Goal: Task Accomplishment & Management: Use online tool/utility

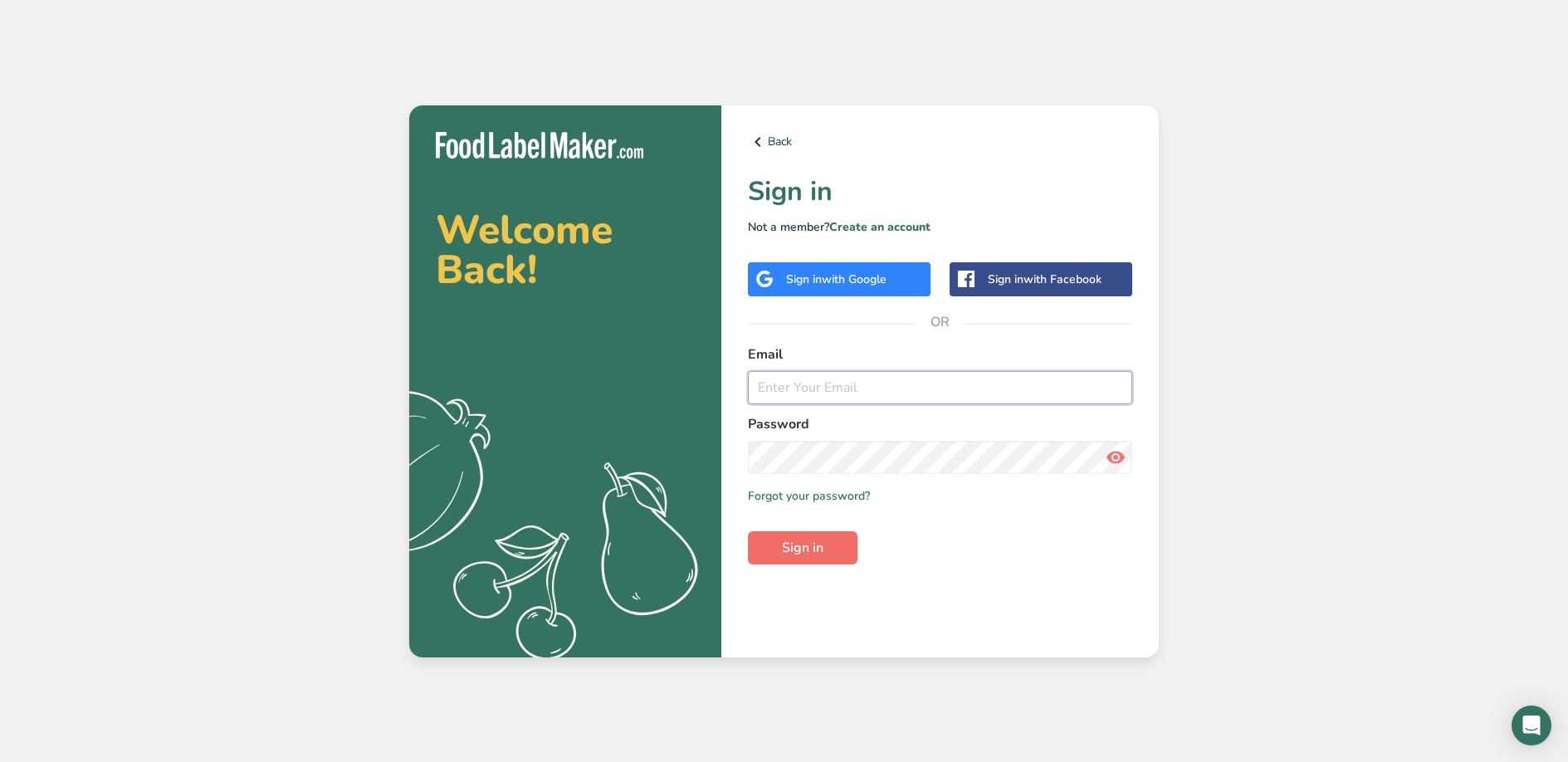
type input "[EMAIL_ADDRESS][DOMAIN_NAME]"
click at [815, 544] on span "Sign in" at bounding box center [802, 547] width 42 height 20
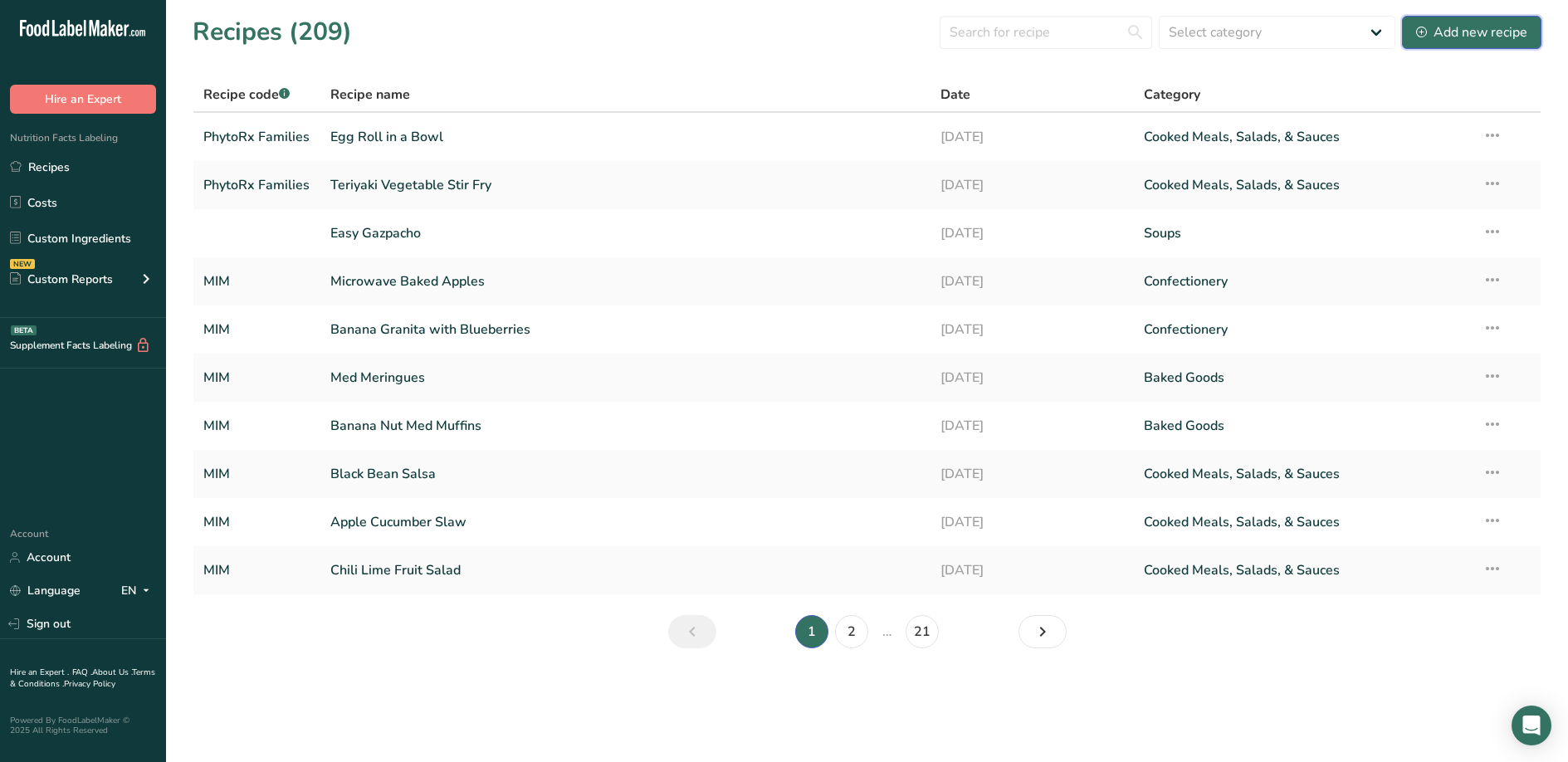
click at [1435, 33] on div "Add new recipe" at bounding box center [1472, 31] width 111 height 20
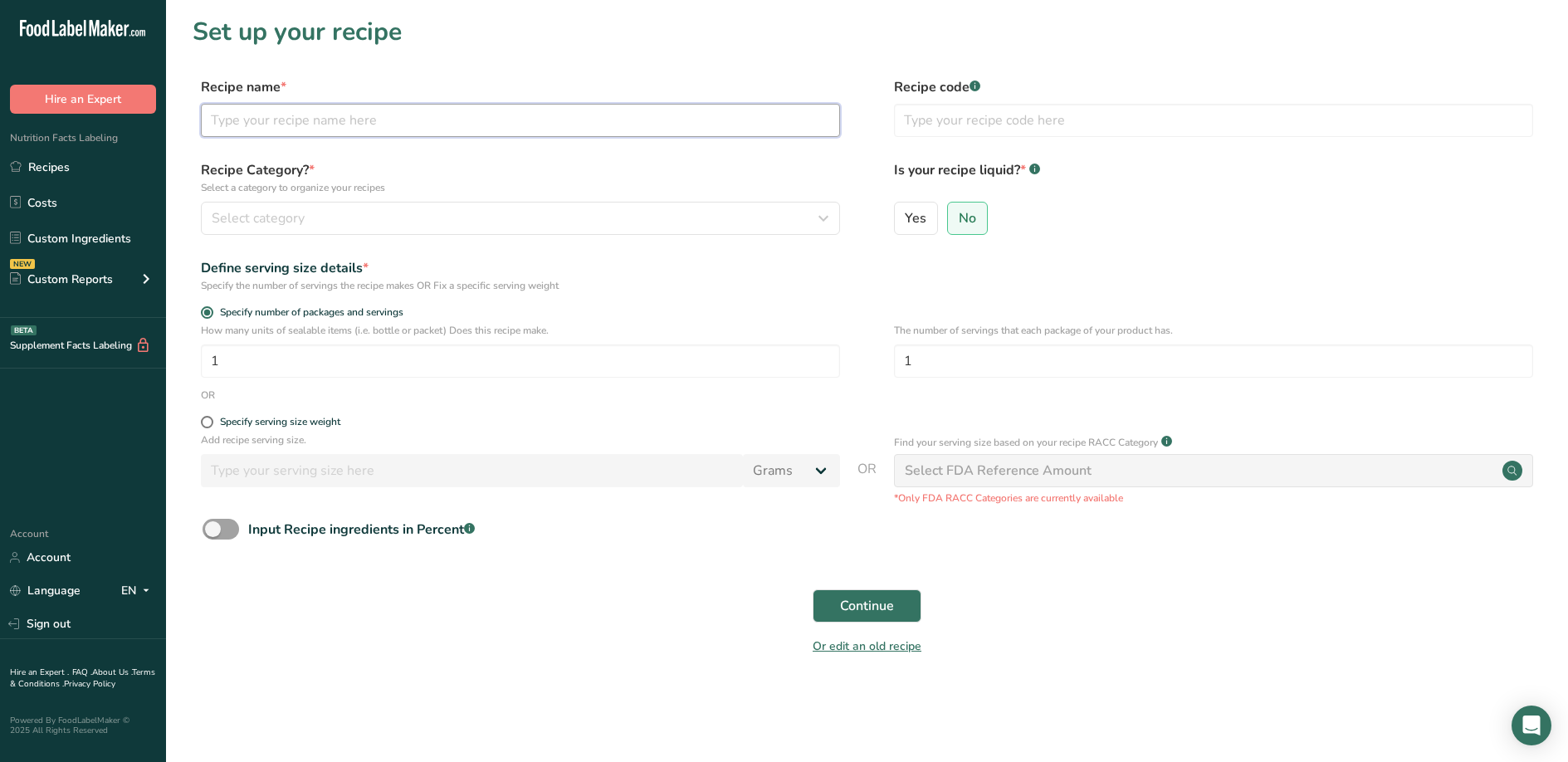
click at [662, 130] on input "text" at bounding box center [520, 120] width 639 height 33
type input "Apple Cranberry Salad Toss"
click at [1141, 122] on input "text" at bounding box center [1213, 120] width 639 height 33
type input "PhytoRx Families"
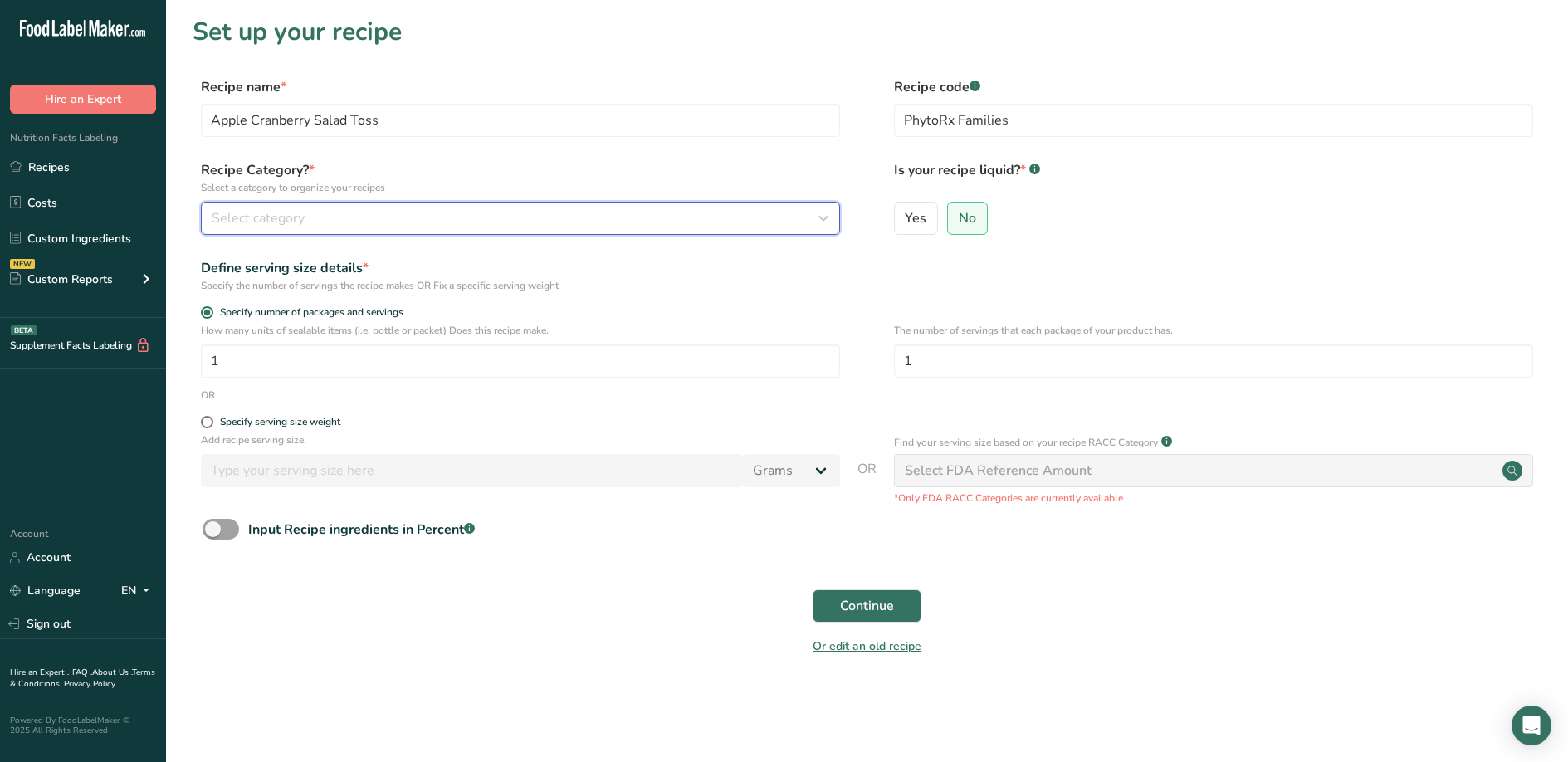
click at [416, 216] on div "Select category" at bounding box center [516, 218] width 607 height 20
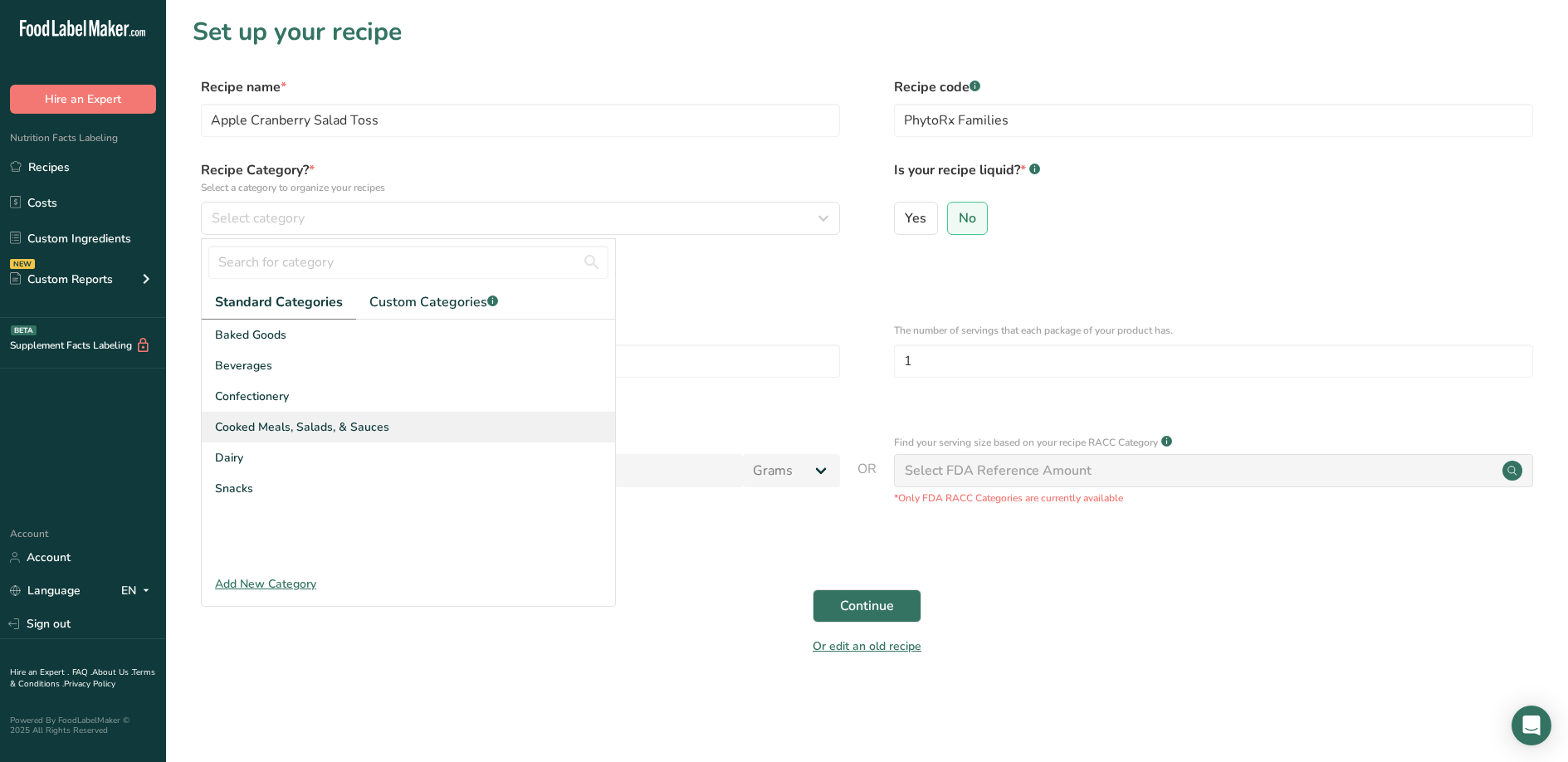
click at [325, 419] on span "Cooked Meals, Salads, & Sauces" at bounding box center [302, 427] width 174 height 17
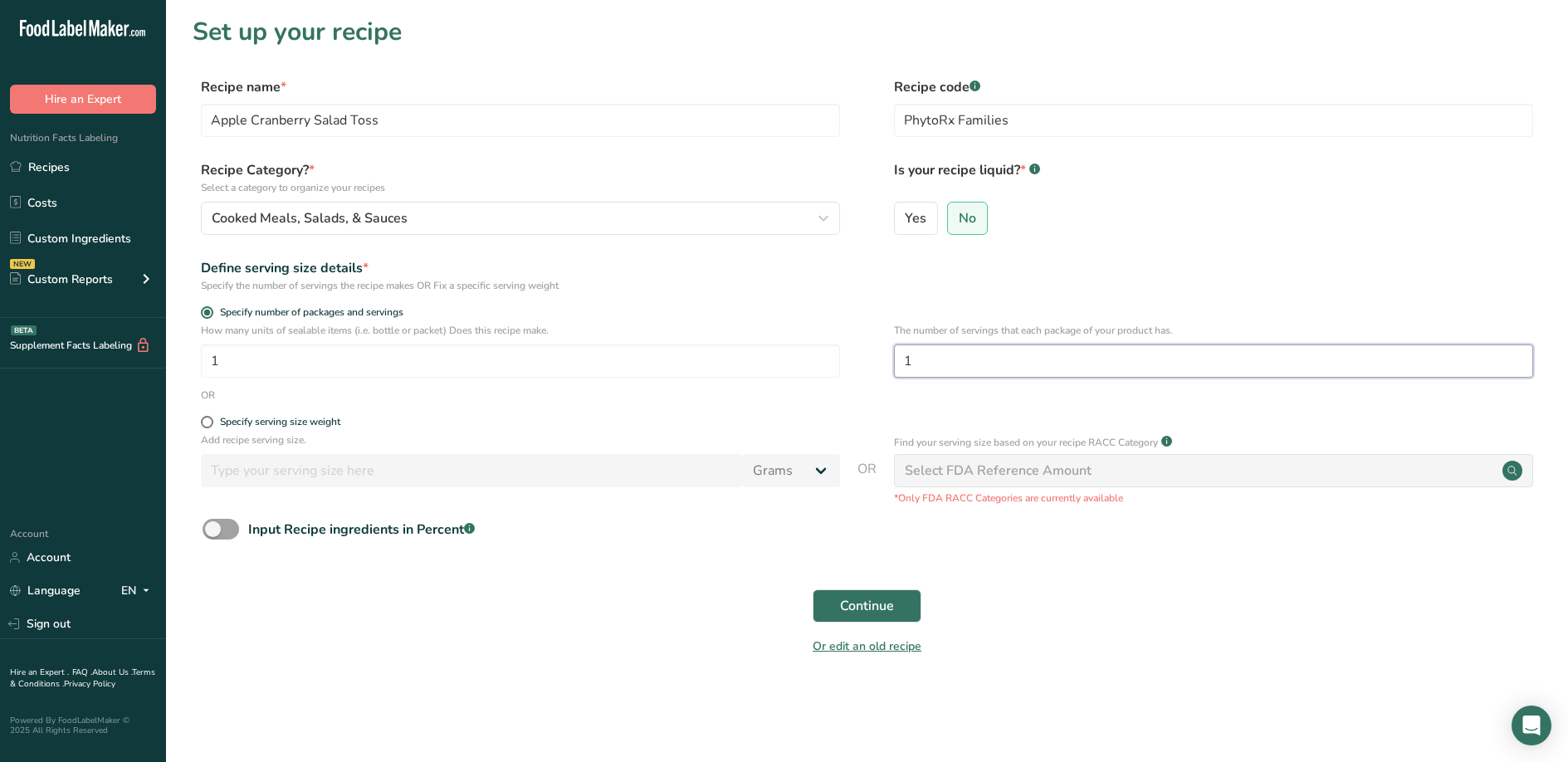
drag, startPoint x: 957, startPoint y: 362, endPoint x: 888, endPoint y: 361, distance: 69.0
click at [888, 361] on div "How many units of sealable items (i.e. bottle or packet) Does this recipe make.…" at bounding box center [867, 355] width 1349 height 65
type input "8"
click at [863, 609] on span "Continue" at bounding box center [866, 606] width 54 height 20
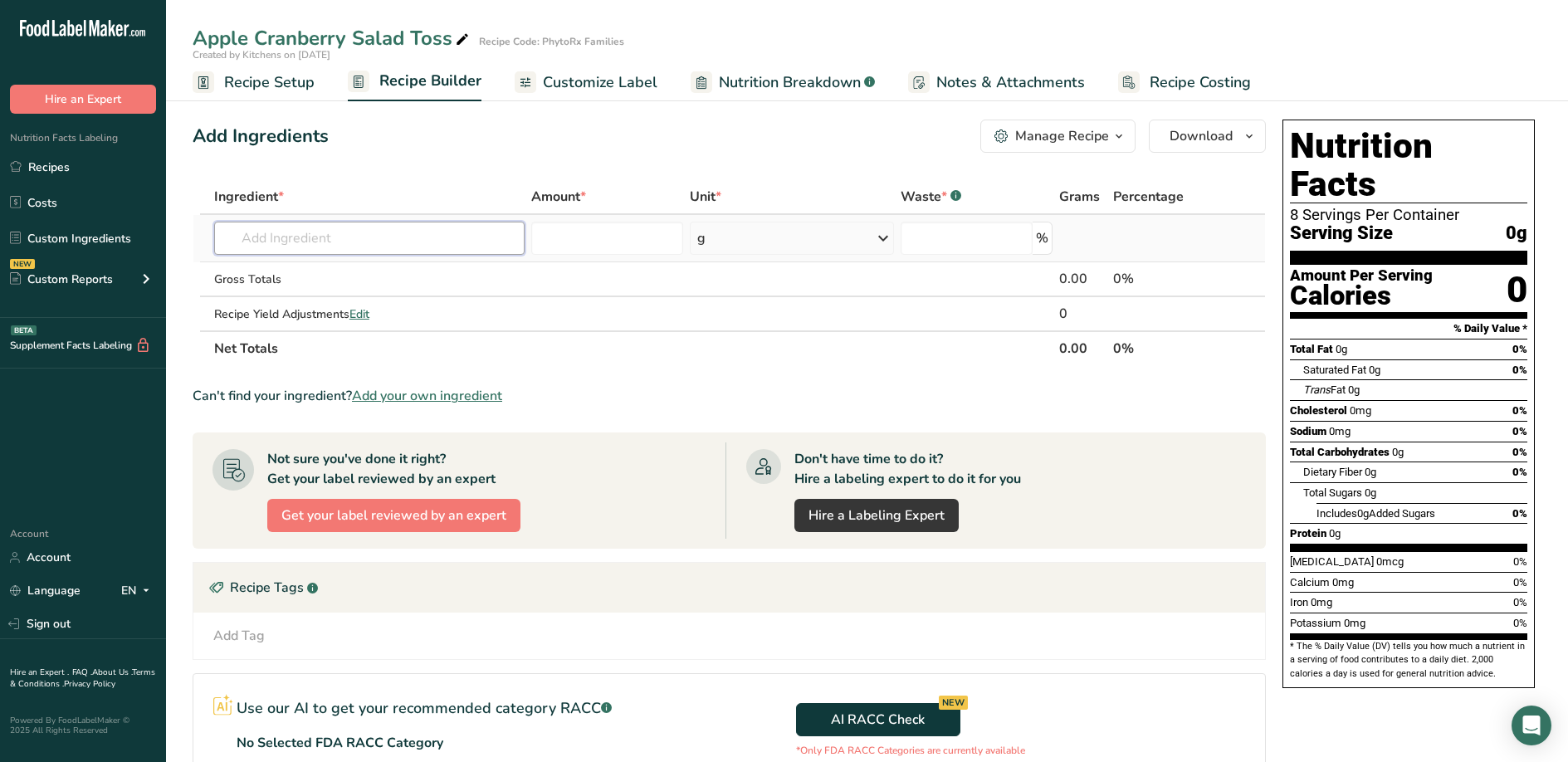
click at [346, 230] on input "text" at bounding box center [369, 238] width 311 height 33
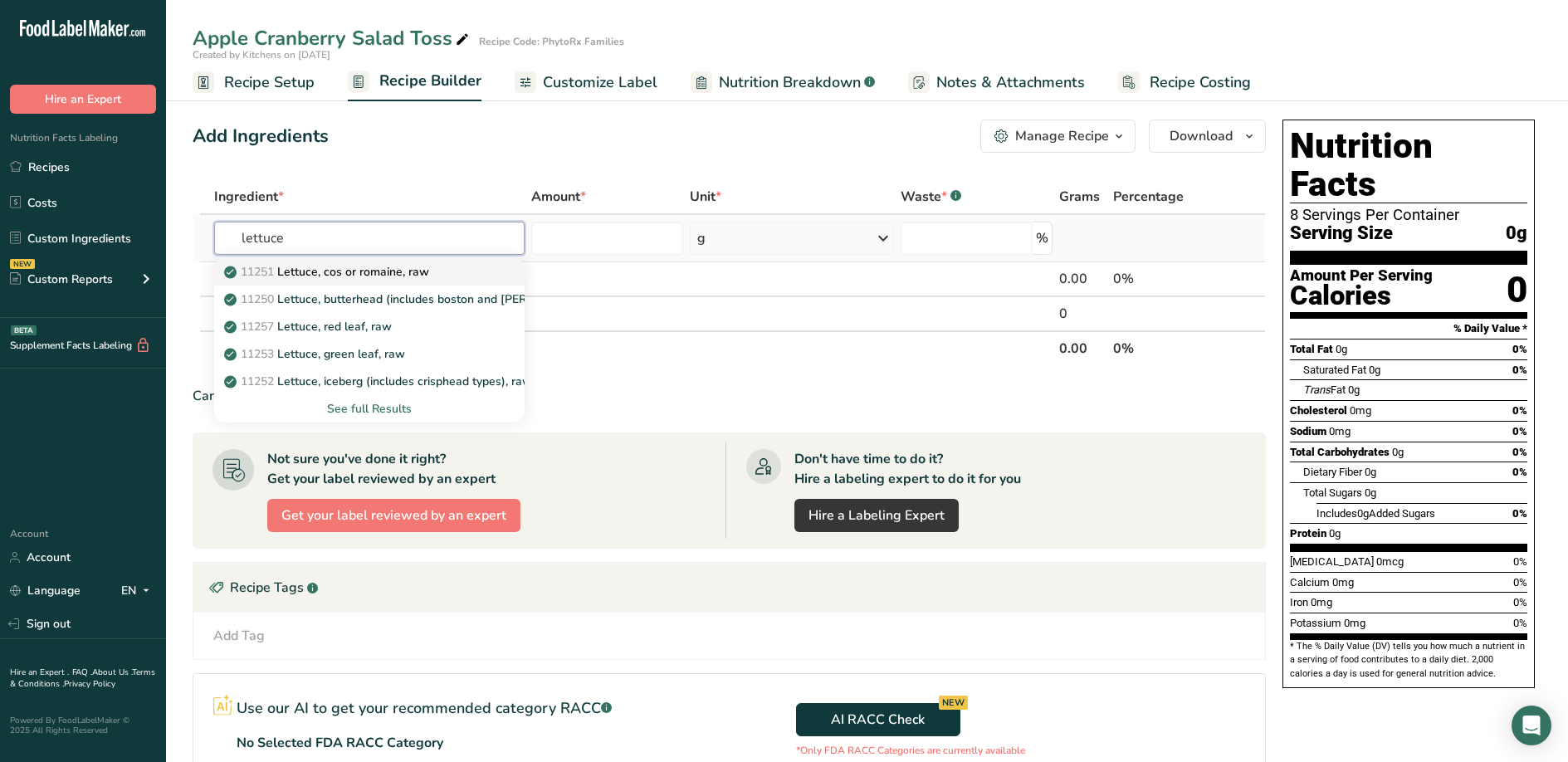
type input "lettuce"
click at [381, 273] on p "11251 [GEOGRAPHIC_DATA], cos or romaine, raw" at bounding box center [328, 271] width 202 height 17
type input "Lettuce, cos or romaine, raw"
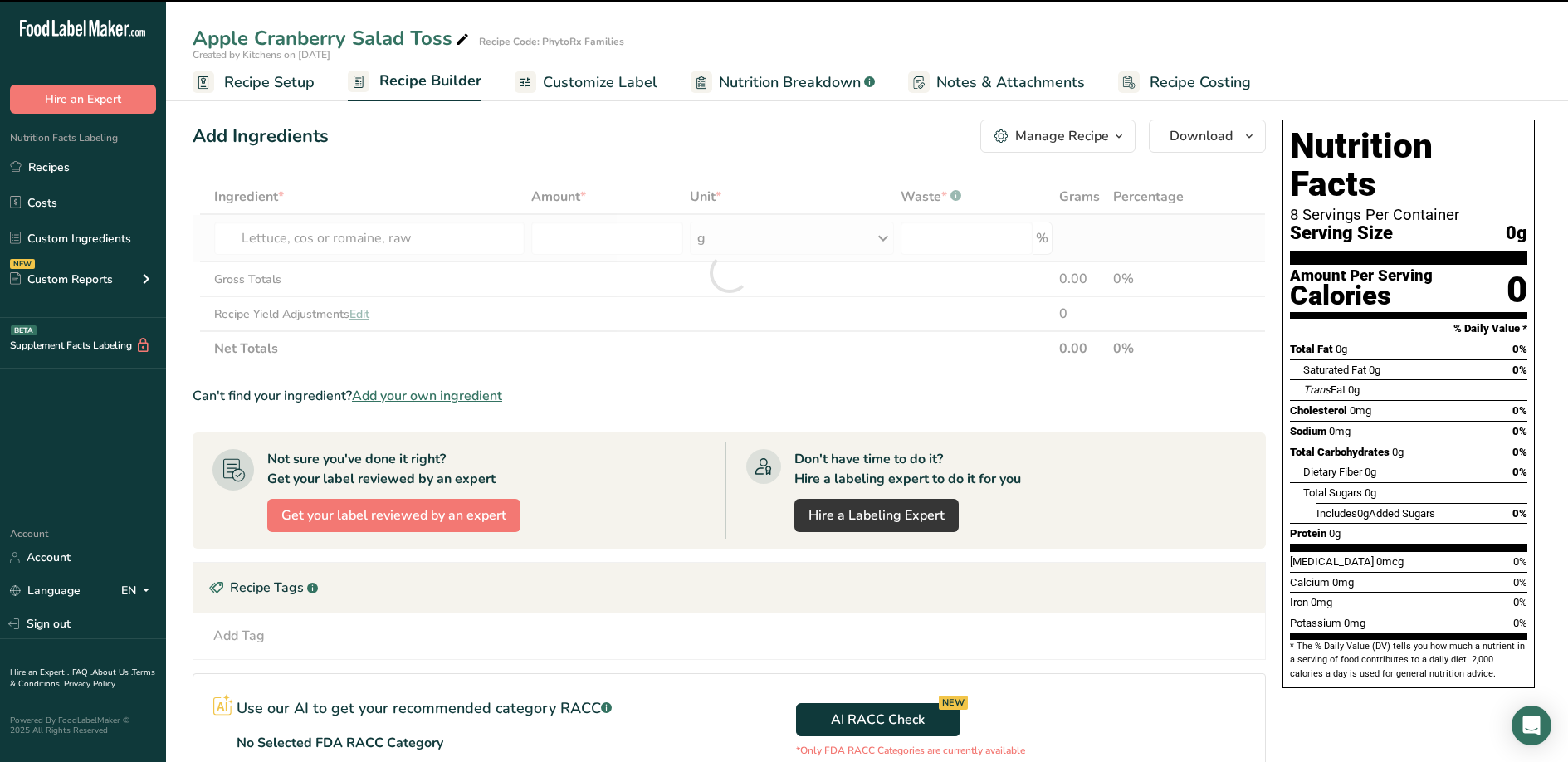
type input "0"
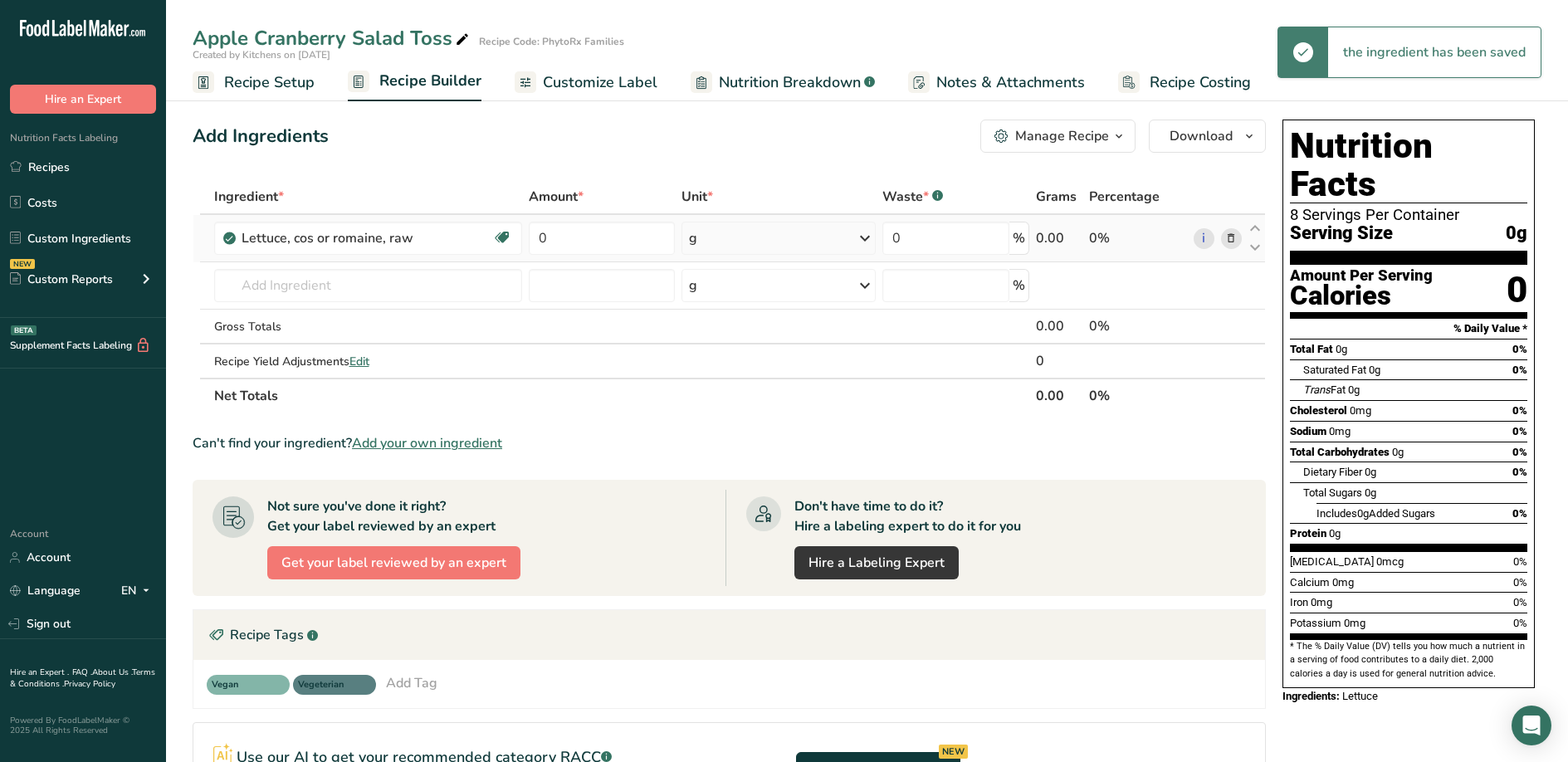
click at [867, 241] on icon at bounding box center [864, 237] width 20 height 30
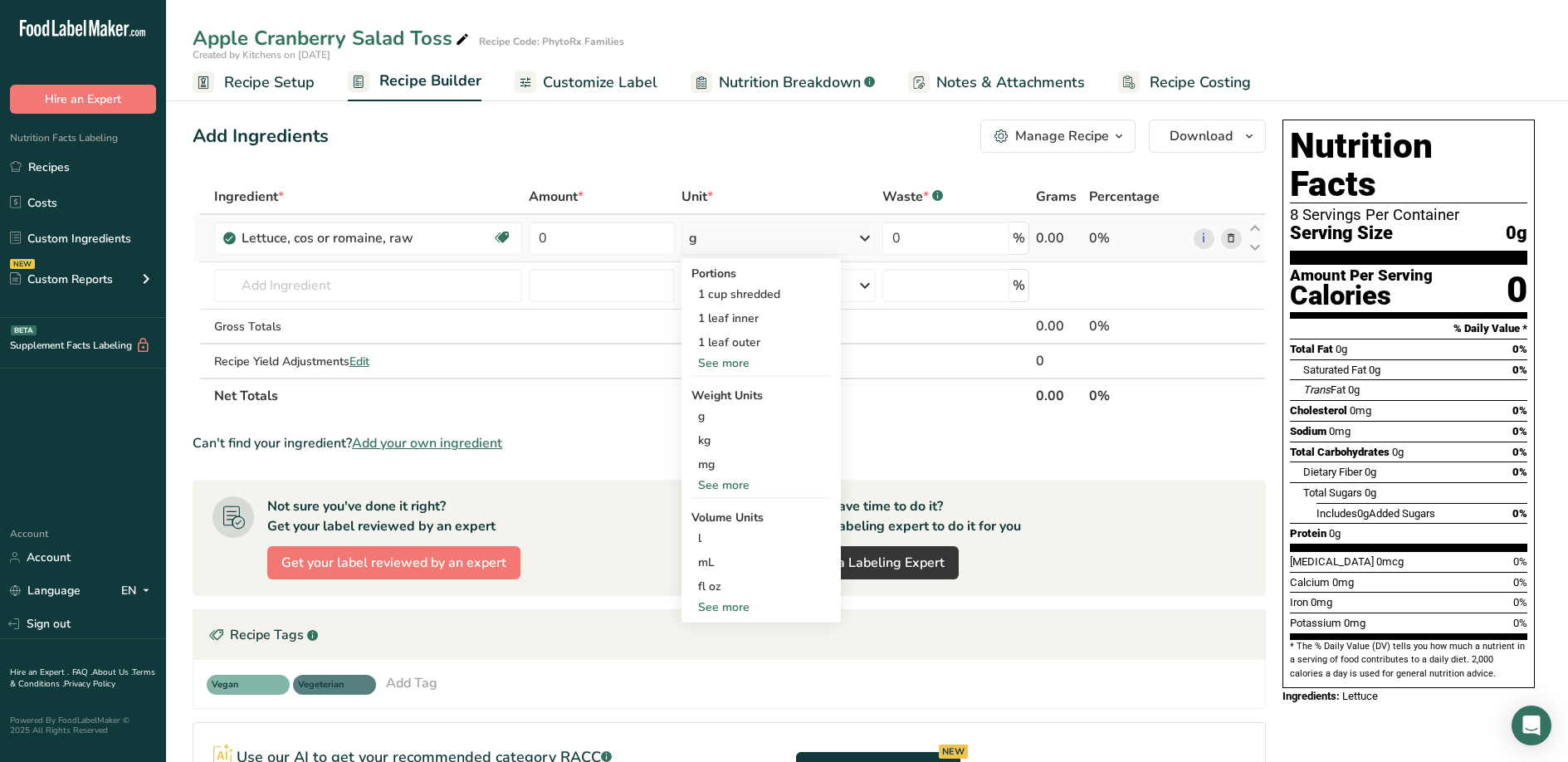
click at [734, 364] on div "See more" at bounding box center [761, 363] width 140 height 17
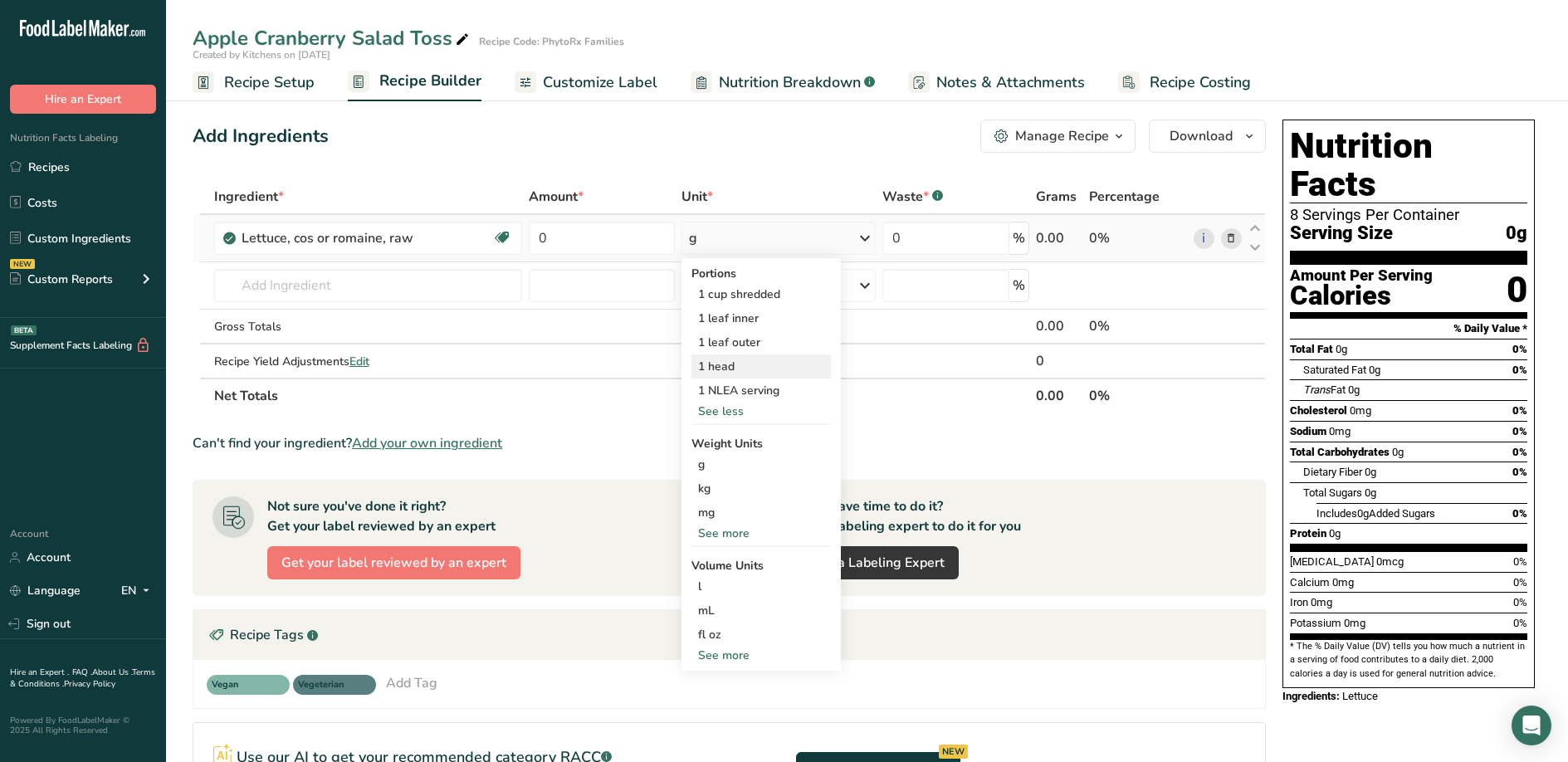
click at [734, 365] on div "1 head" at bounding box center [761, 367] width 140 height 24
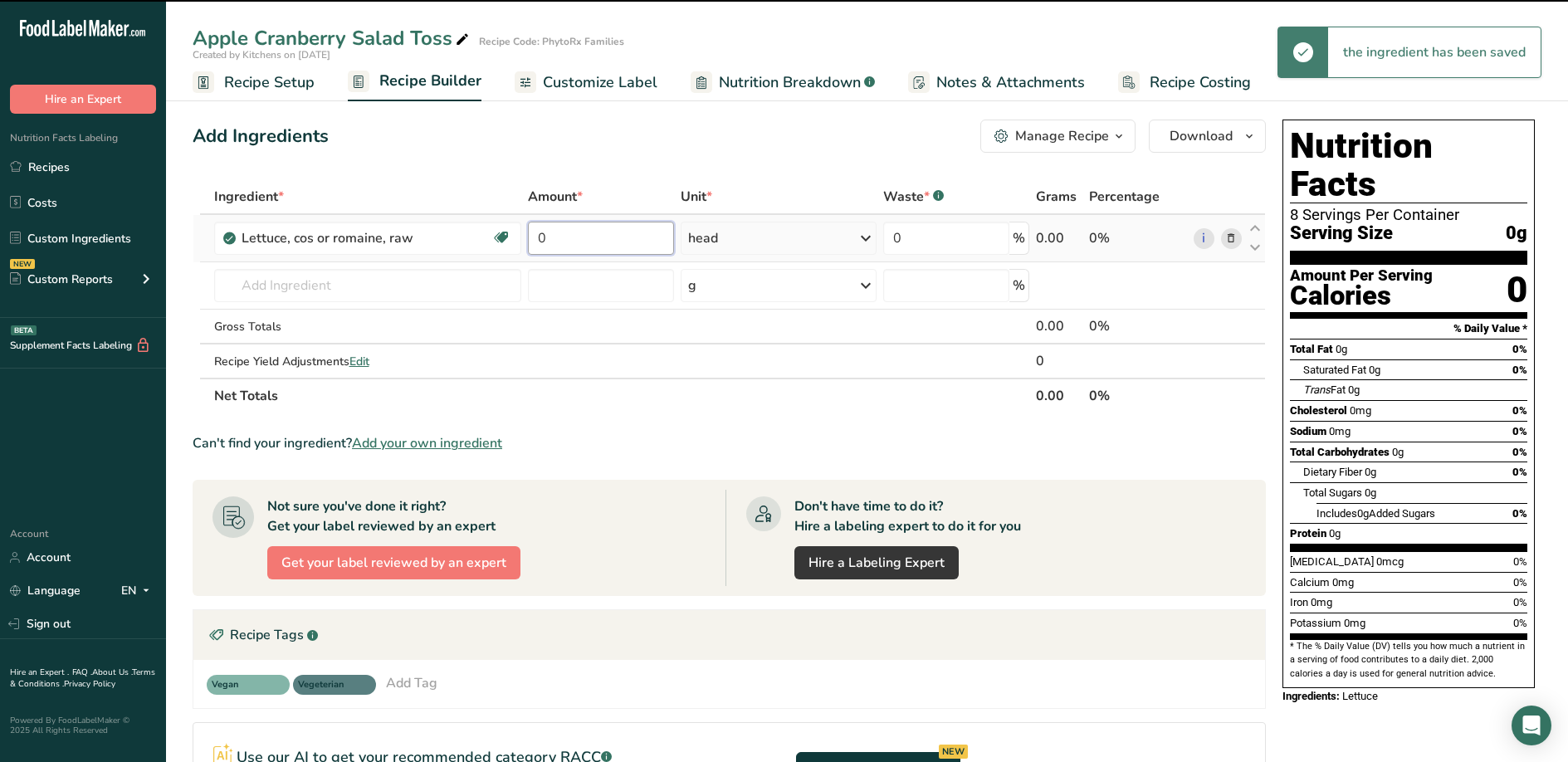
click at [580, 238] on input "0" at bounding box center [602, 238] width 146 height 33
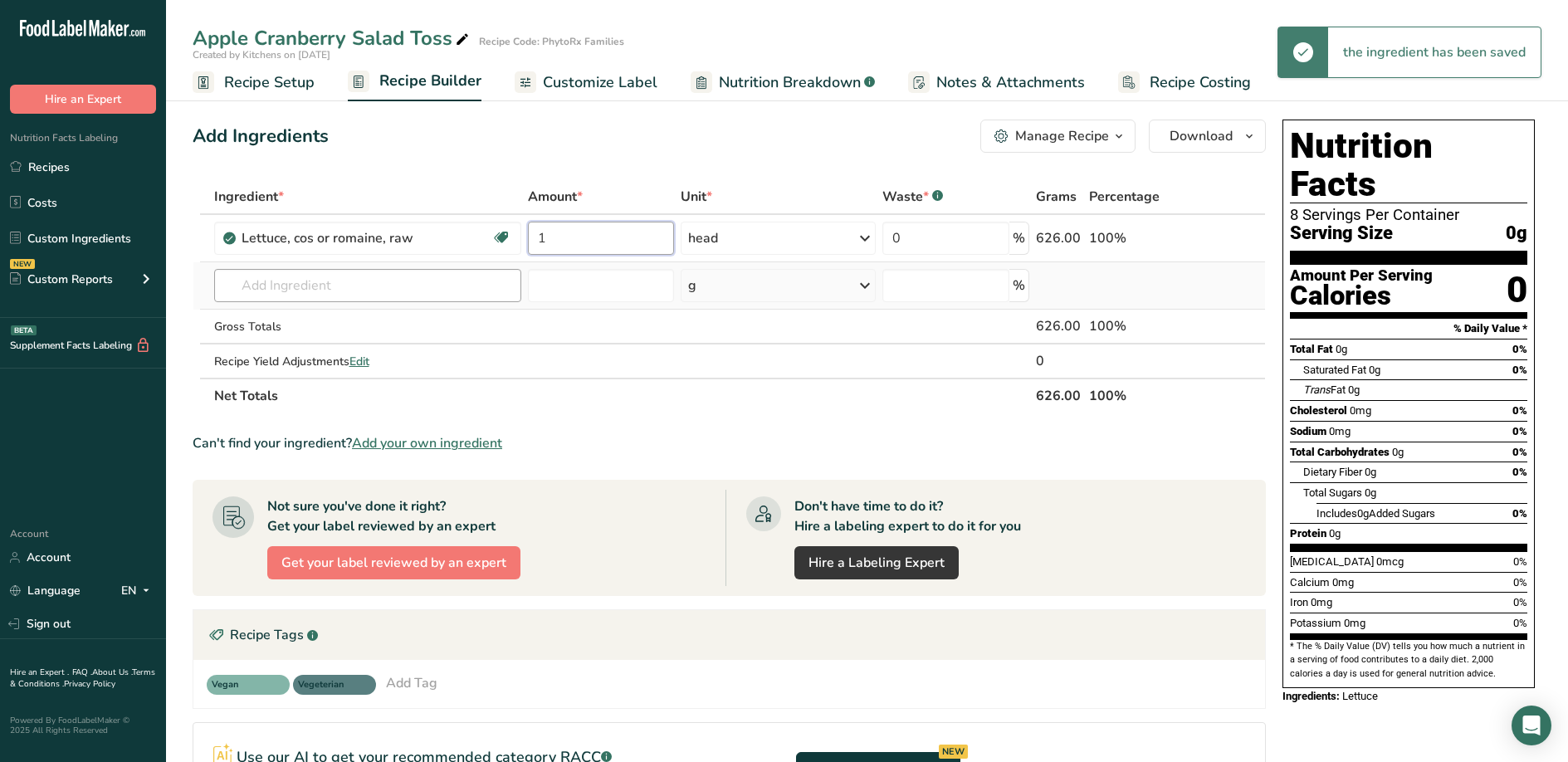
type input "1"
click at [284, 283] on div "Ingredient * Amount * Unit * Waste * .a-a{fill:#347362;}.b-a{fill:#fff;} Grams …" at bounding box center [729, 296] width 1074 height 234
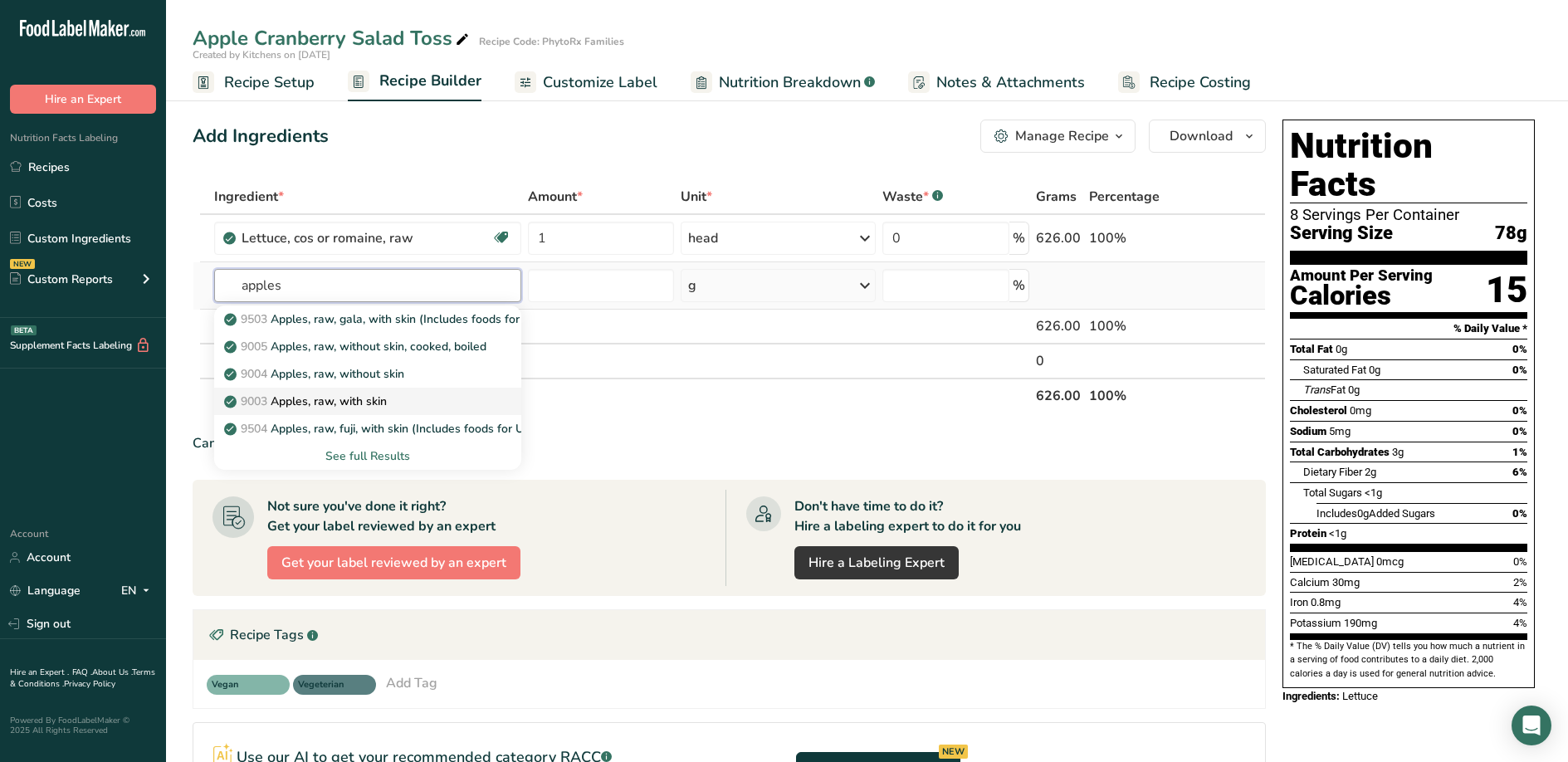
type input "apples"
click at [391, 407] on div "9003 Apples, raw, with skin" at bounding box center [355, 401] width 255 height 17
type input "Apples, raw, with skin"
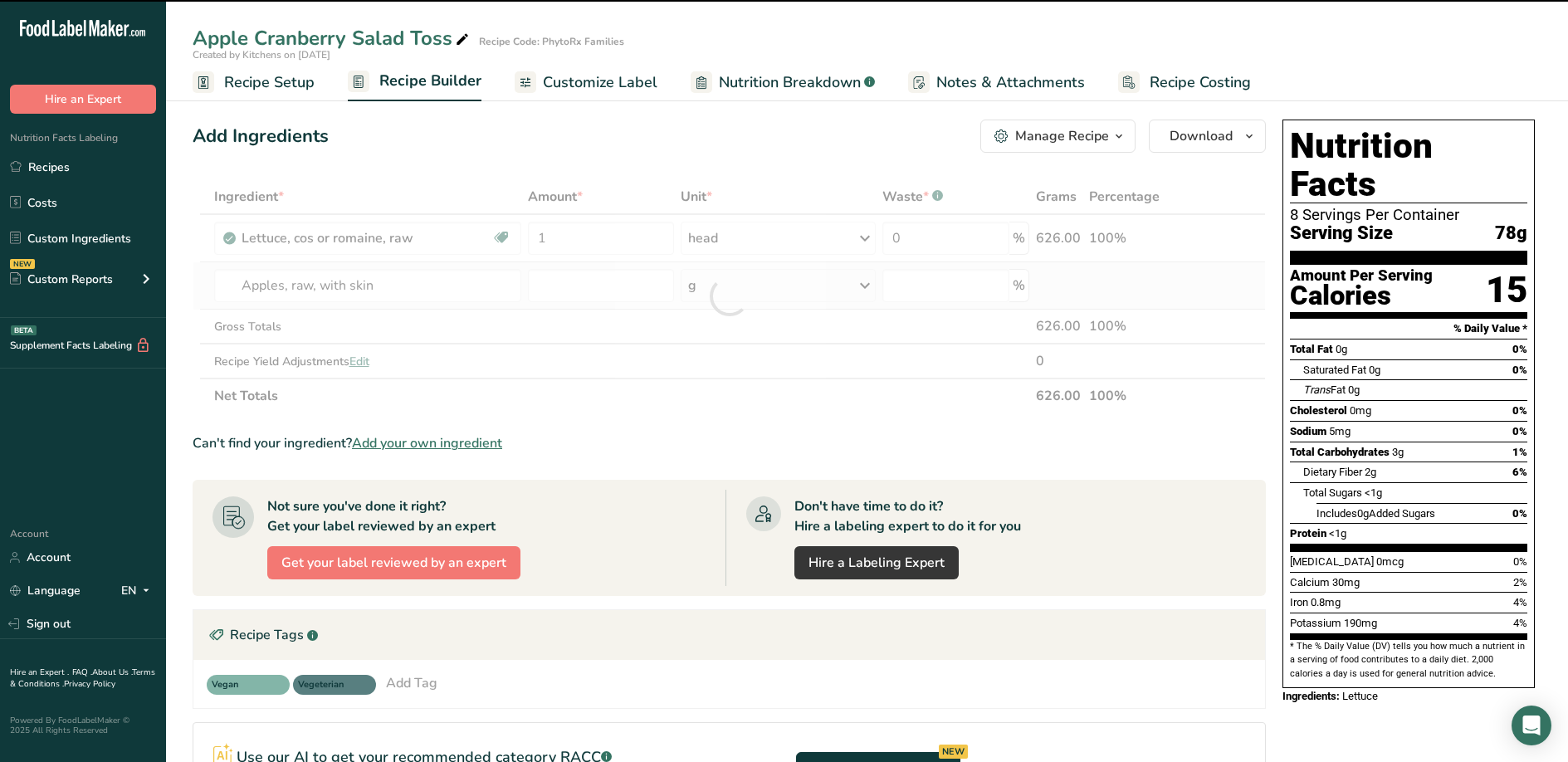
type input "0"
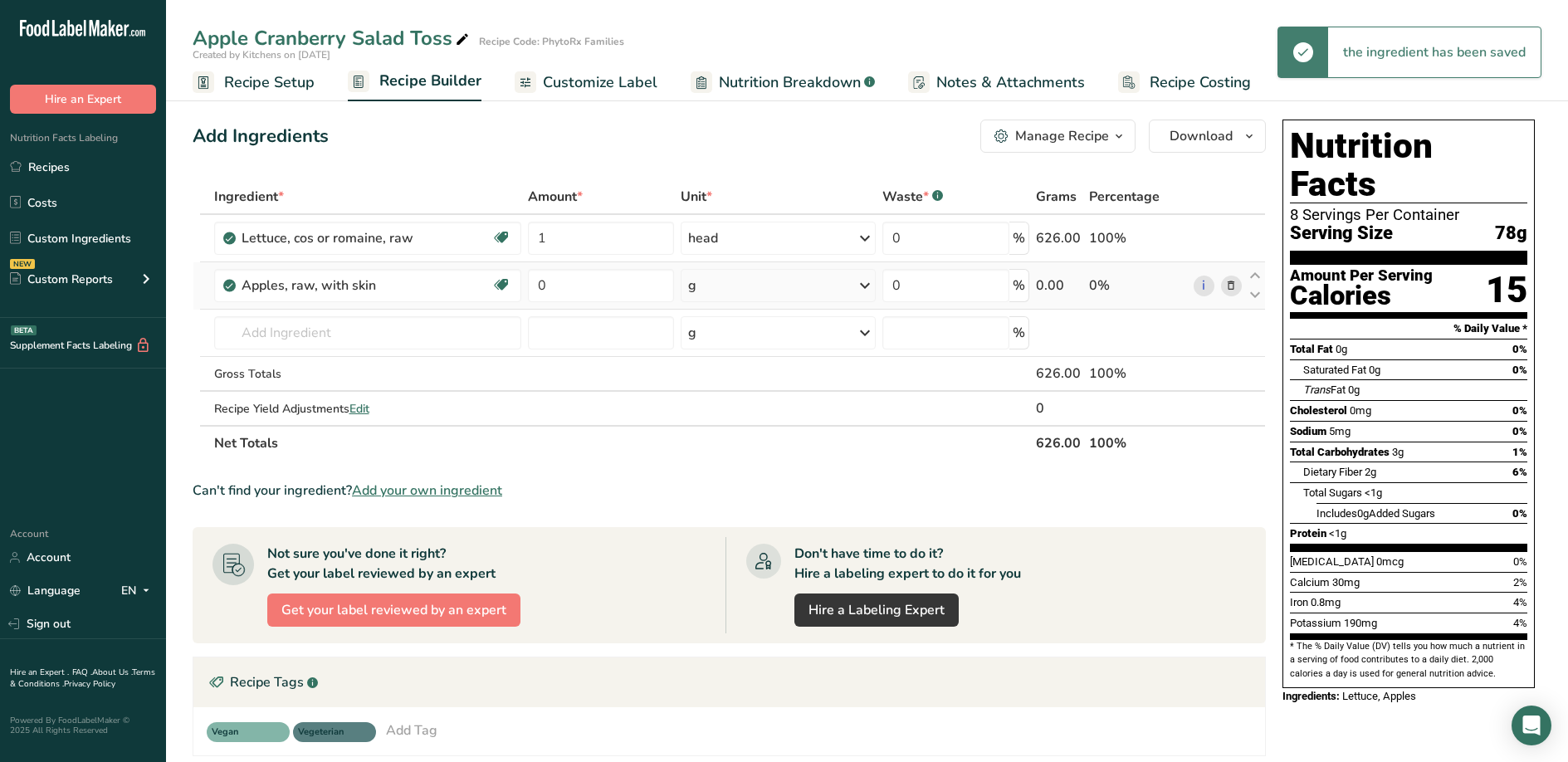
click at [868, 285] on icon at bounding box center [864, 285] width 20 height 30
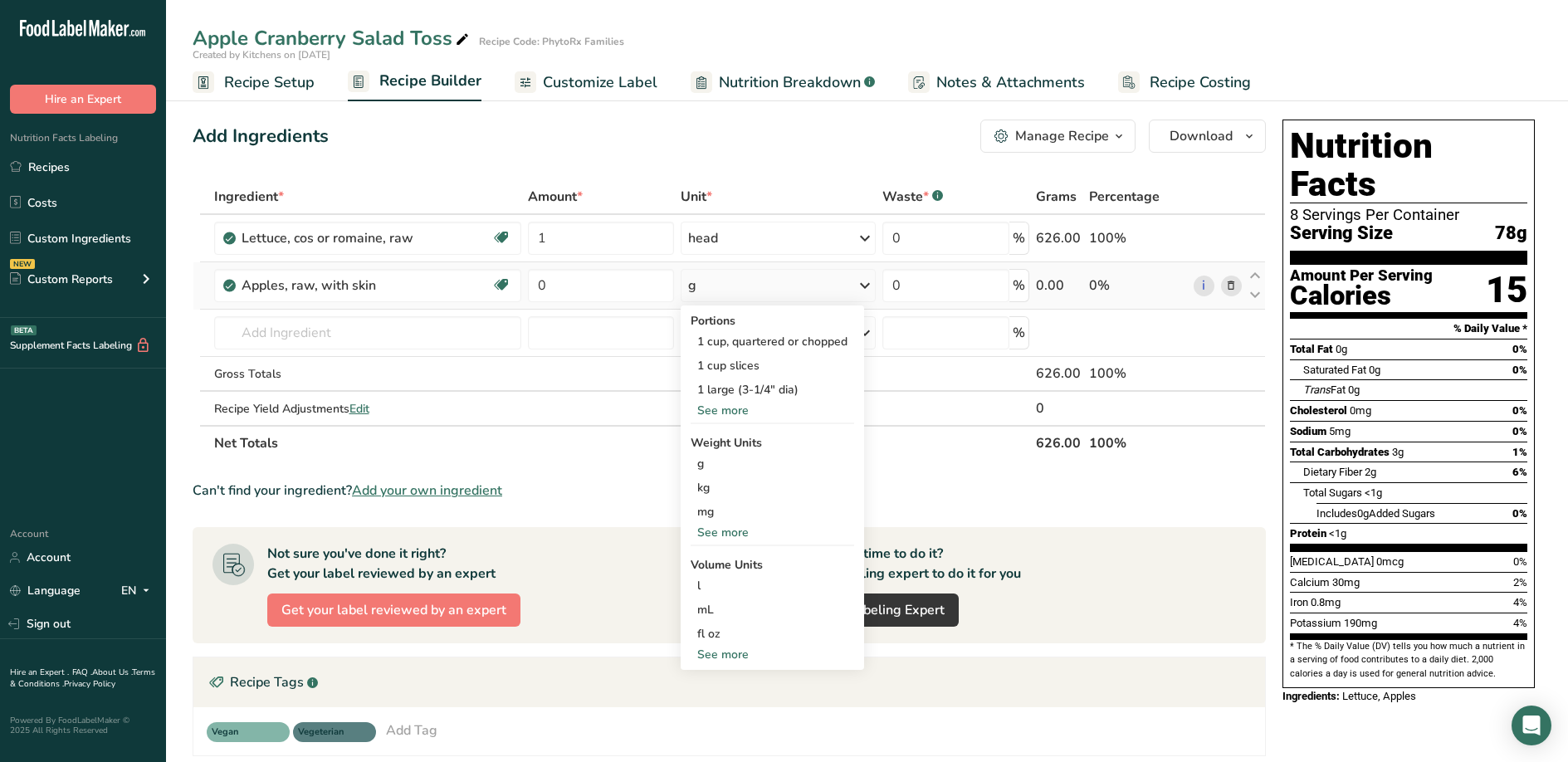
click at [737, 407] on div "See more" at bounding box center [773, 410] width 163 height 17
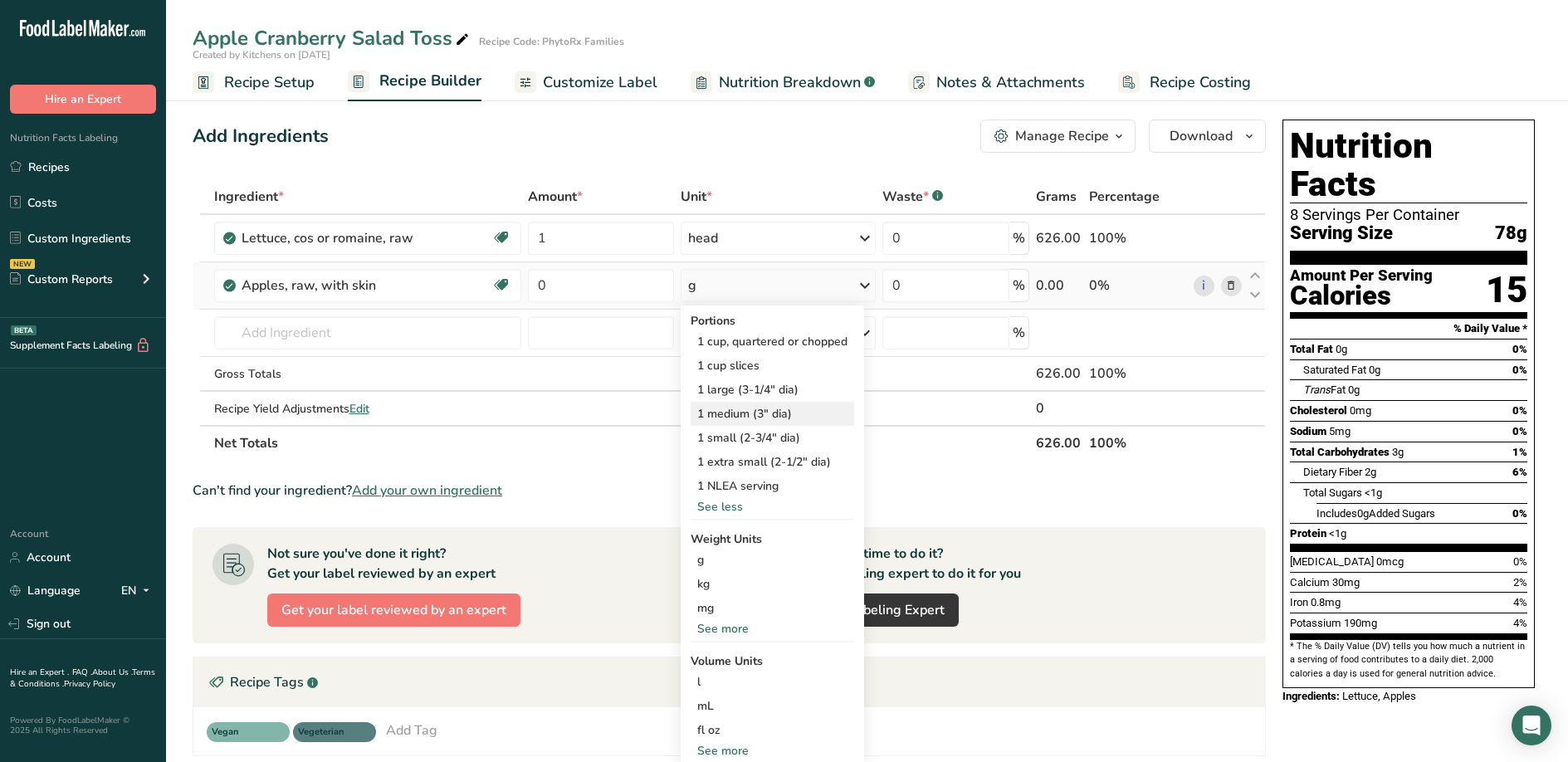
click at [754, 419] on div "1 medium (3" dia)" at bounding box center [773, 413] width 163 height 24
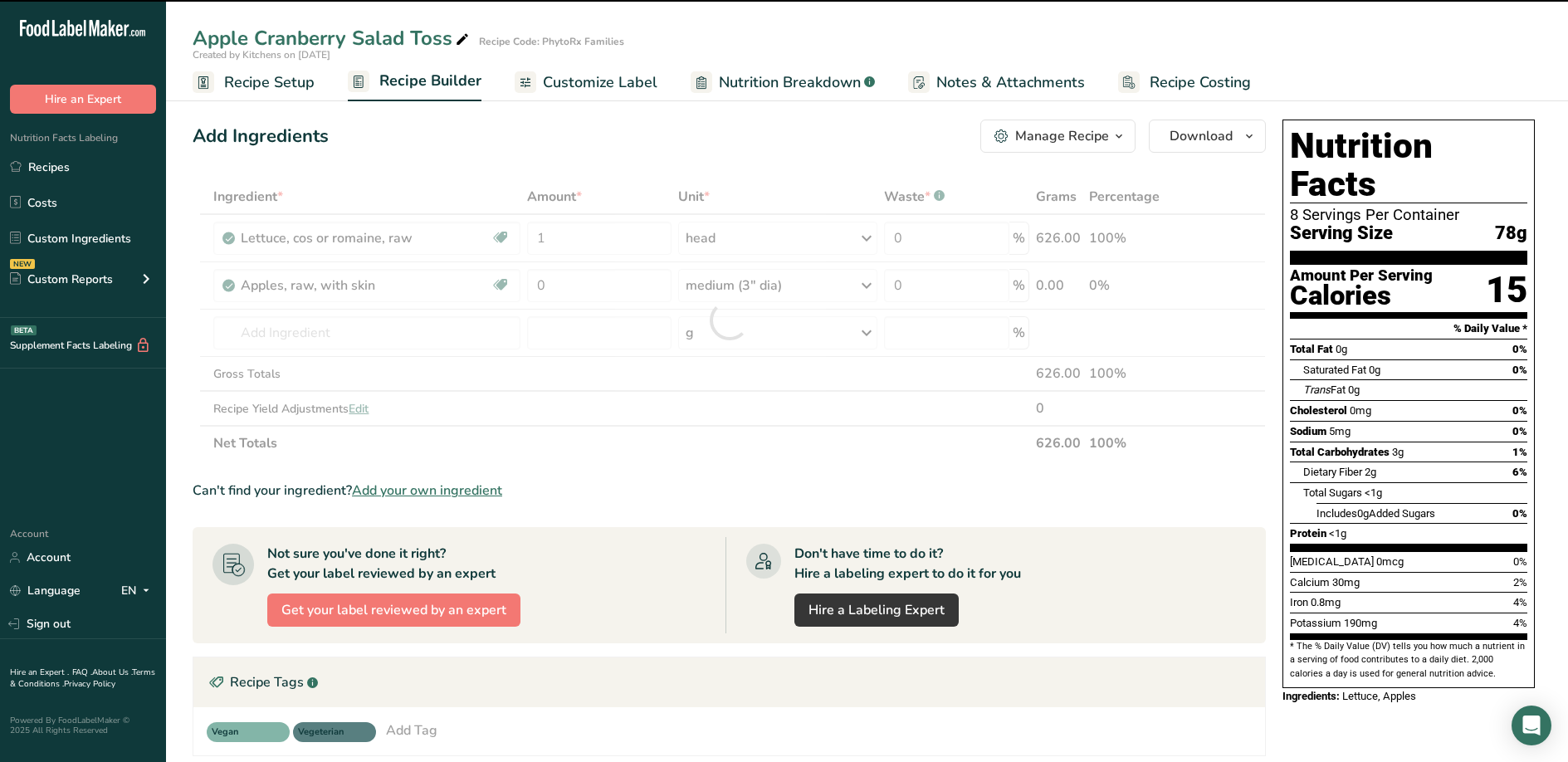
click at [588, 288] on div at bounding box center [729, 320] width 1074 height 281
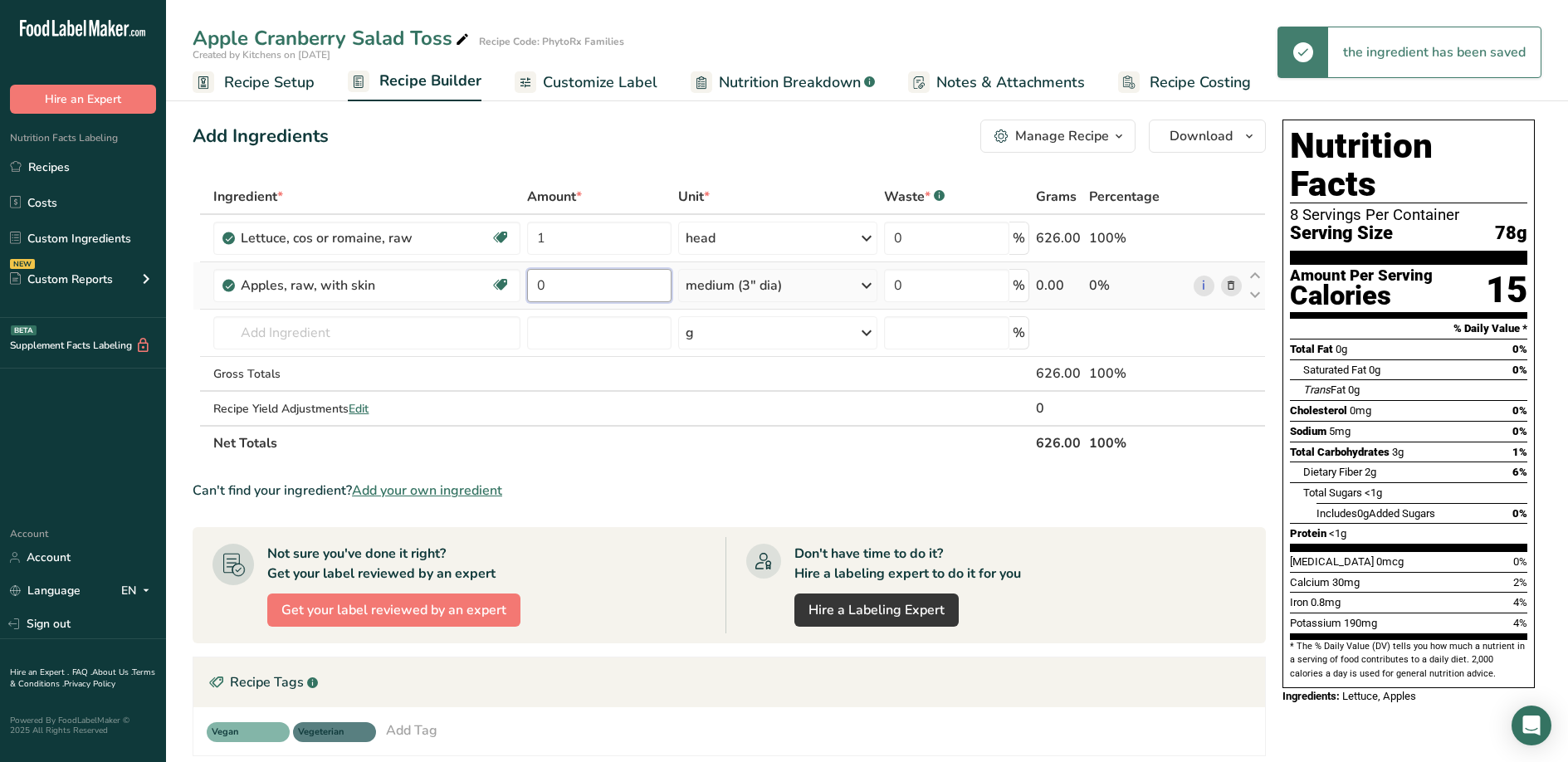
drag, startPoint x: 570, startPoint y: 287, endPoint x: 534, endPoint y: 286, distance: 36.0
click at [534, 286] on input "0" at bounding box center [600, 285] width 145 height 33
type input "2"
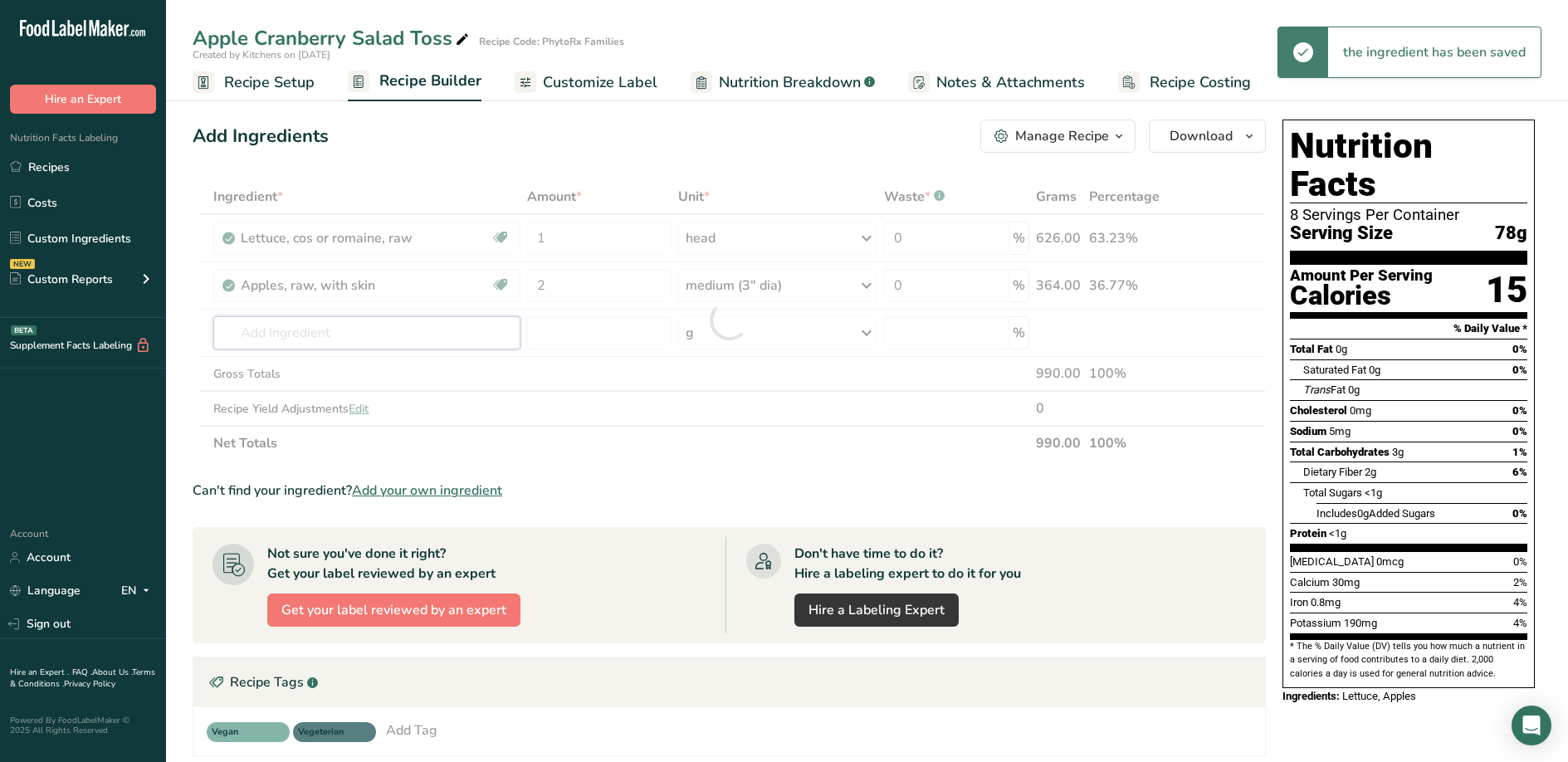
click at [355, 344] on div "Ingredient * Amount * Unit * Waste * .a-a{fill:#347362;}.b-a{fill:#fff;} Grams …" at bounding box center [729, 320] width 1074 height 281
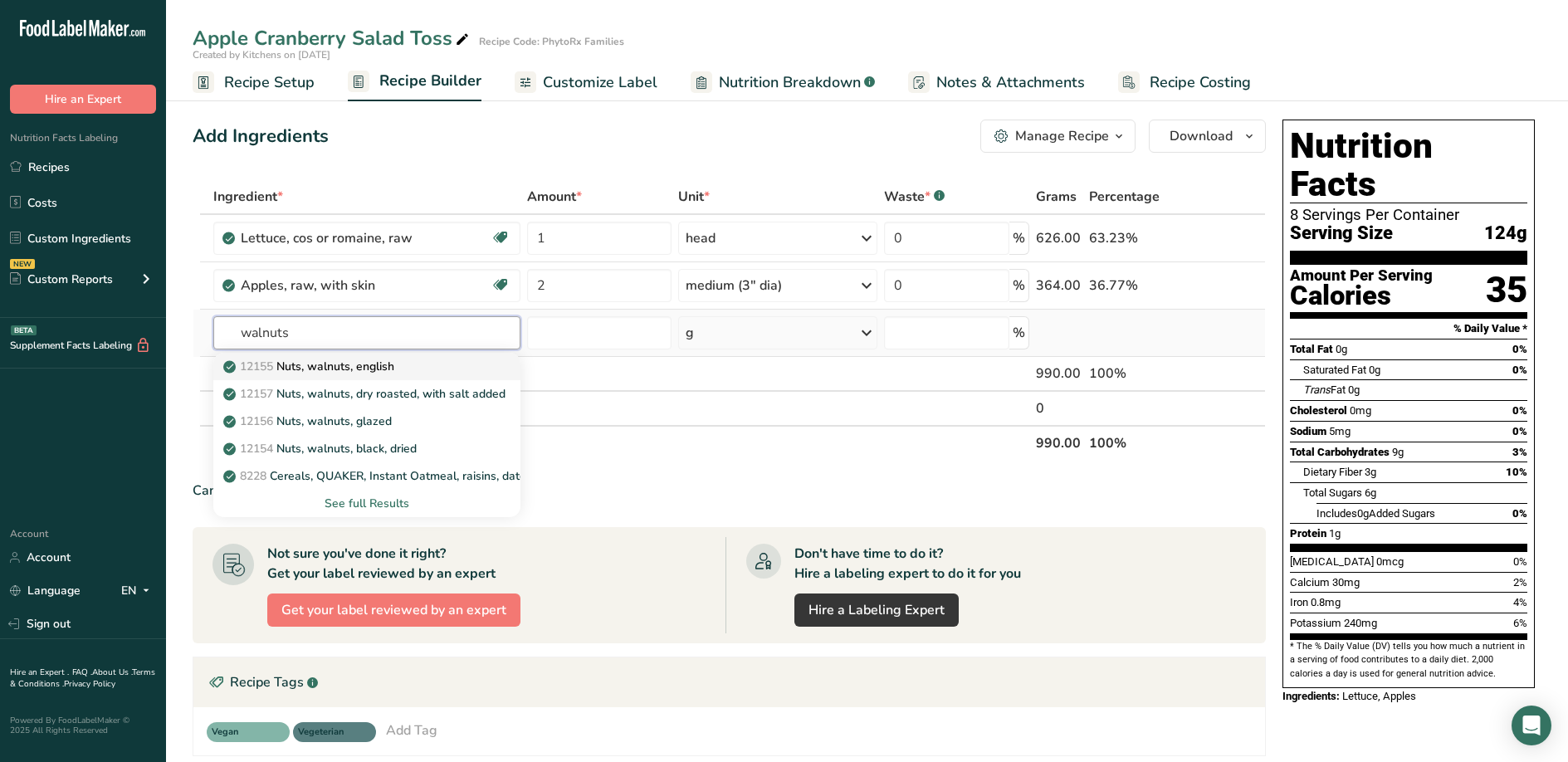
type input "walnuts"
click at [394, 361] on p "12155 Nuts, walnuts, english" at bounding box center [310, 367] width 168 height 17
type input "Nuts, walnuts, english"
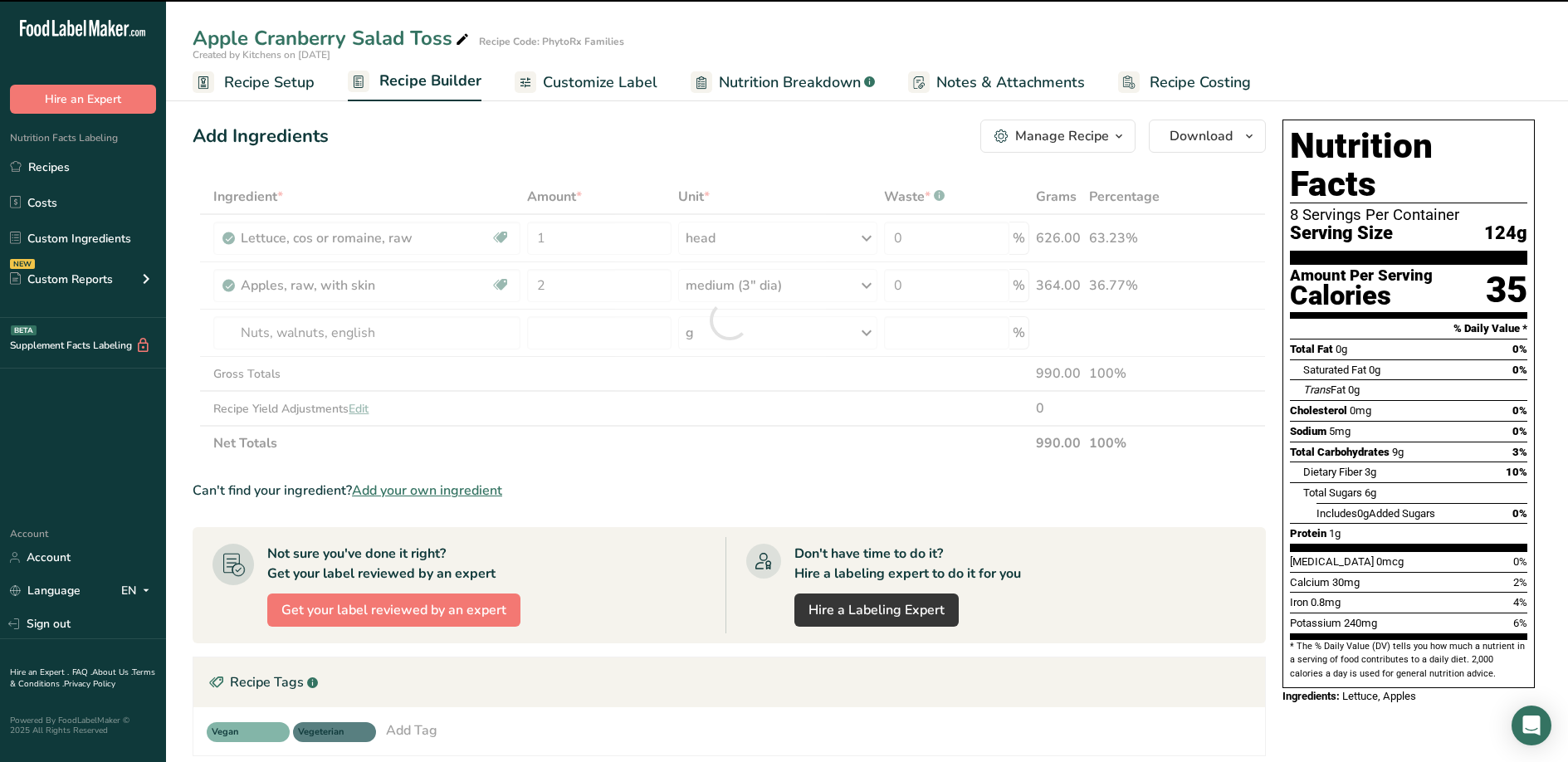
type input "0"
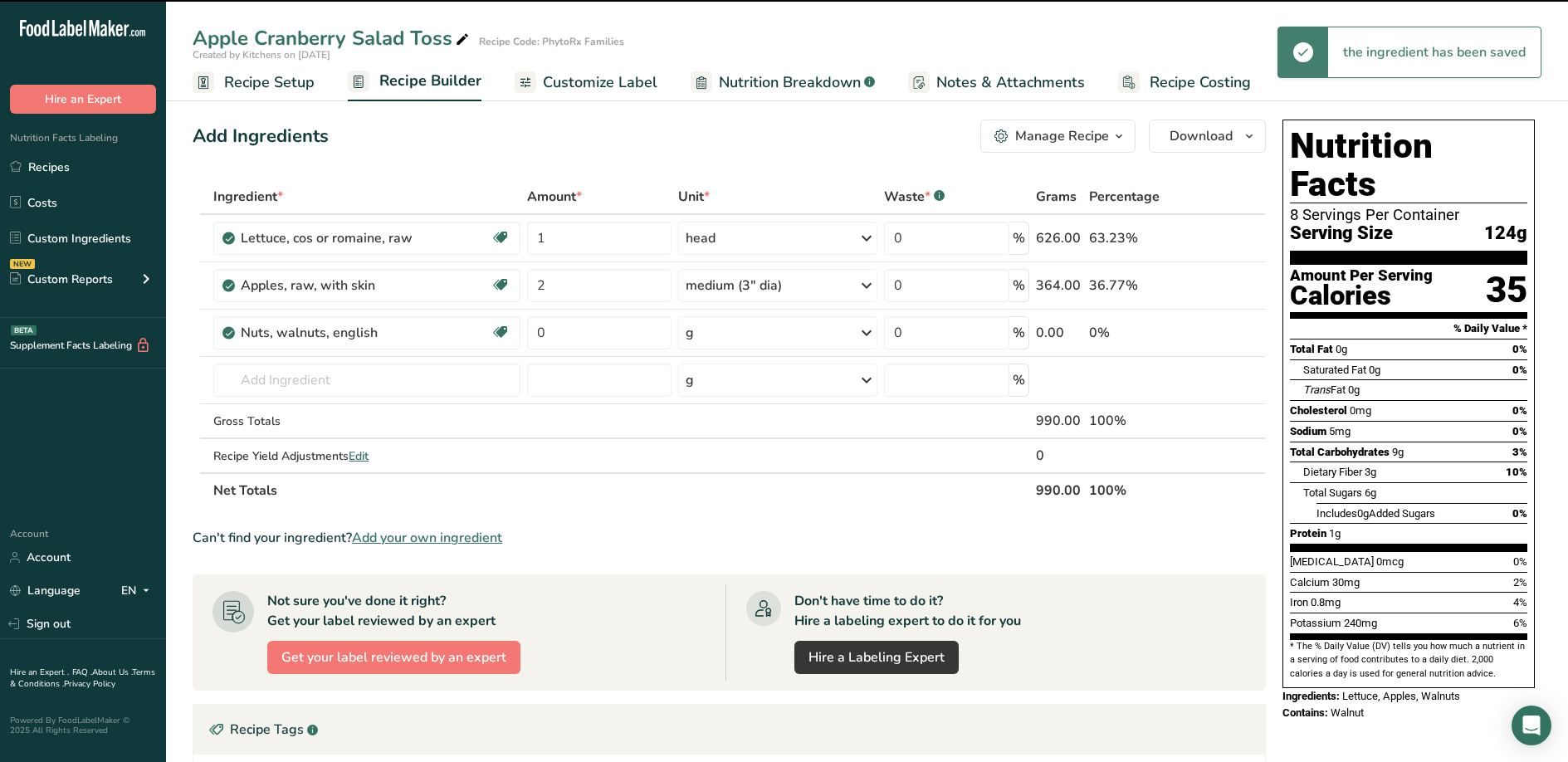
click at [864, 333] on icon at bounding box center [866, 333] width 20 height 30
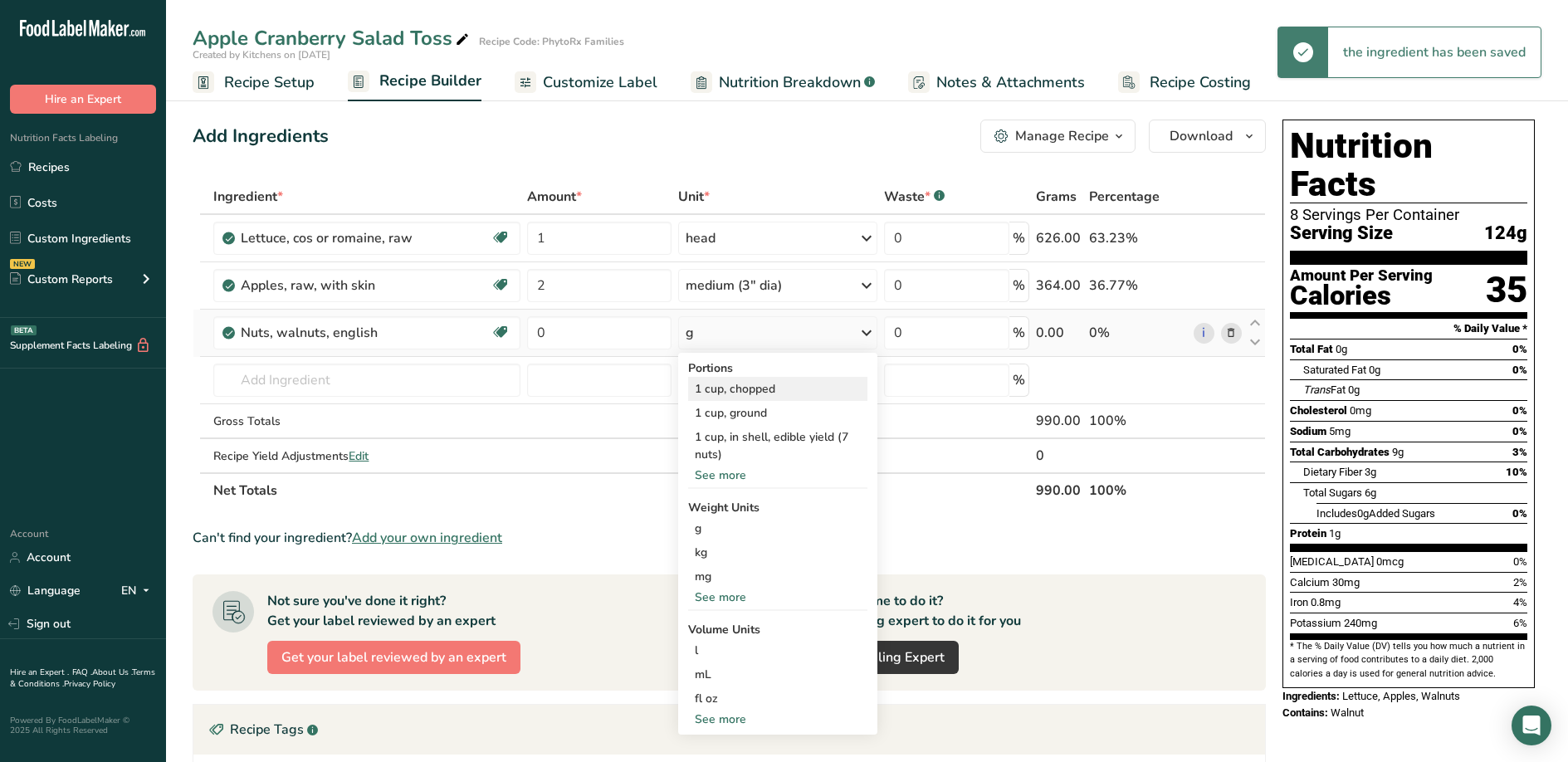
click at [811, 385] on div "1 cup, chopped" at bounding box center [778, 389] width 180 height 24
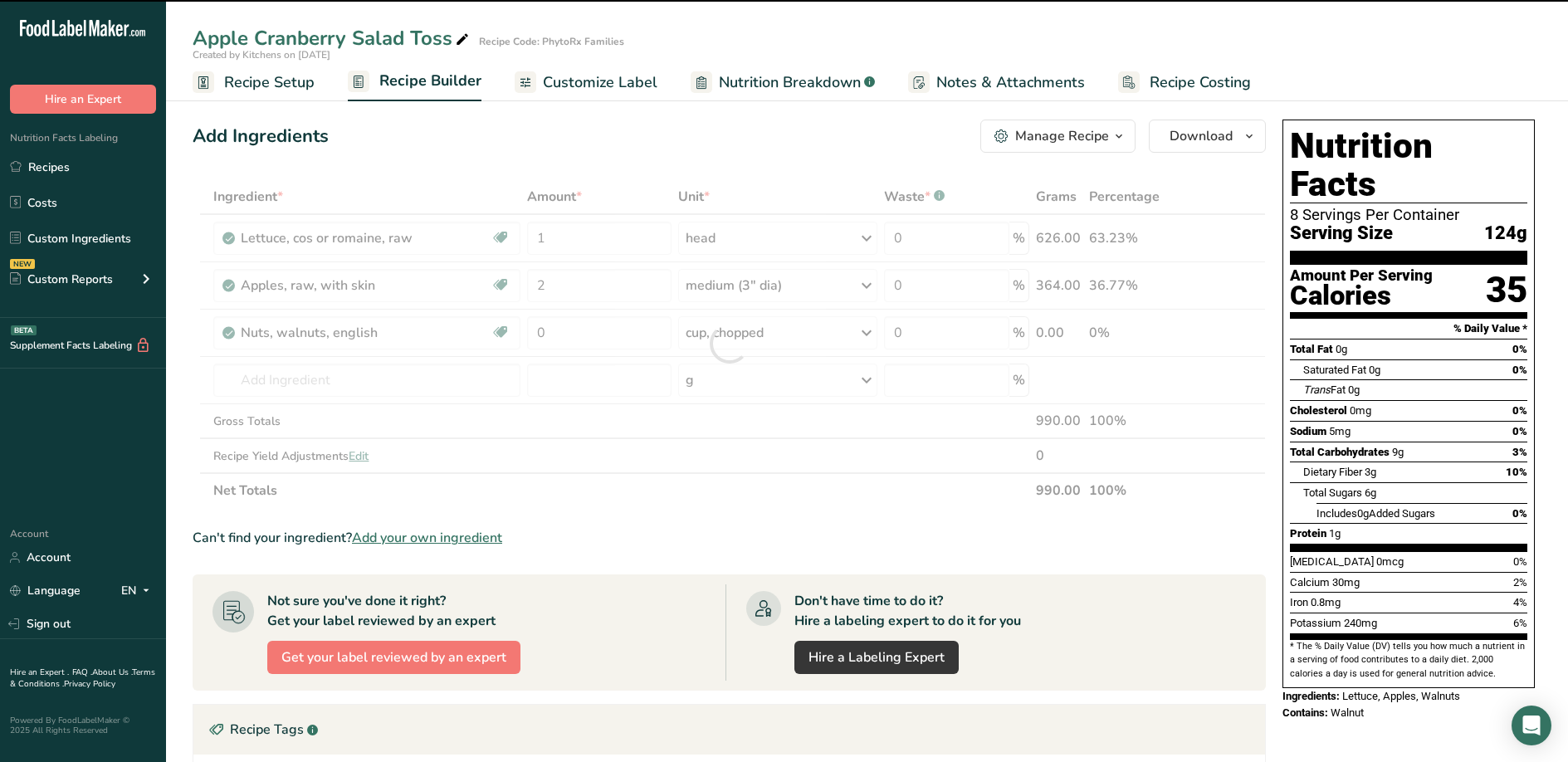
click at [574, 337] on div at bounding box center [729, 344] width 1074 height 328
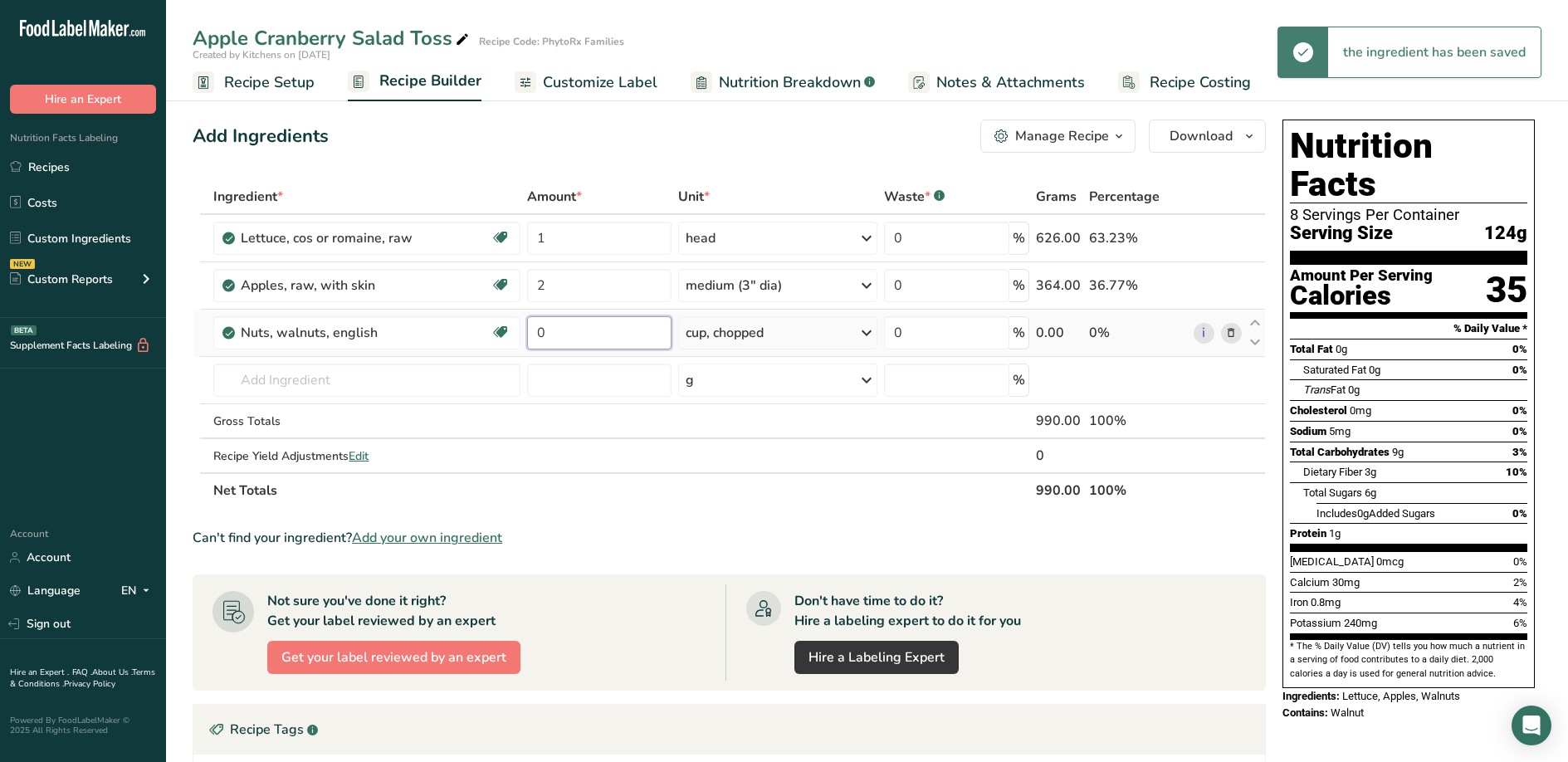
click at [574, 334] on input "0" at bounding box center [600, 333] width 145 height 33
type input "0.5"
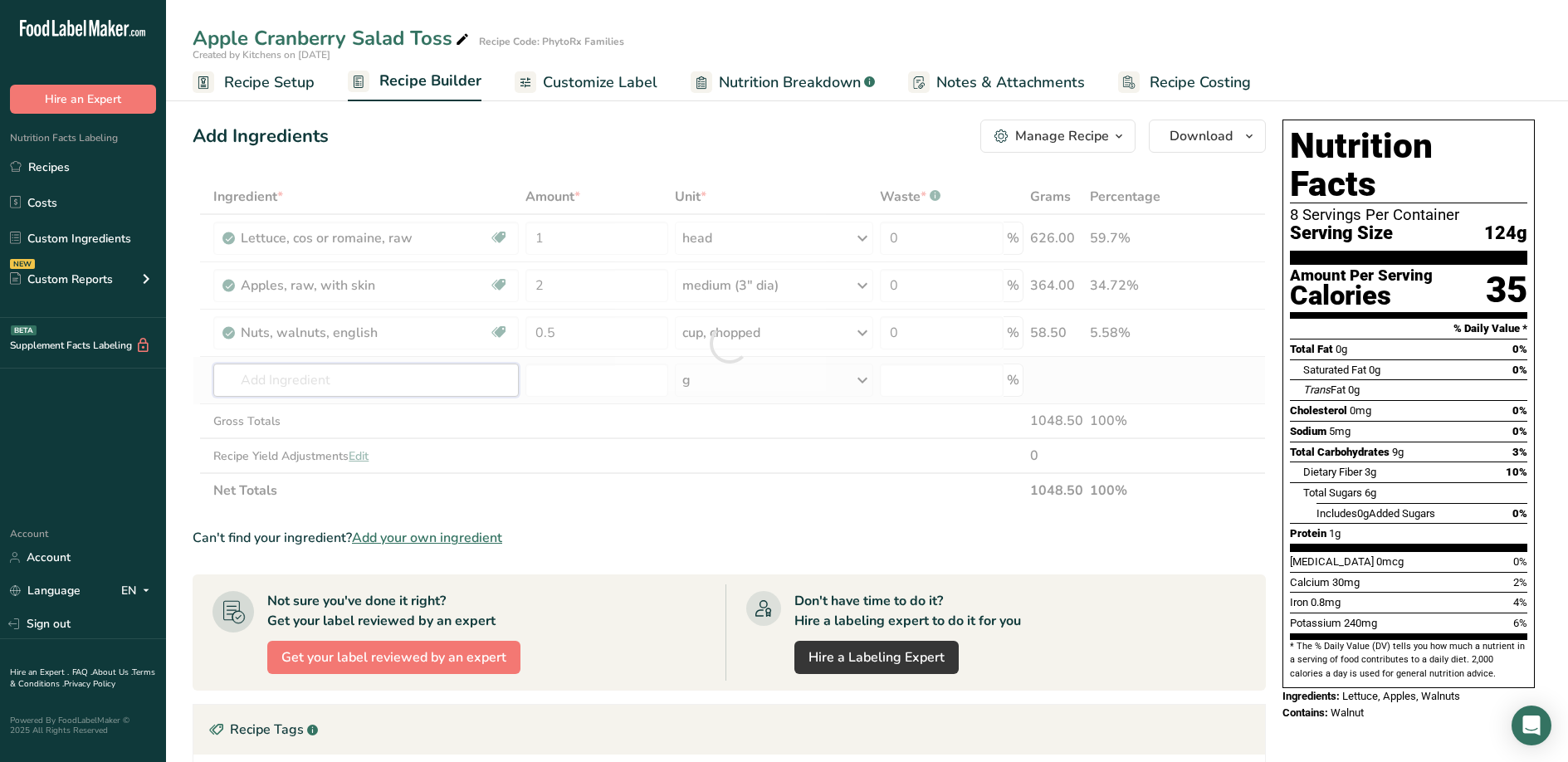
click at [283, 383] on div "Ingredient * Amount * Unit * Waste * .a-a{fill:#347362;}.b-a{fill:#fff;} Grams …" at bounding box center [729, 344] width 1074 height 328
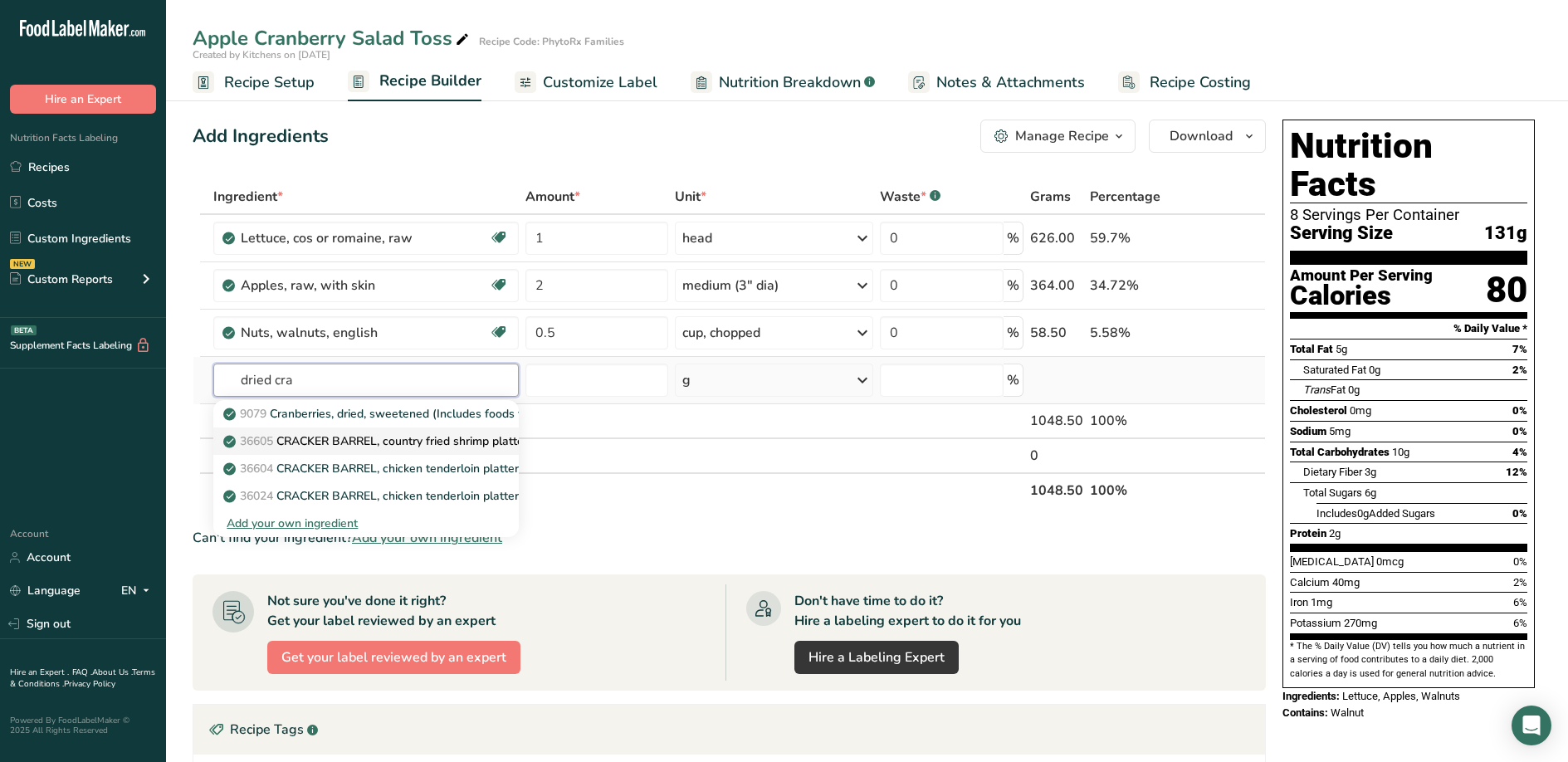
type input "dried cra"
click at [357, 427] on link "36605 CRACKER BARREL, country fried shrimp platter" at bounding box center [366, 441] width 305 height 27
type input "CRACKER BARREL, country fried shrimp platter"
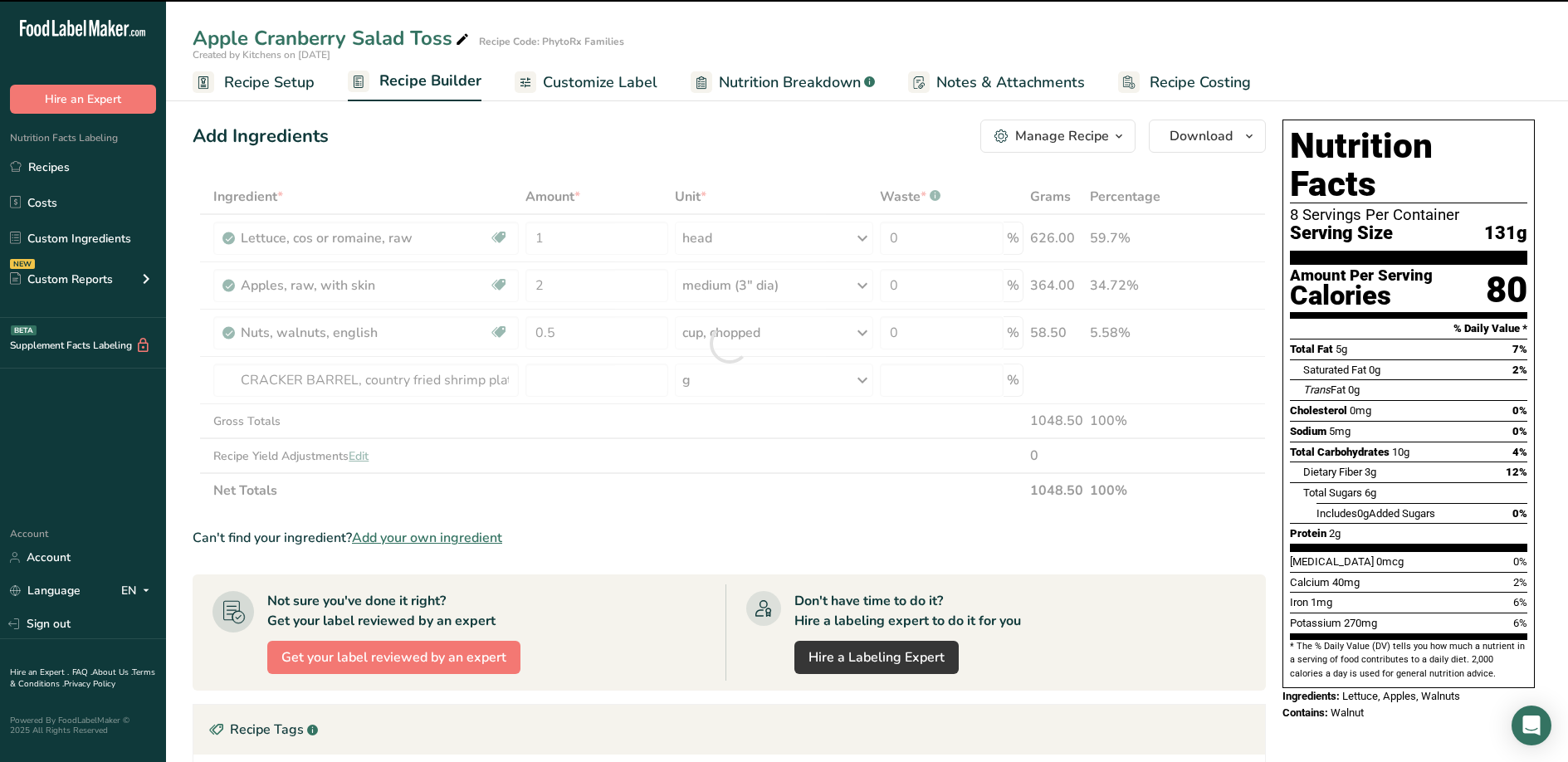
click at [460, 383] on div at bounding box center [729, 344] width 1074 height 328
click at [443, 378] on div at bounding box center [729, 344] width 1074 height 328
type input "0"
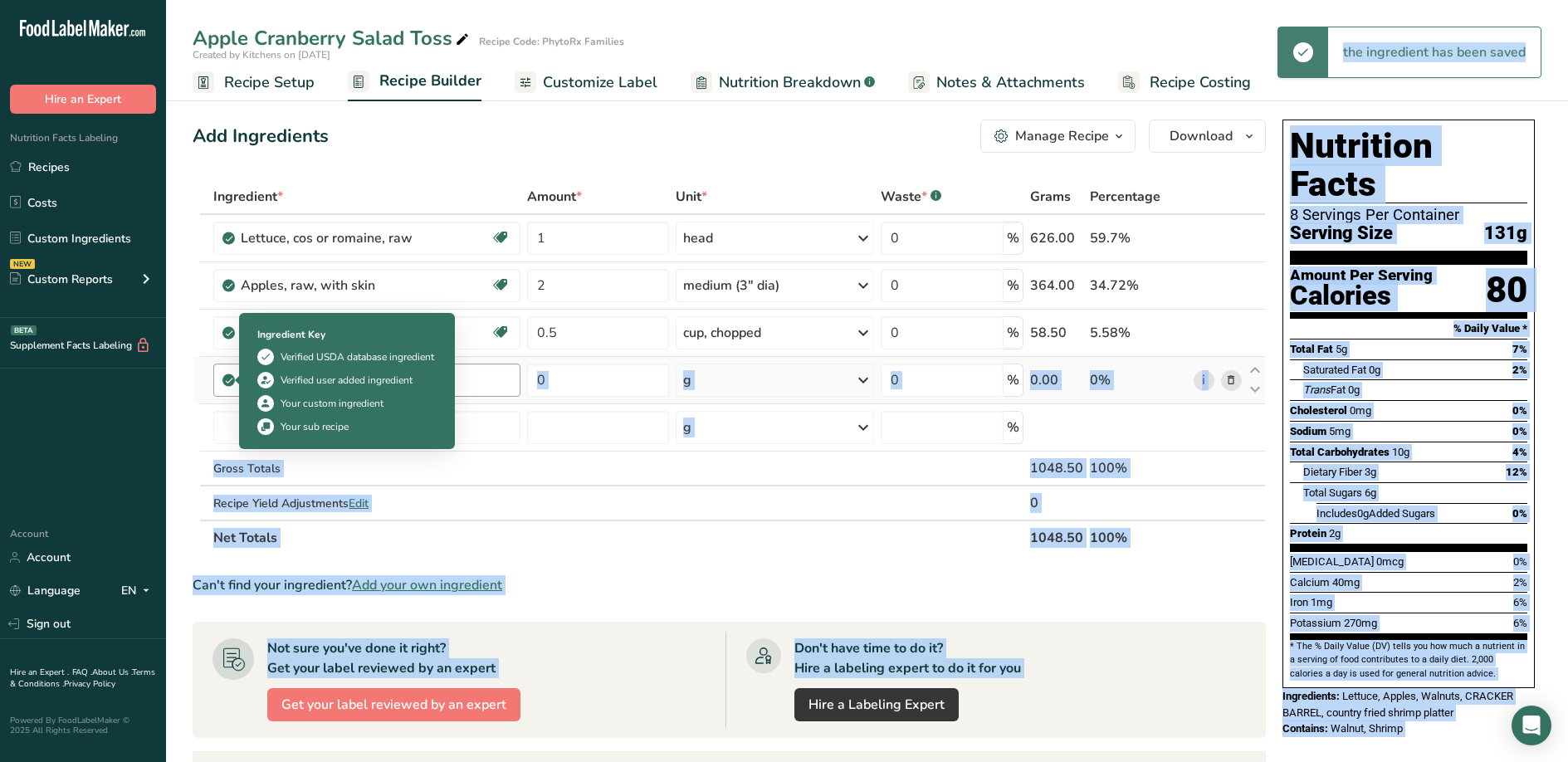
drag, startPoint x: 442, startPoint y: 379, endPoint x: 237, endPoint y: 385, distance: 205.1
click at [246, 388] on body ".a-20{fill:#fff;} Hire an Expert Nutrition Facts Labeling Recipes Costs Custom …" at bounding box center [784, 584] width 1568 height 1169
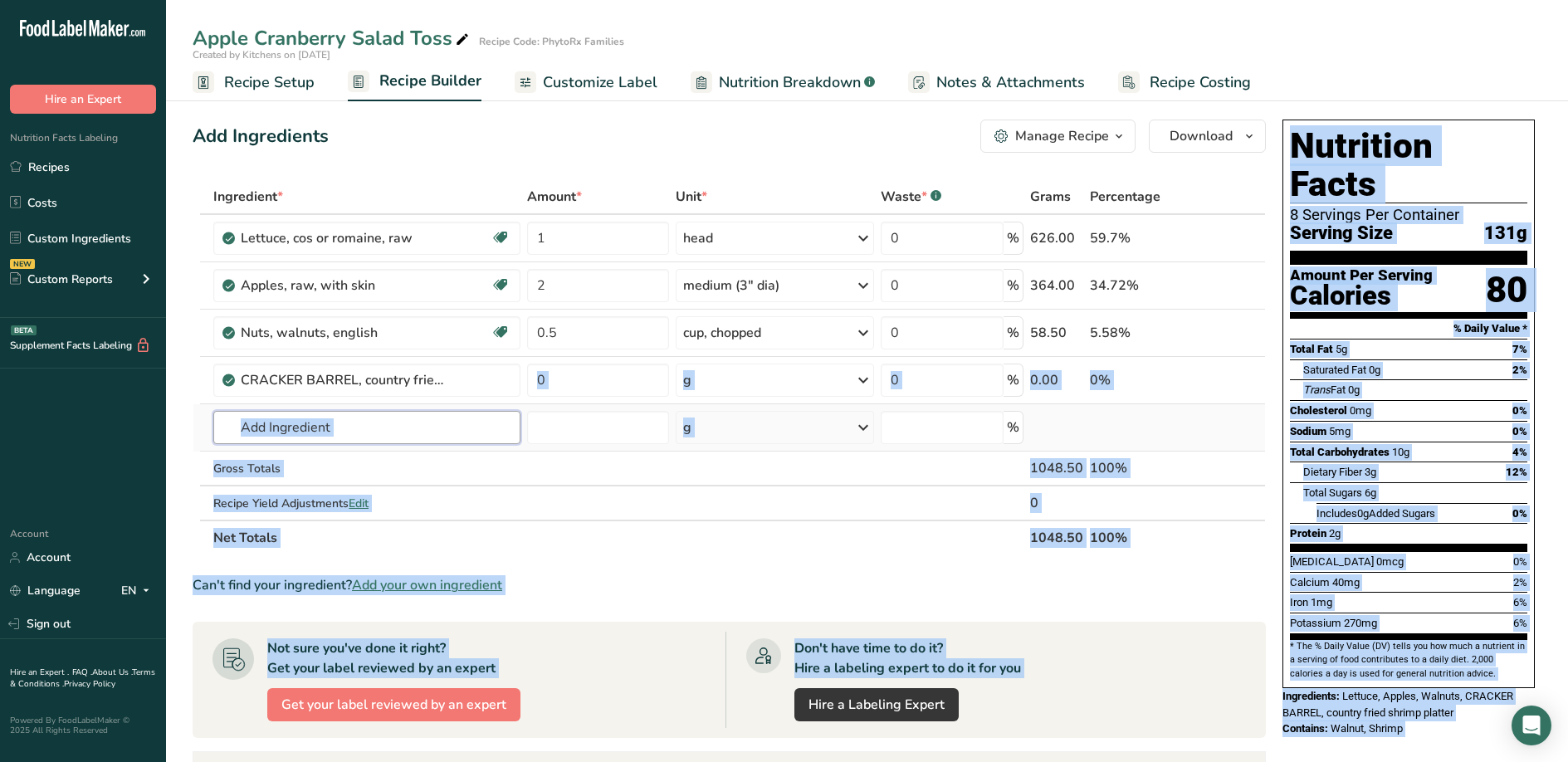
click at [368, 437] on input "text" at bounding box center [367, 427] width 306 height 33
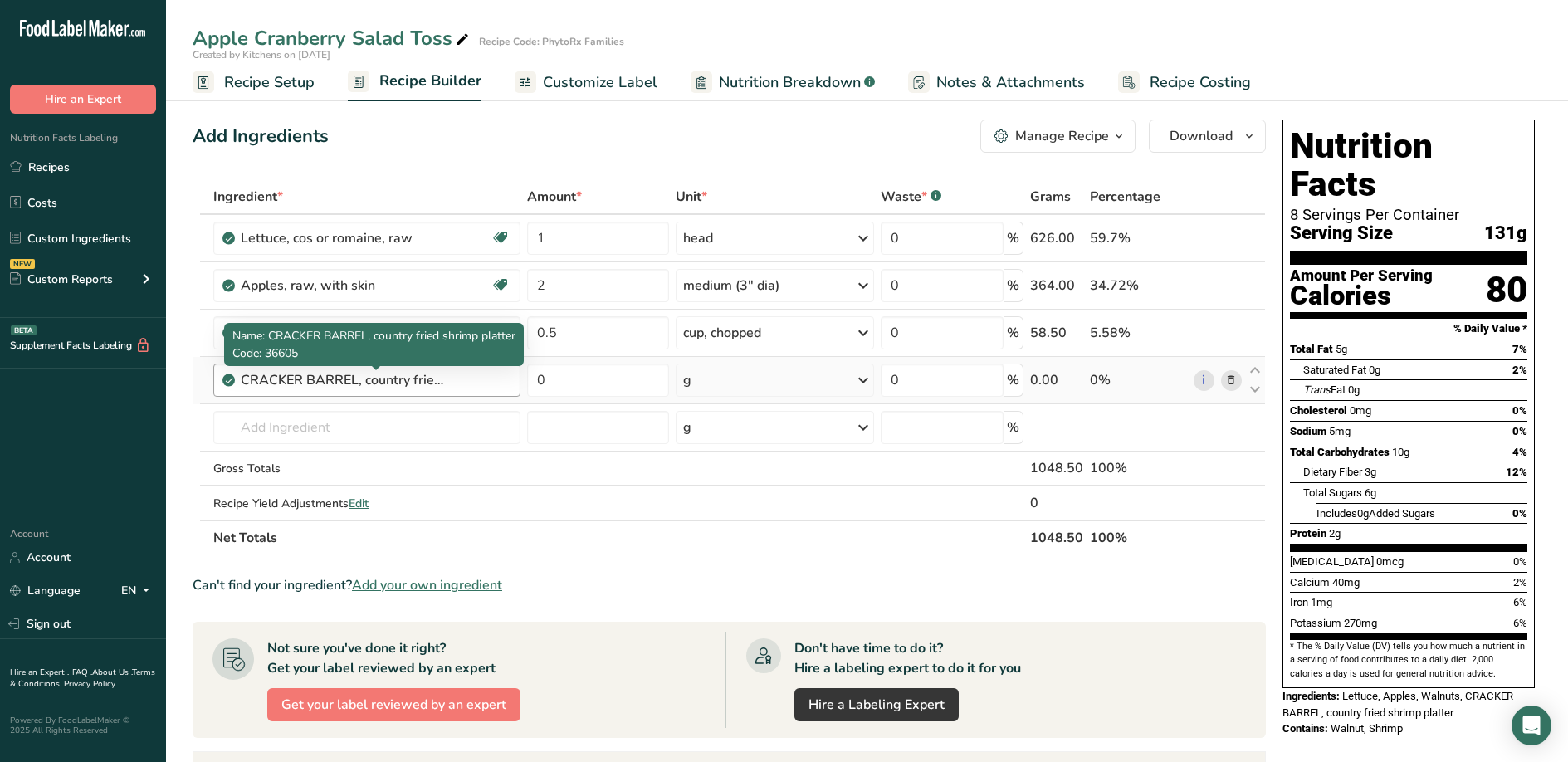
click at [448, 385] on div "CRACKER BARREL, country fried shrimp platter" at bounding box center [345, 379] width 208 height 20
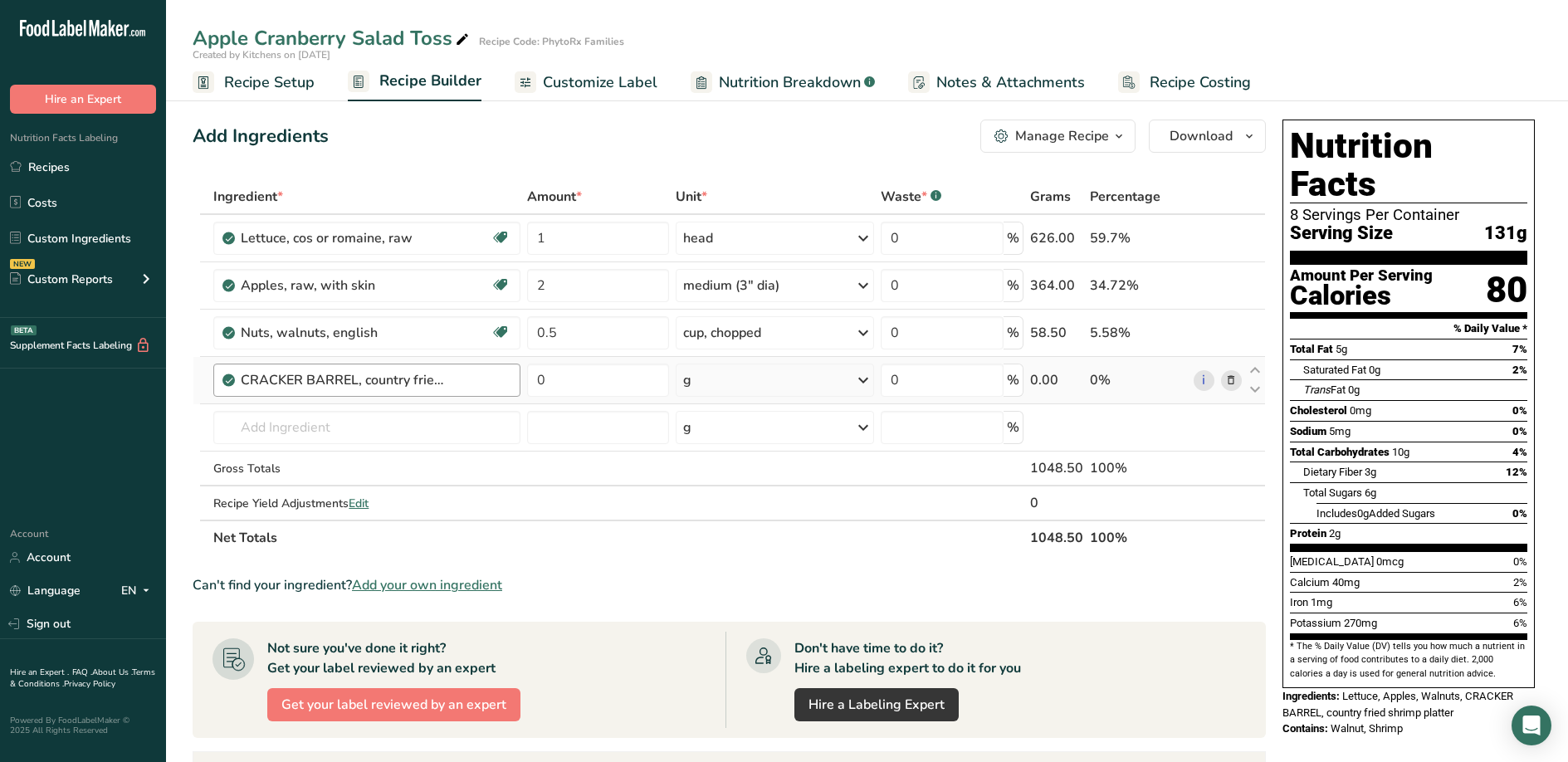
click at [440, 384] on div "CRACKER BARREL, country fried shrimp platter" at bounding box center [345, 379] width 208 height 20
drag, startPoint x: 445, startPoint y: 383, endPoint x: 218, endPoint y: 367, distance: 227.6
click at [218, 367] on div "CRACKER BARREL, country fried shrimp platter" at bounding box center [367, 379] width 306 height 33
click at [1239, 381] on span at bounding box center [1230, 379] width 20 height 20
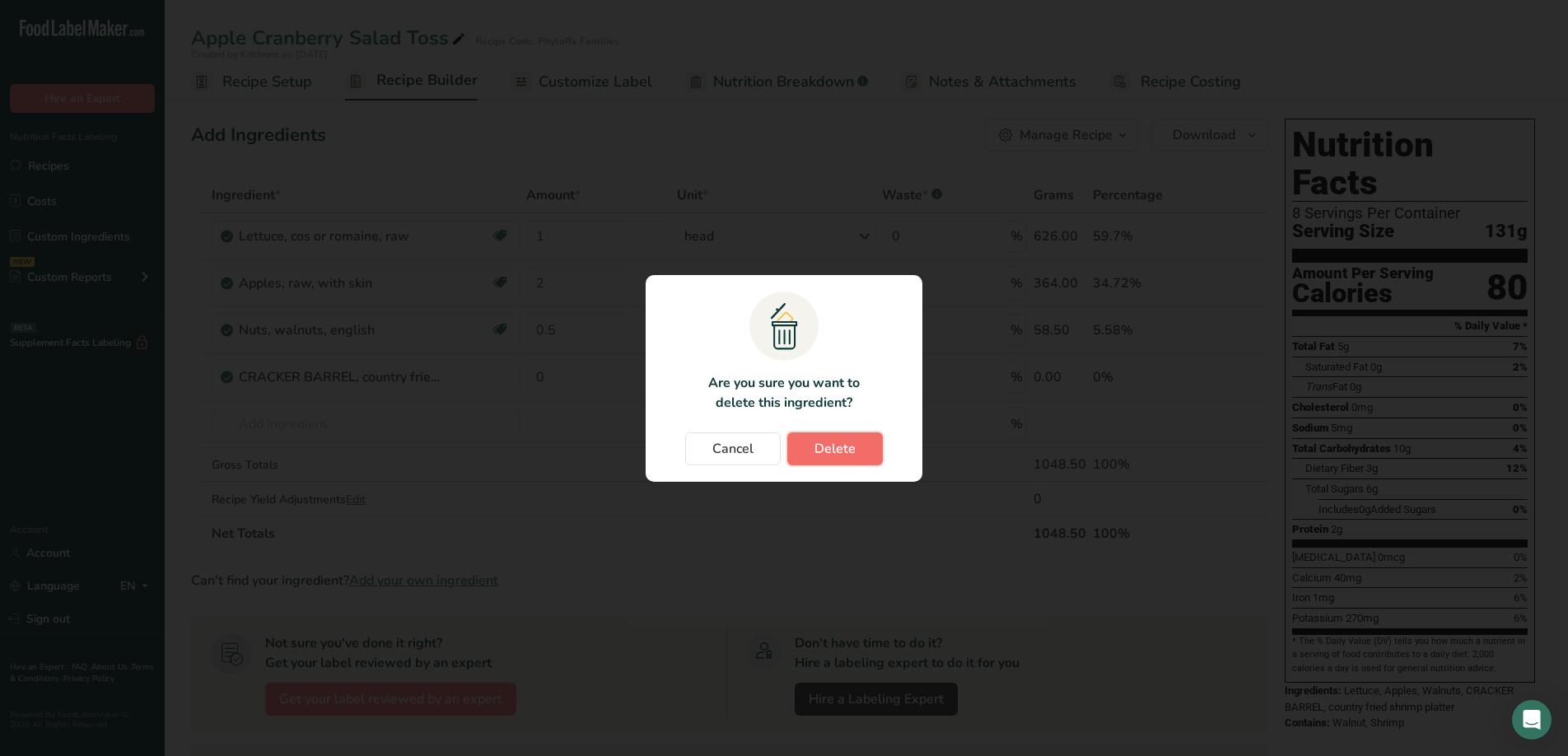
click at [819, 450] on span "Delete" at bounding box center [835, 448] width 41 height 19
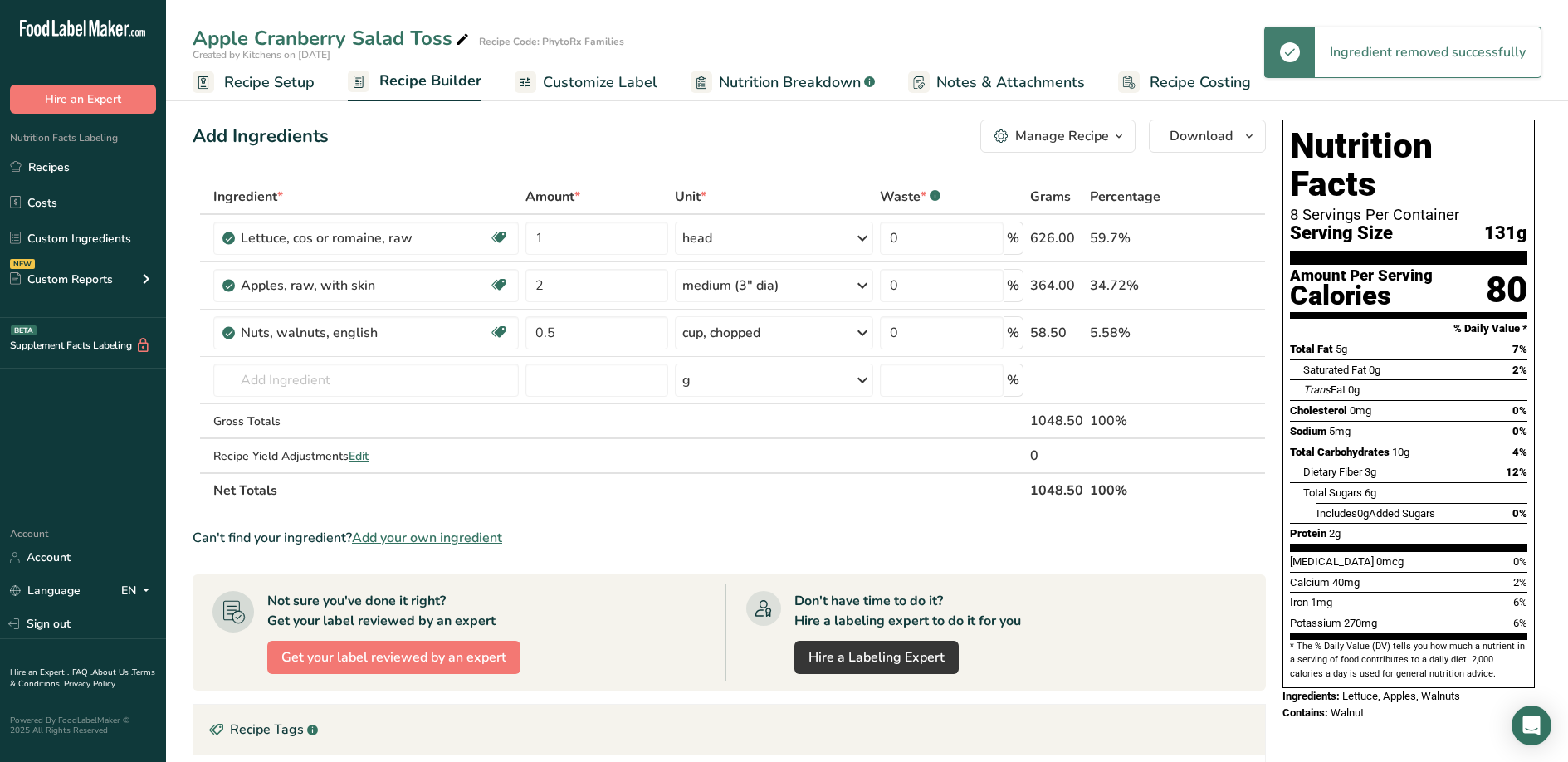
click at [171, 321] on section "Add Ingredients Manage Recipe Delete Recipe Duplicate Recipe Scale Recipe Save …" at bounding box center [867, 605] width 1402 height 1038
click at [291, 386] on input "text" at bounding box center [366, 379] width 305 height 33
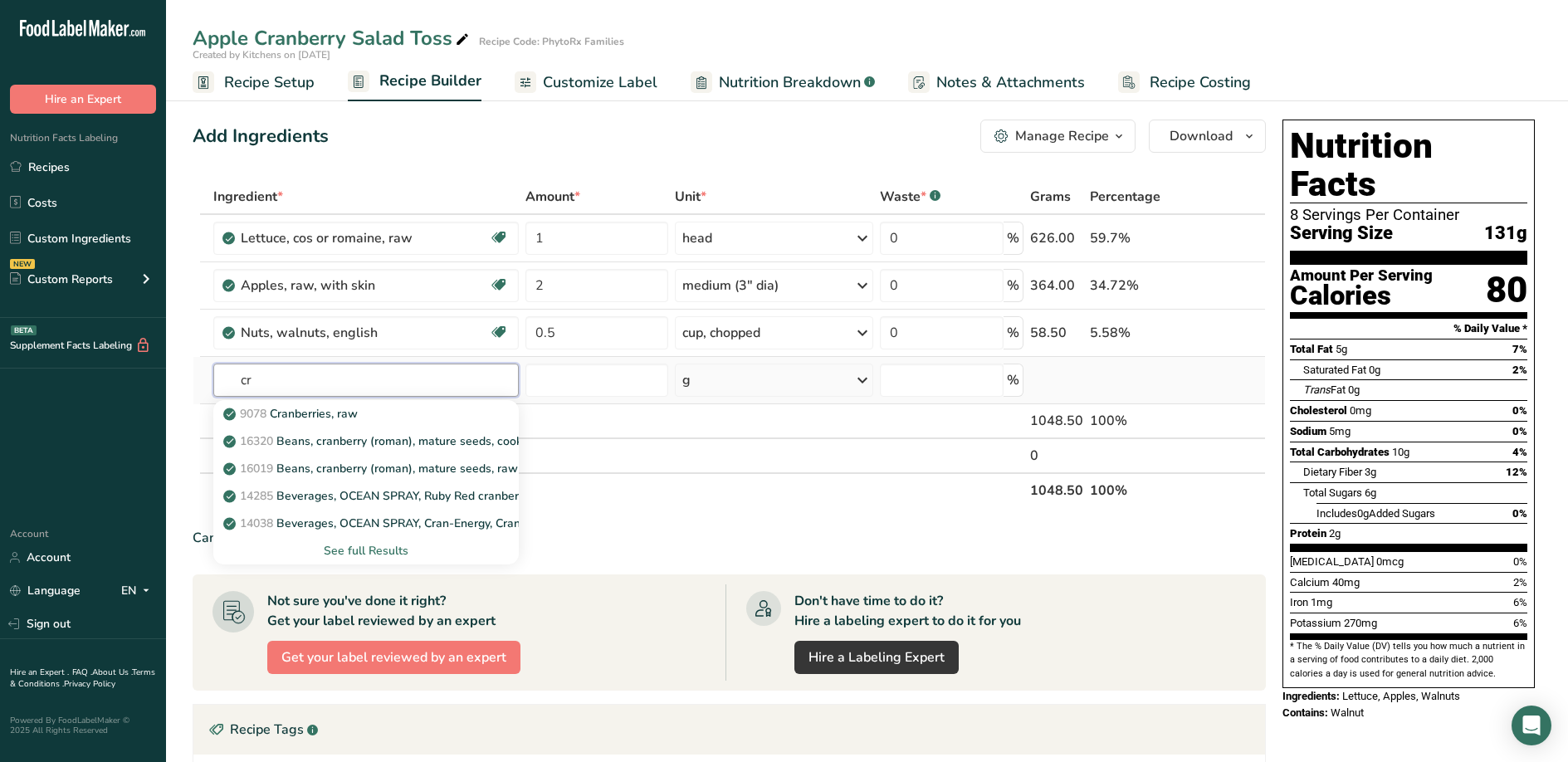
type input "c"
type input "dried cr"
click at [368, 419] on p "9079 Cranberries, dried, sweetened (Includes foods for USDA's Food Distribution…" at bounding box center [476, 413] width 499 height 17
type input "Cranberries, dried, sweetened (Includes foods for USDA's Food Distribution Prog…"
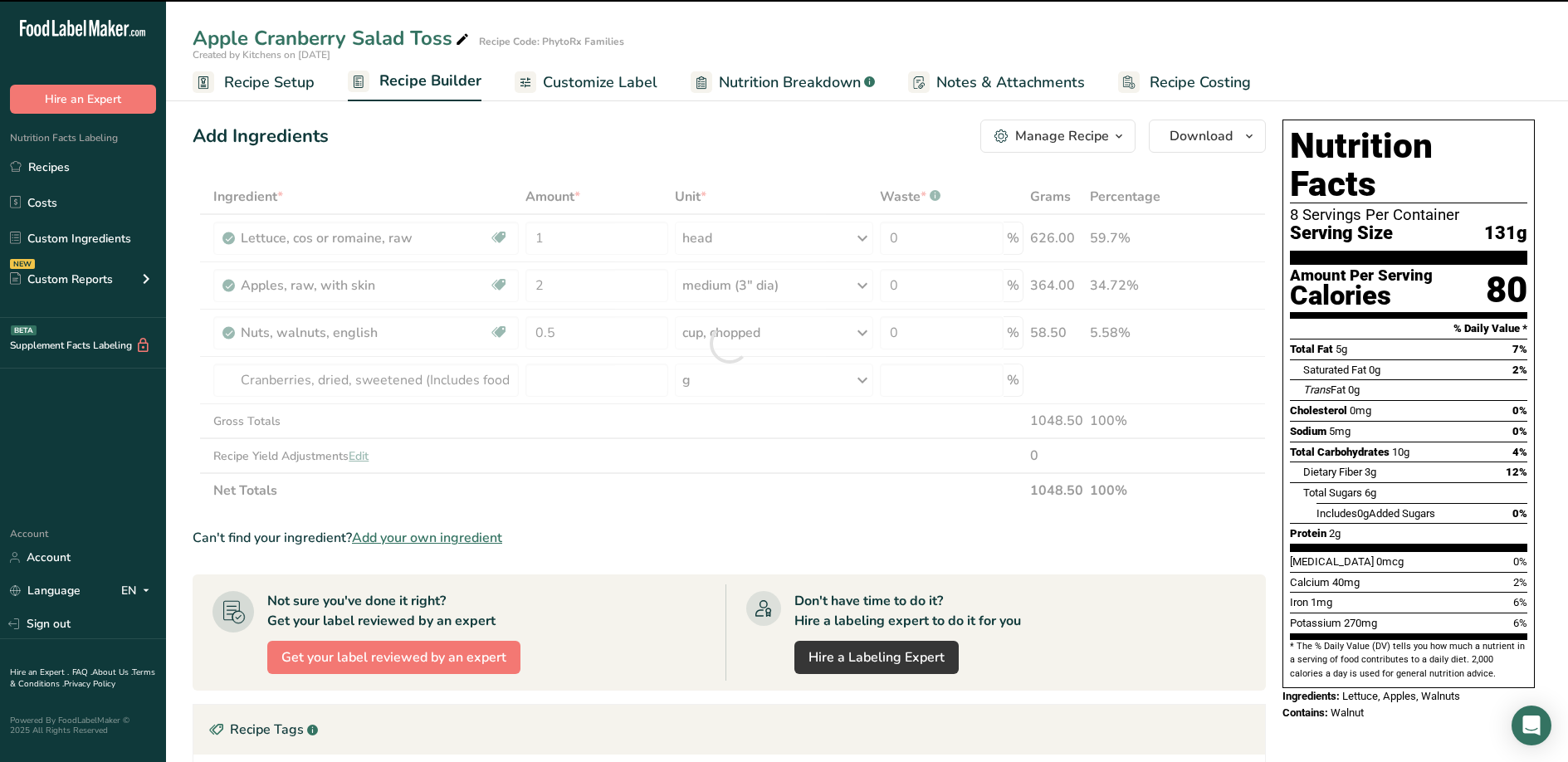
type input "0"
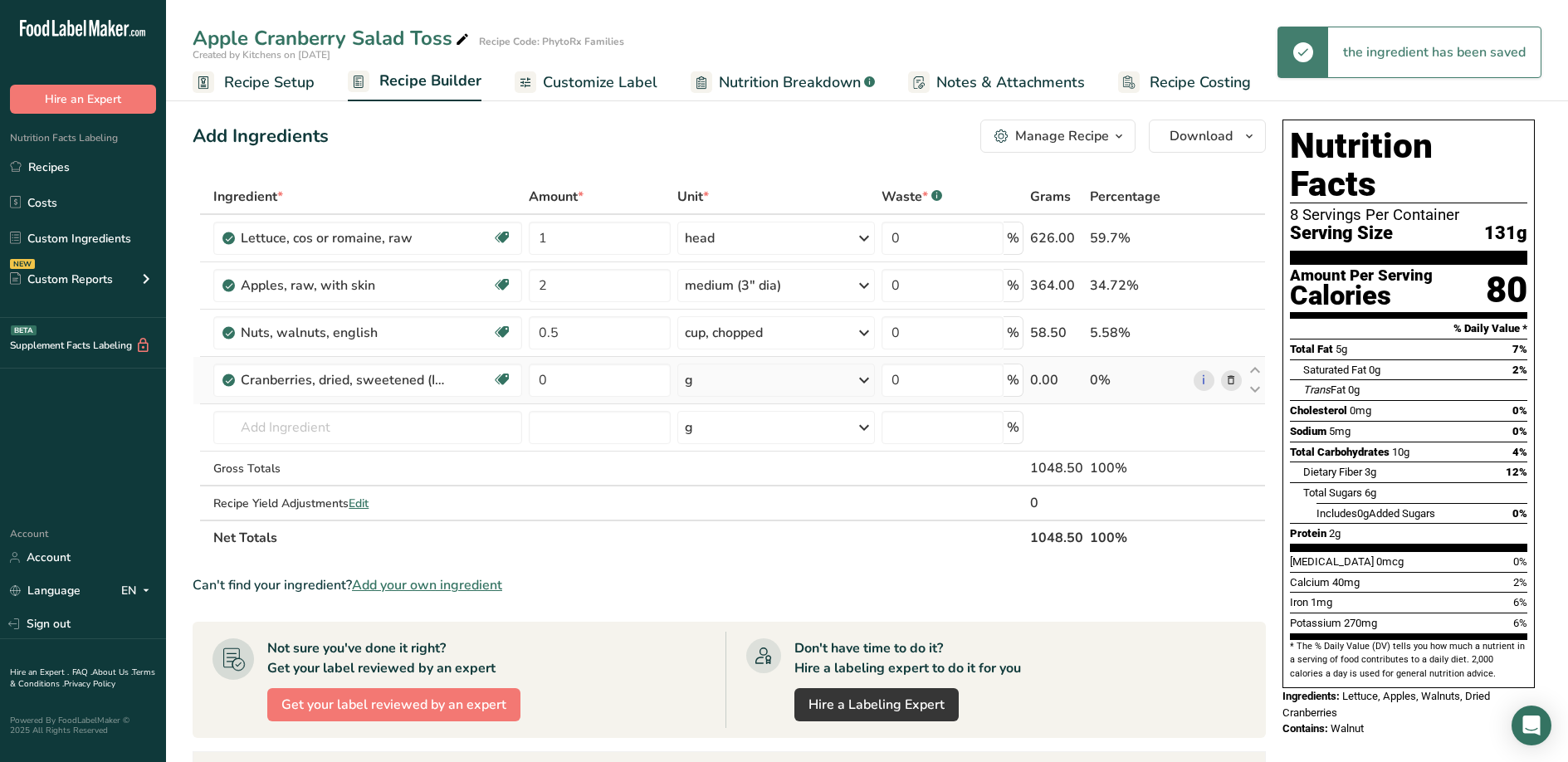
click at [744, 385] on div "g" at bounding box center [776, 379] width 197 height 33
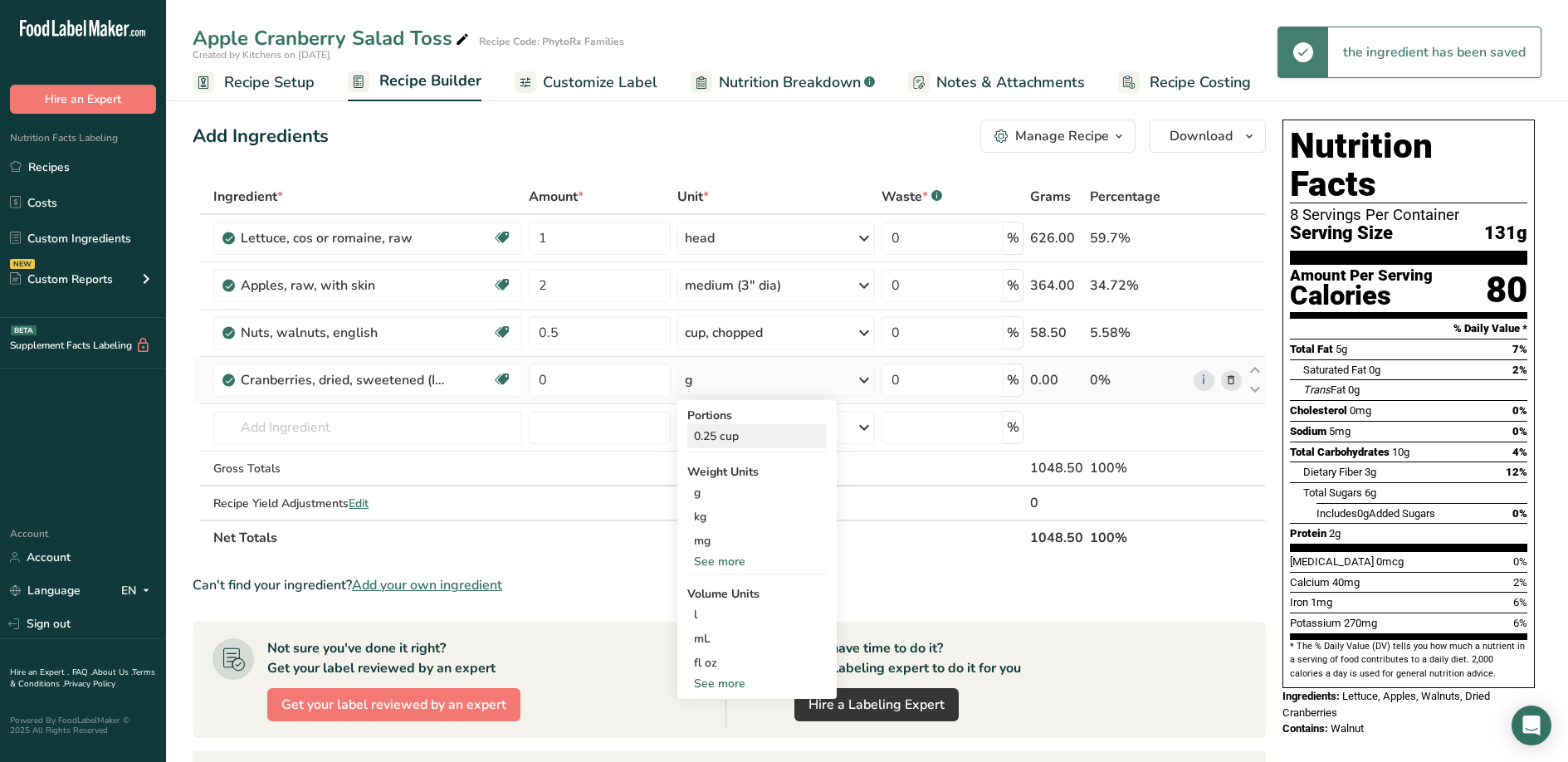
click at [762, 436] on div "0.25 cup" at bounding box center [757, 436] width 140 height 24
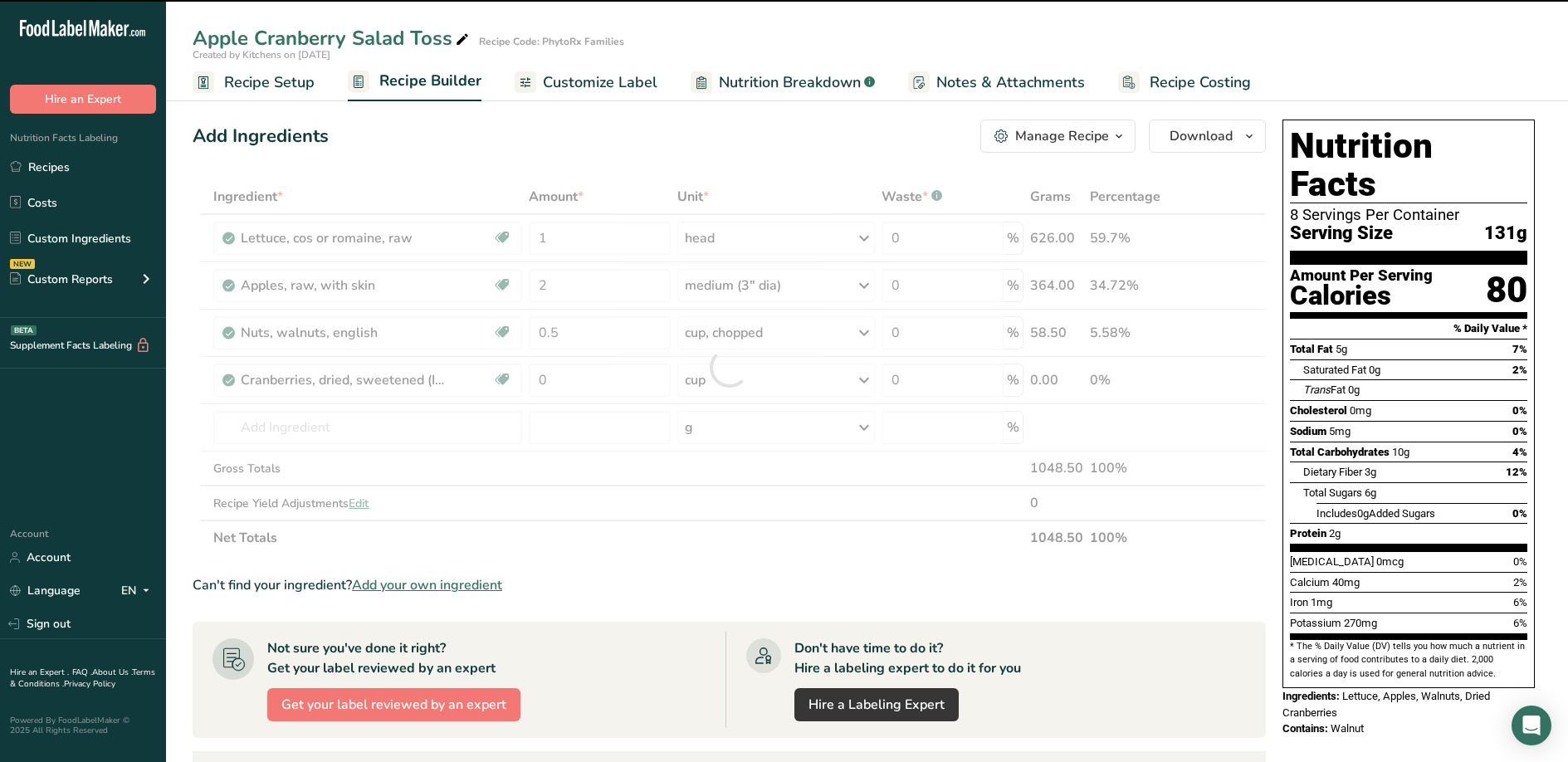
click at [595, 384] on div at bounding box center [729, 367] width 1074 height 376
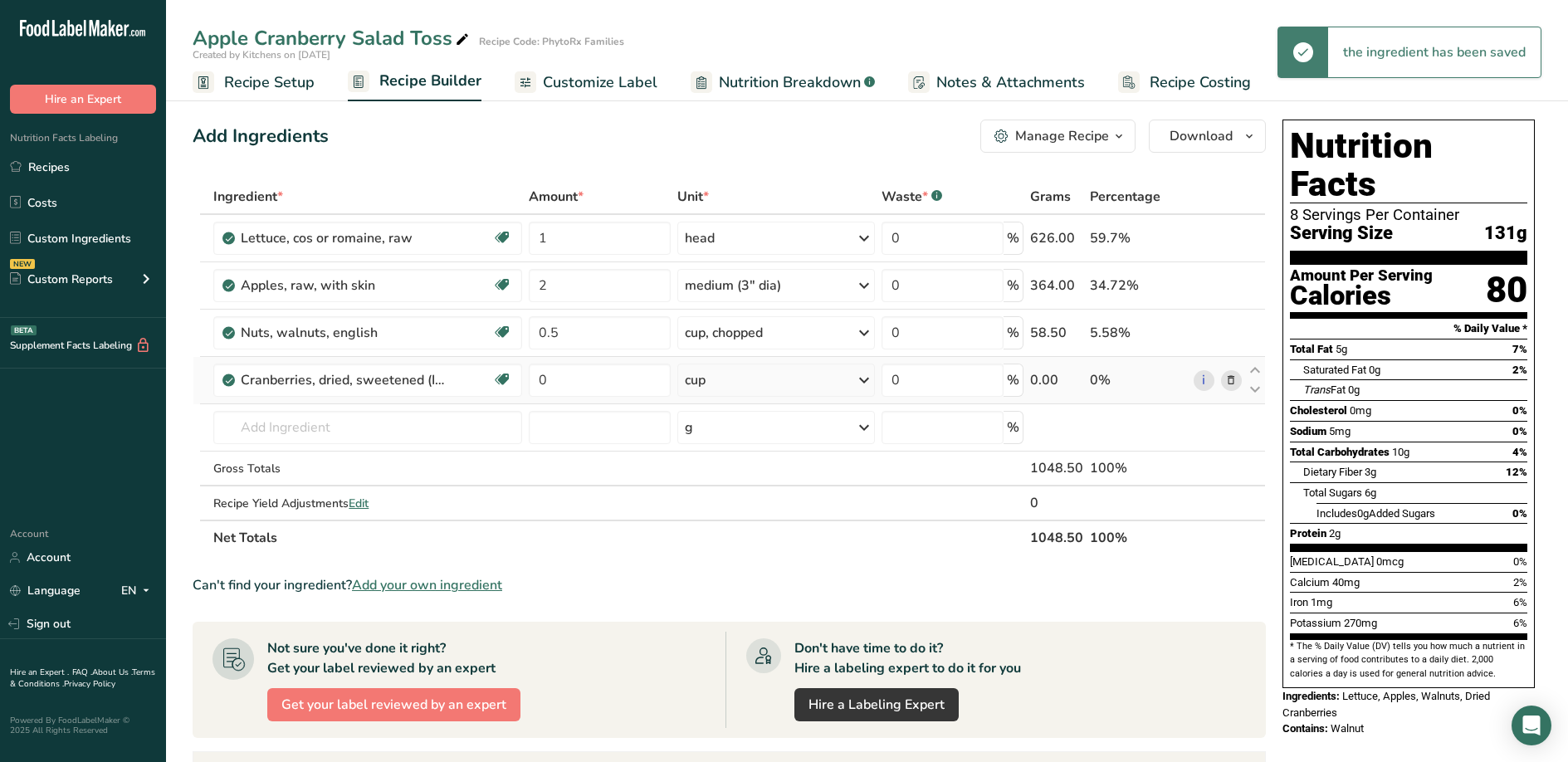
click at [865, 378] on icon at bounding box center [864, 379] width 20 height 30
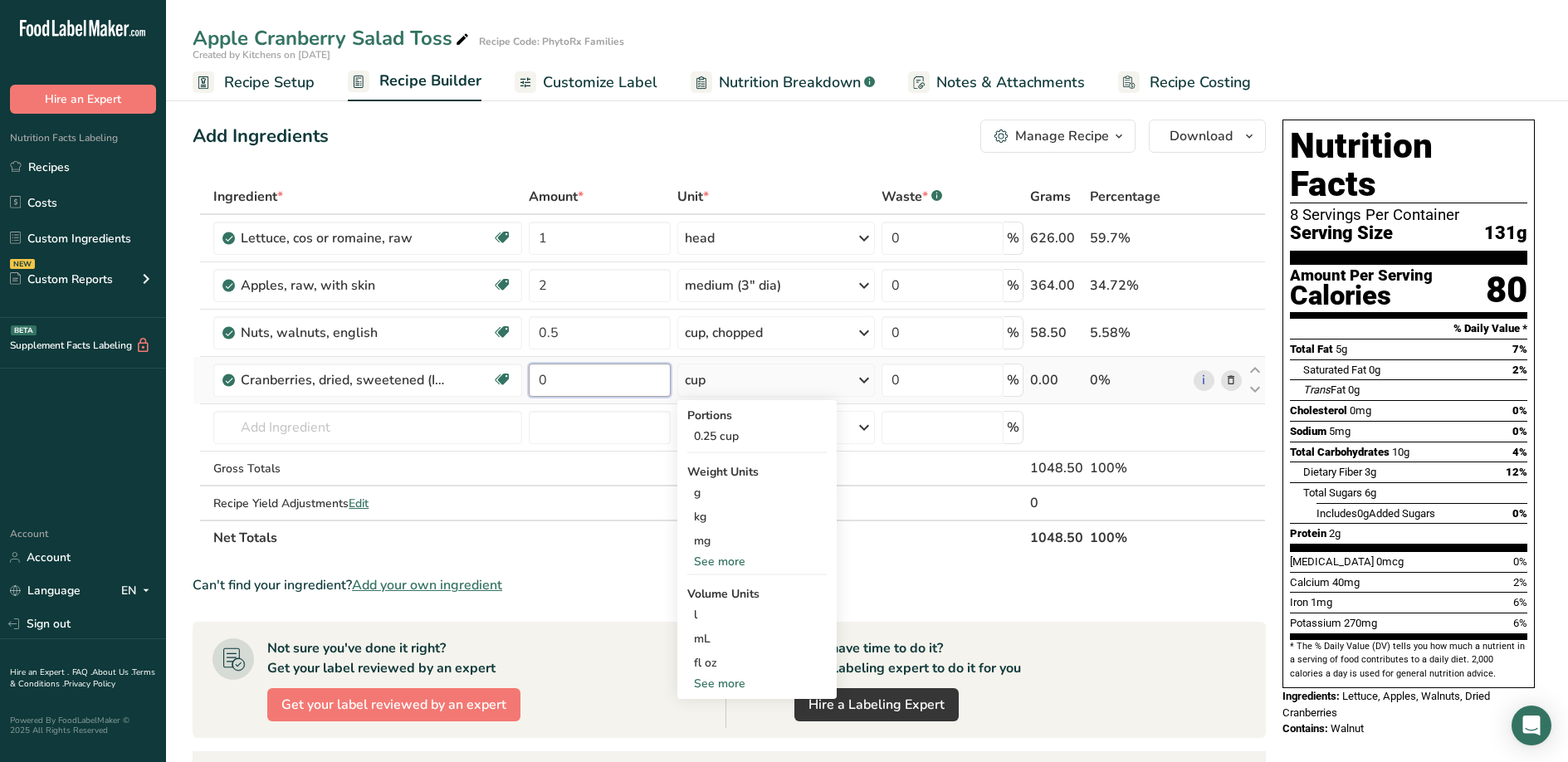
click at [598, 393] on input "0" at bounding box center [600, 379] width 142 height 33
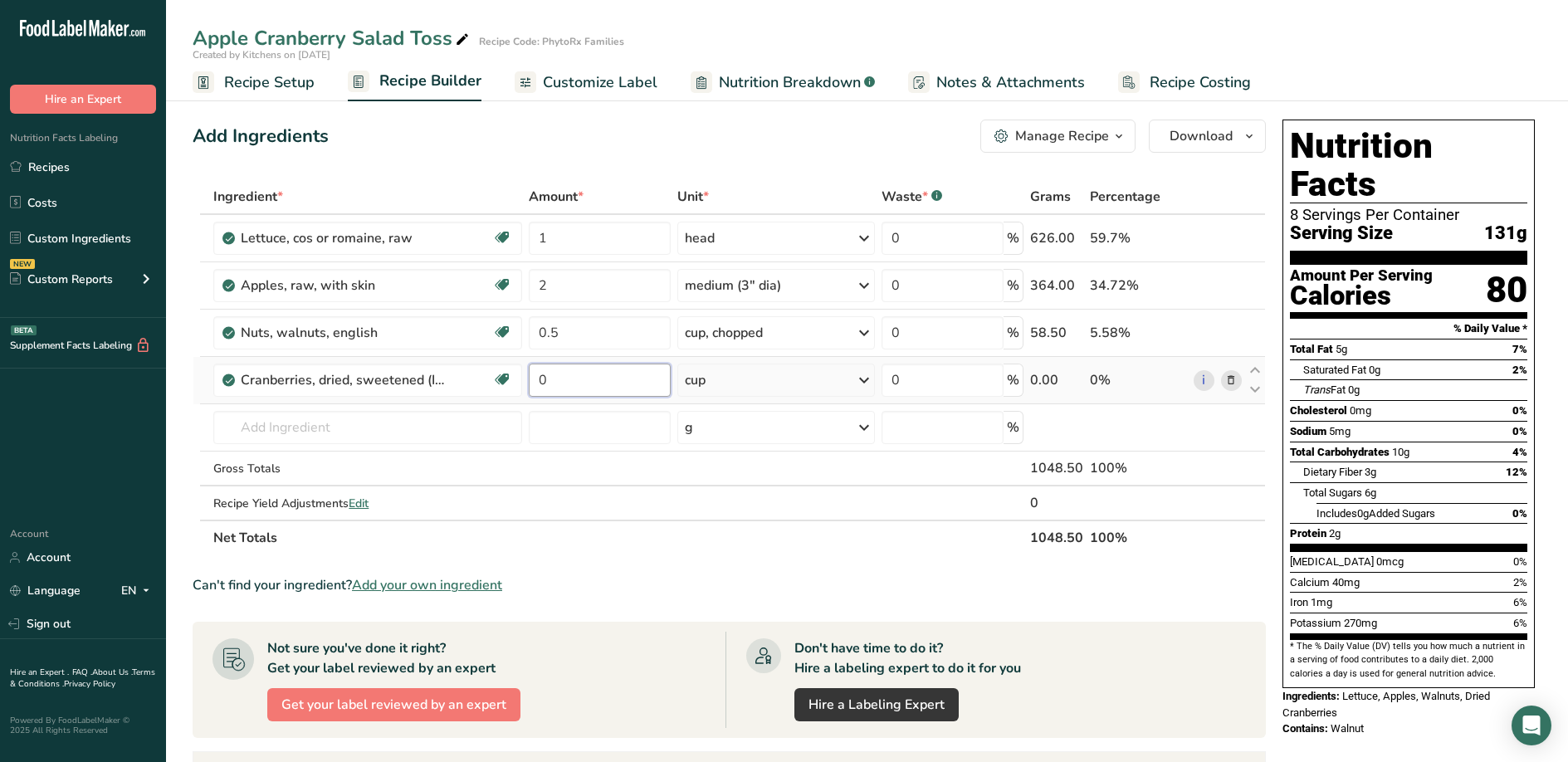
drag, startPoint x: 599, startPoint y: 393, endPoint x: 525, endPoint y: 375, distance: 76.2
click at [526, 375] on td "0" at bounding box center [600, 381] width 149 height 48
type input "4"
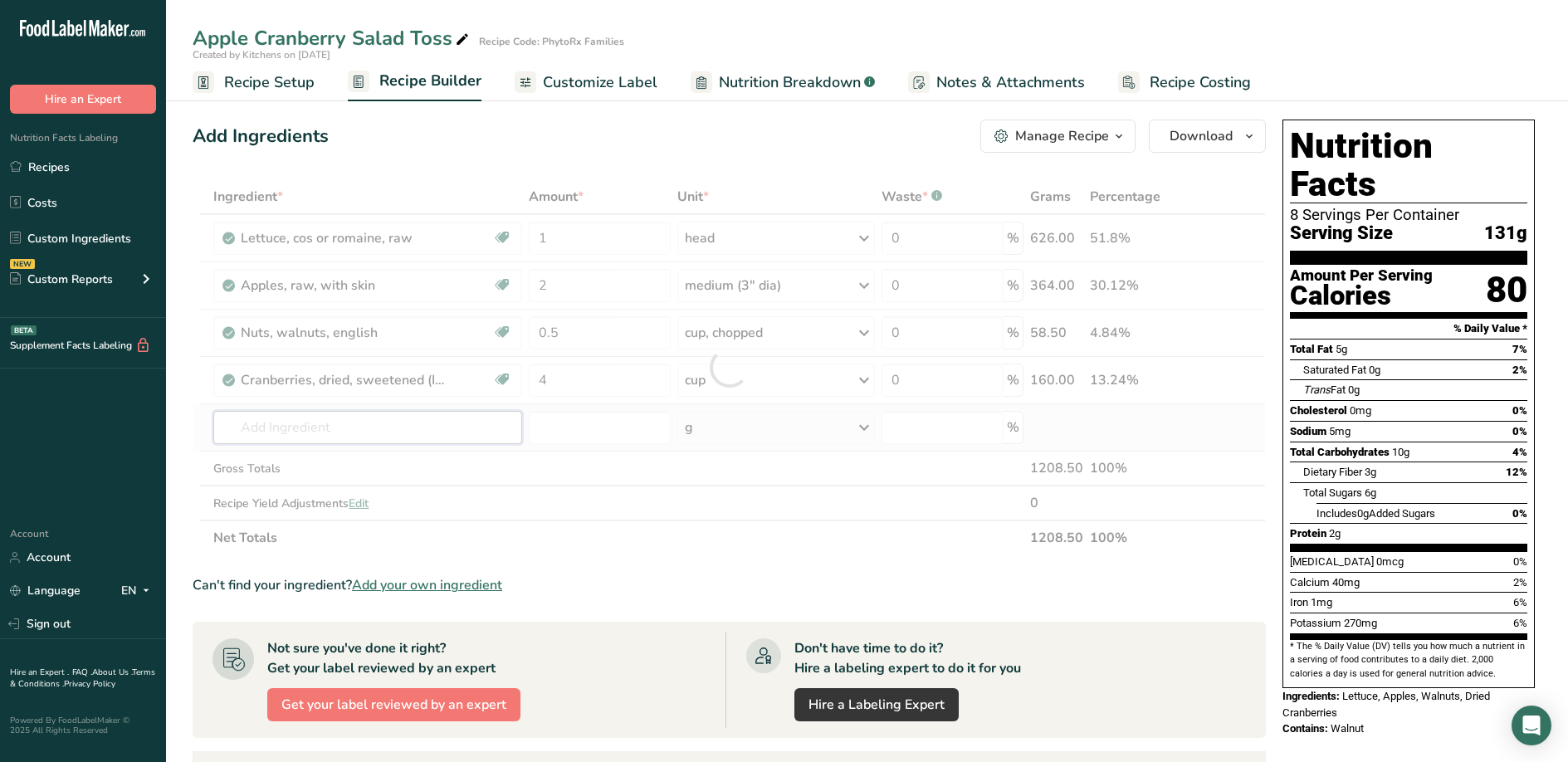
click at [467, 424] on div "Ingredient * Amount * Unit * Waste * .a-a{fill:#347362;}.b-a{fill:#fff;} Grams …" at bounding box center [729, 367] width 1074 height 376
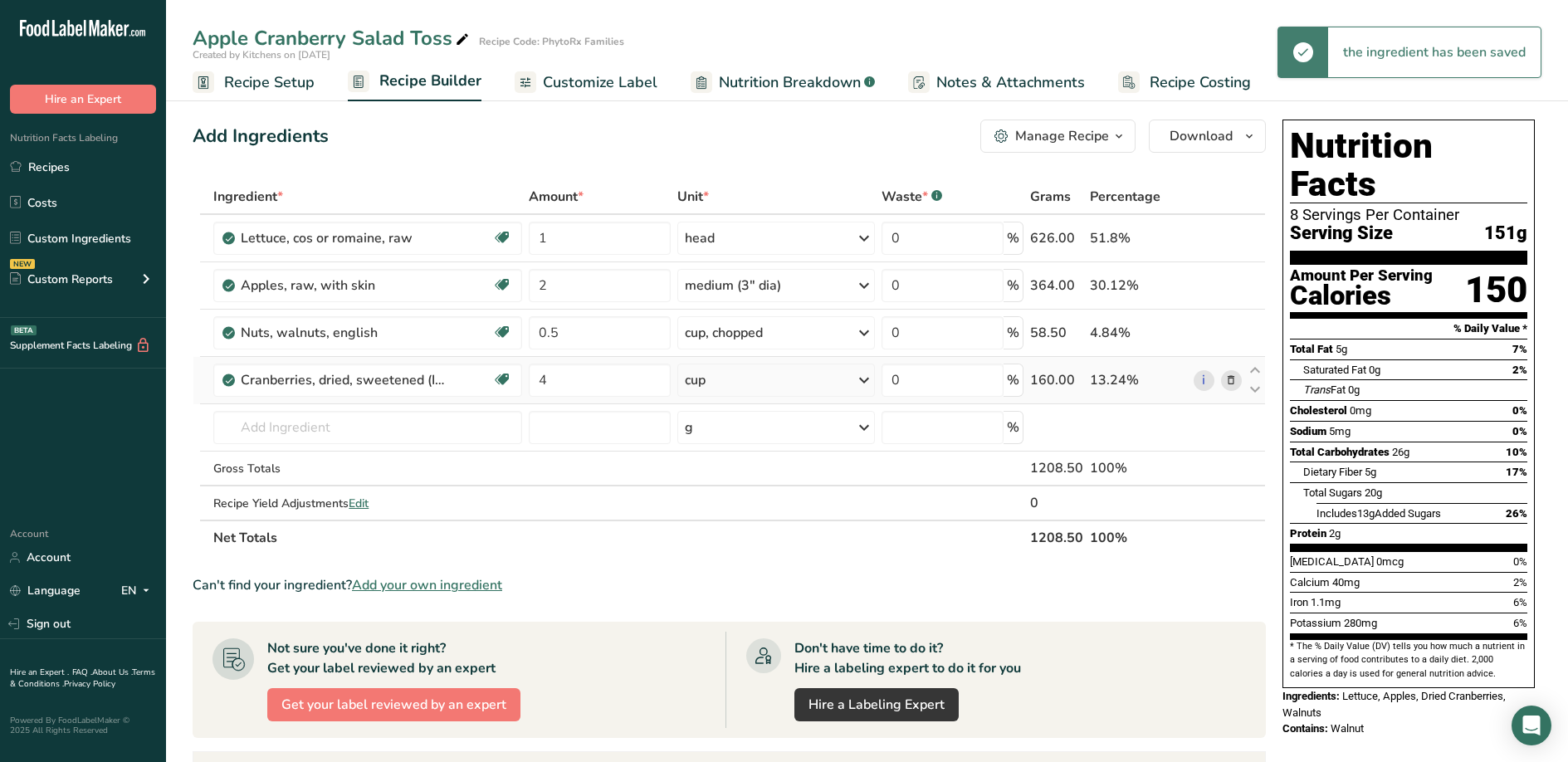
click at [865, 380] on icon at bounding box center [864, 379] width 20 height 30
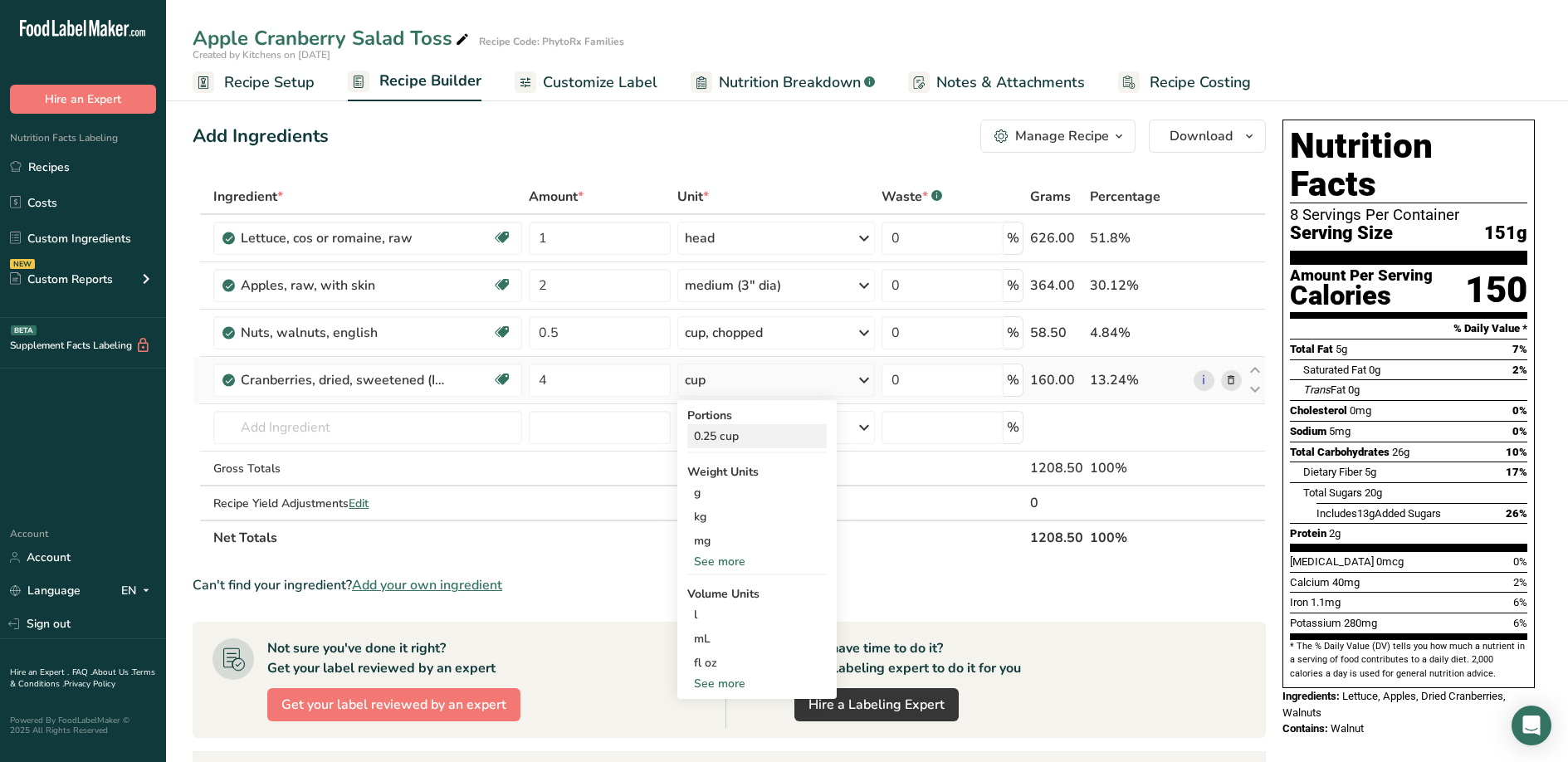
click at [700, 435] on div "0.25 cup" at bounding box center [757, 436] width 140 height 24
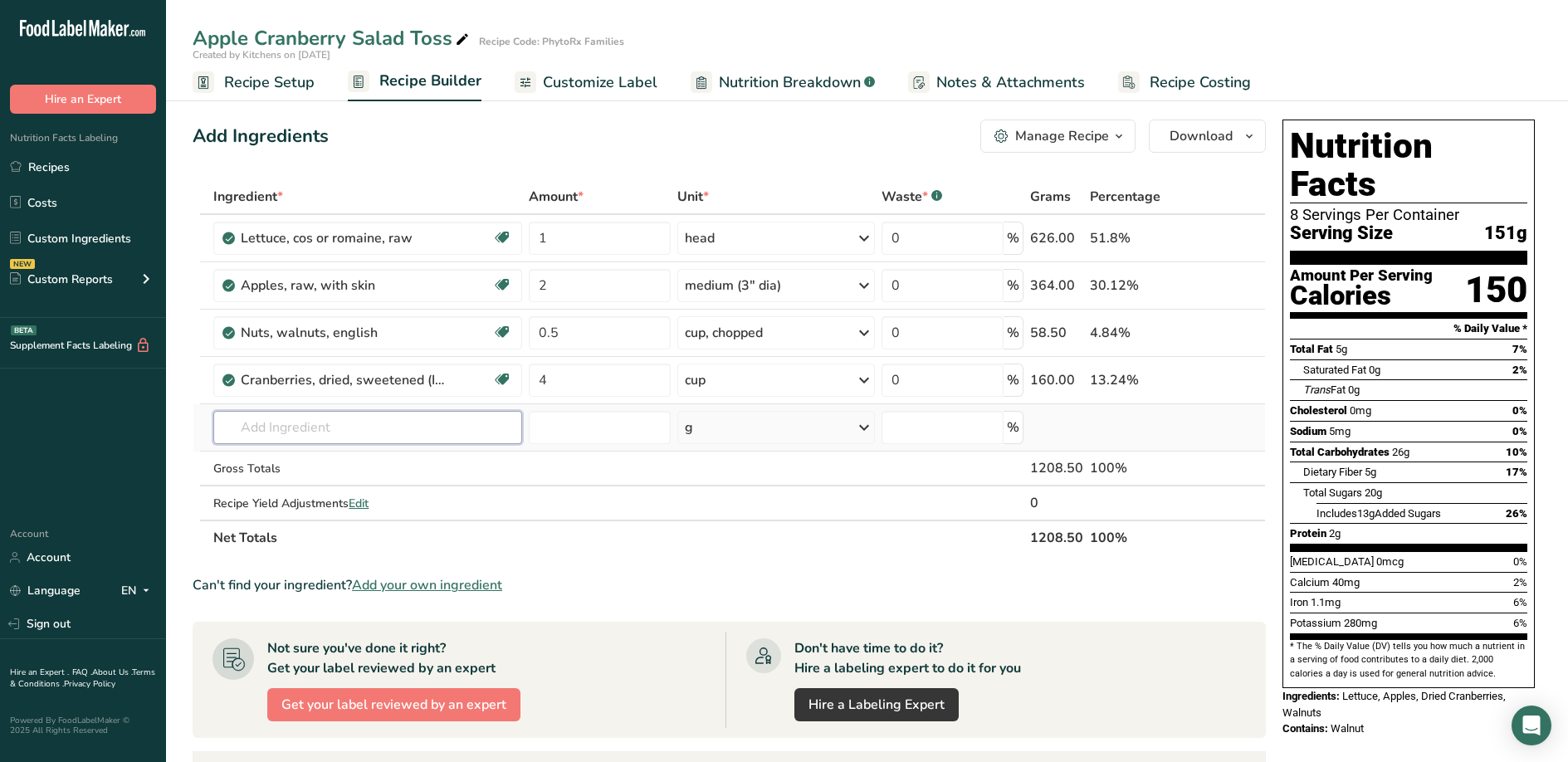
click at [409, 433] on input "text" at bounding box center [368, 427] width 309 height 33
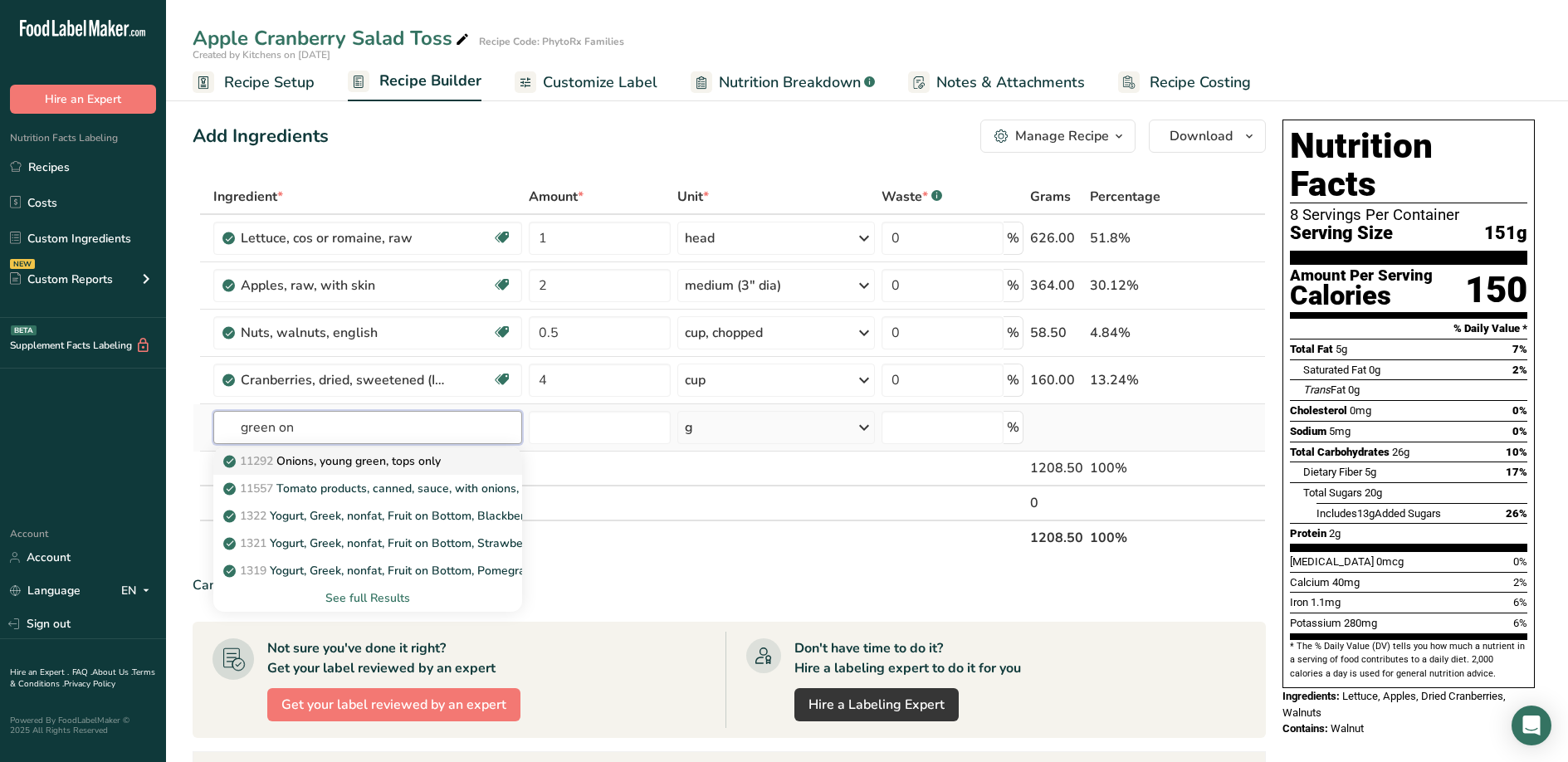
type input "green on"
click at [454, 461] on div "11292 Onions, young green, tops only" at bounding box center [354, 461] width 256 height 17
type input "Onions, young green, tops only"
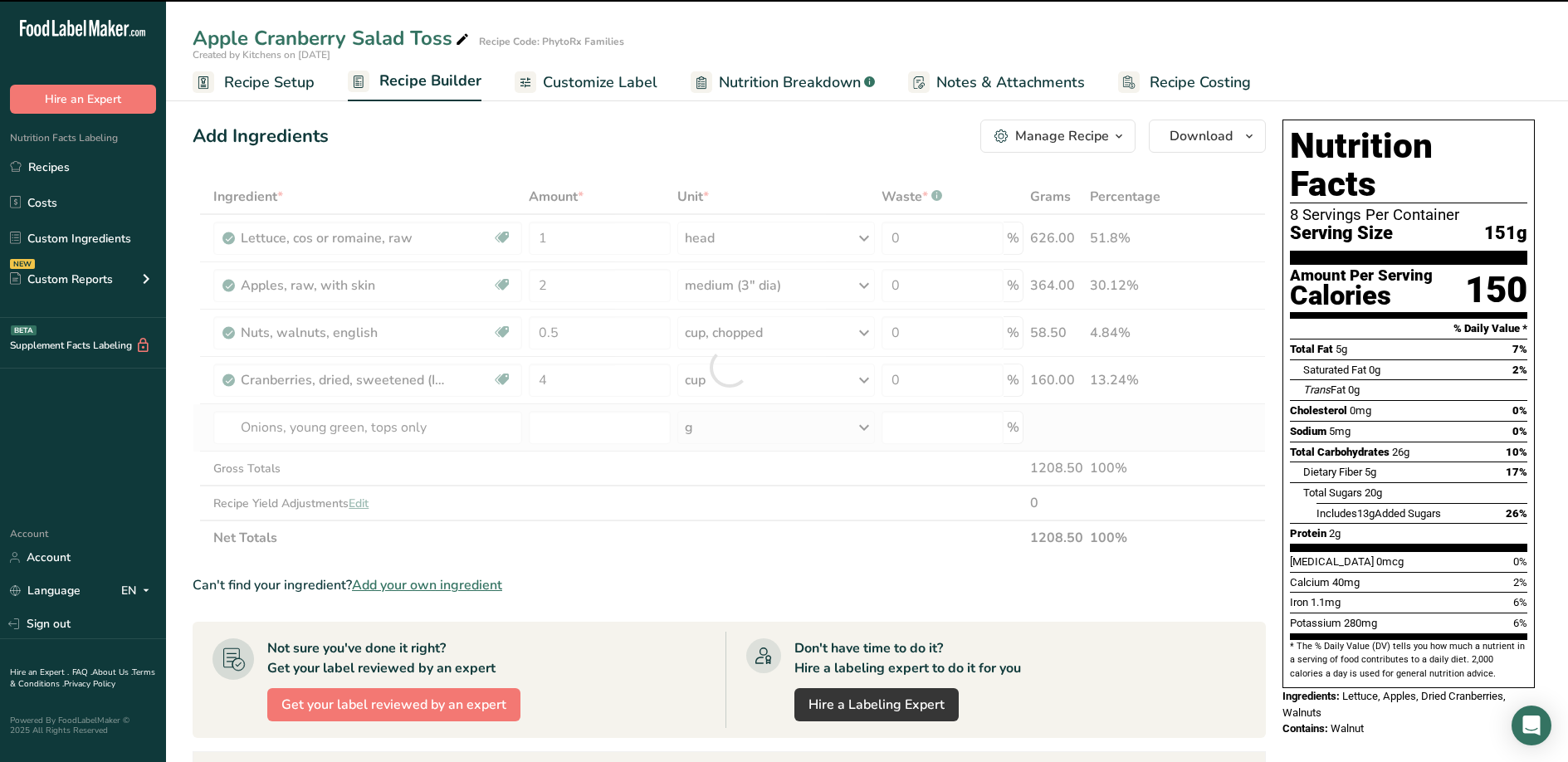
type input "0"
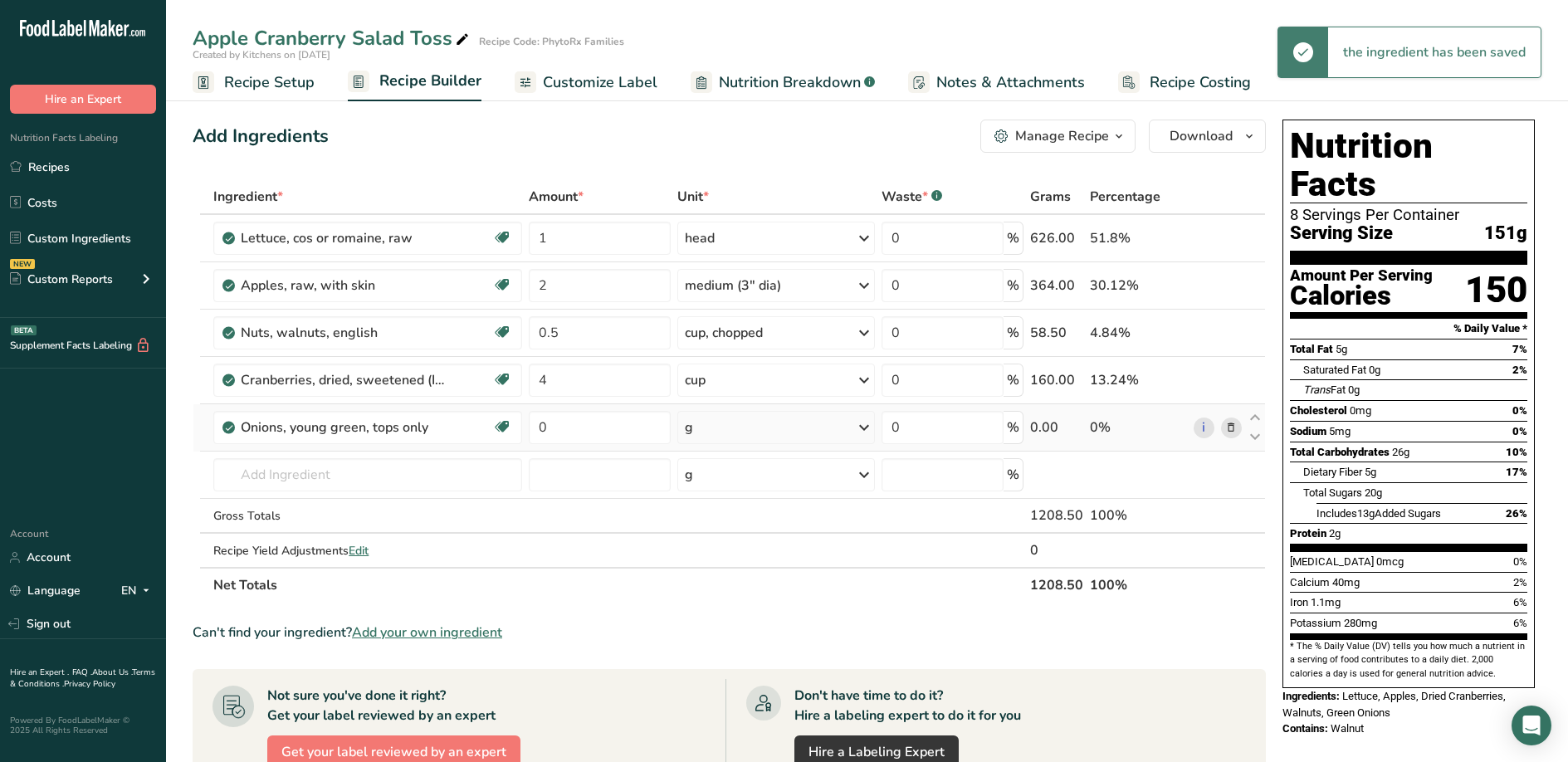
click at [781, 429] on div "g" at bounding box center [776, 427] width 197 height 33
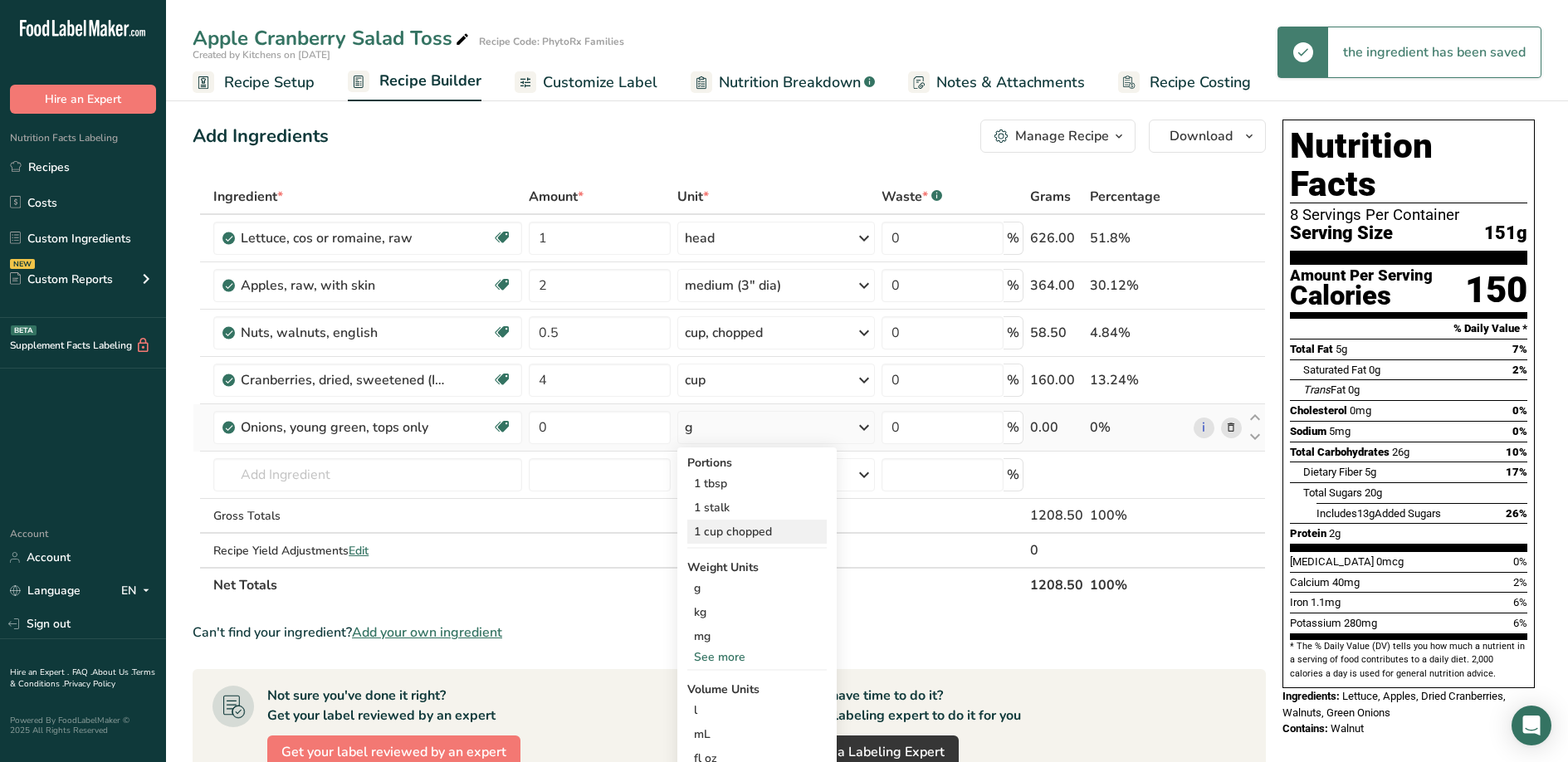
click at [767, 528] on div "1 cup chopped" at bounding box center [757, 532] width 140 height 24
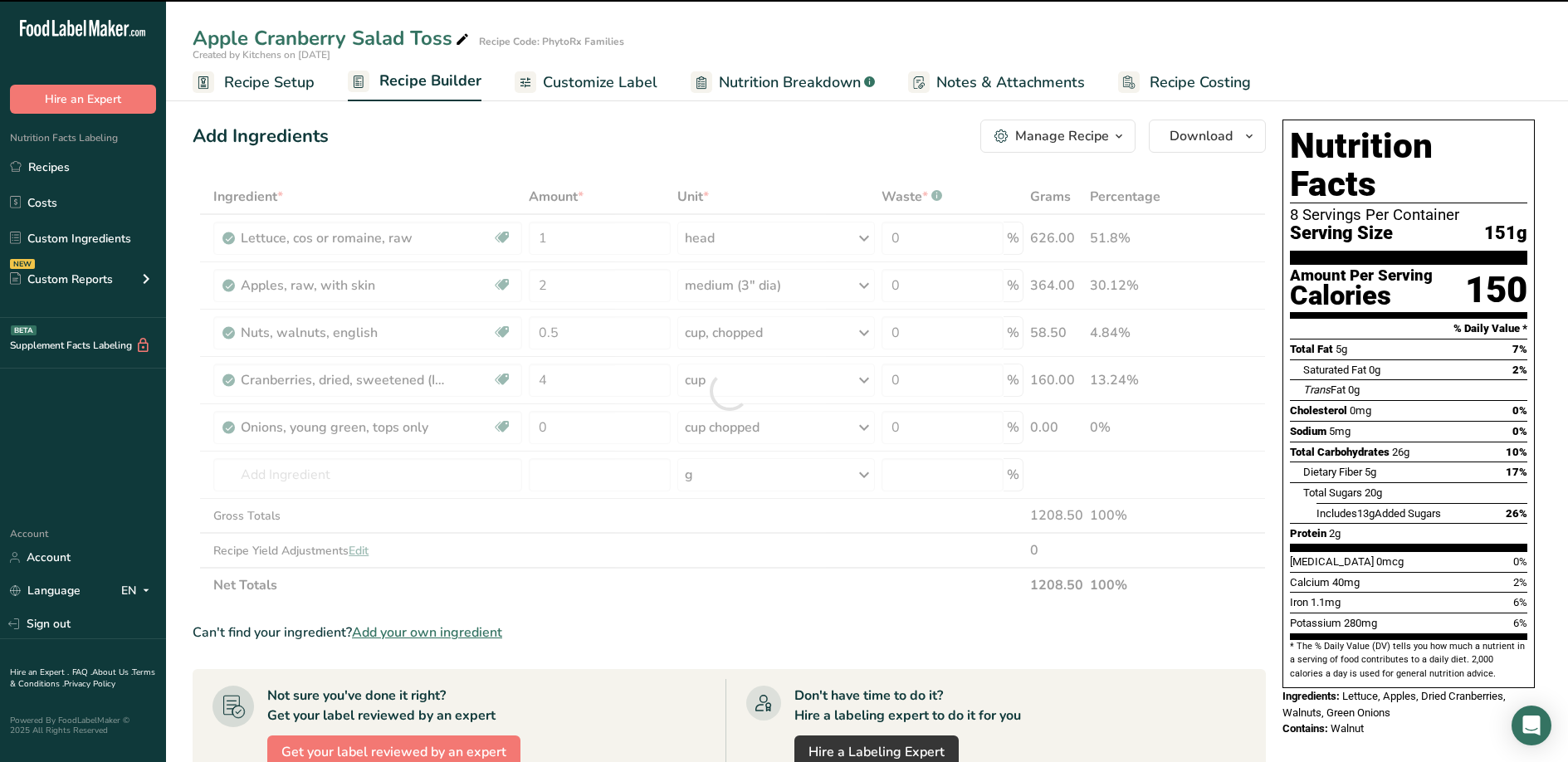
click at [578, 434] on div at bounding box center [729, 391] width 1074 height 424
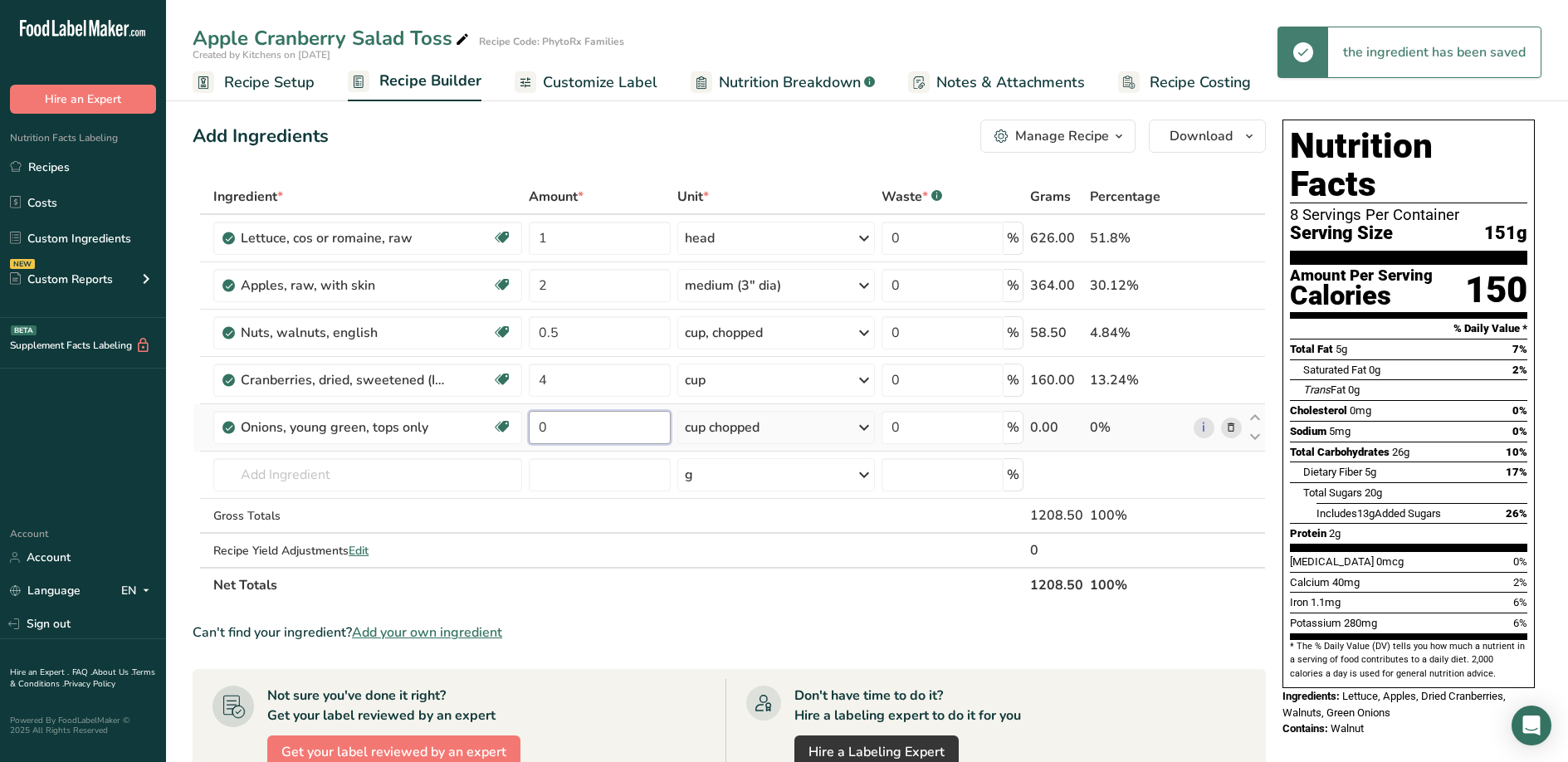
click at [565, 426] on input "0" at bounding box center [600, 427] width 142 height 33
type input "0.5"
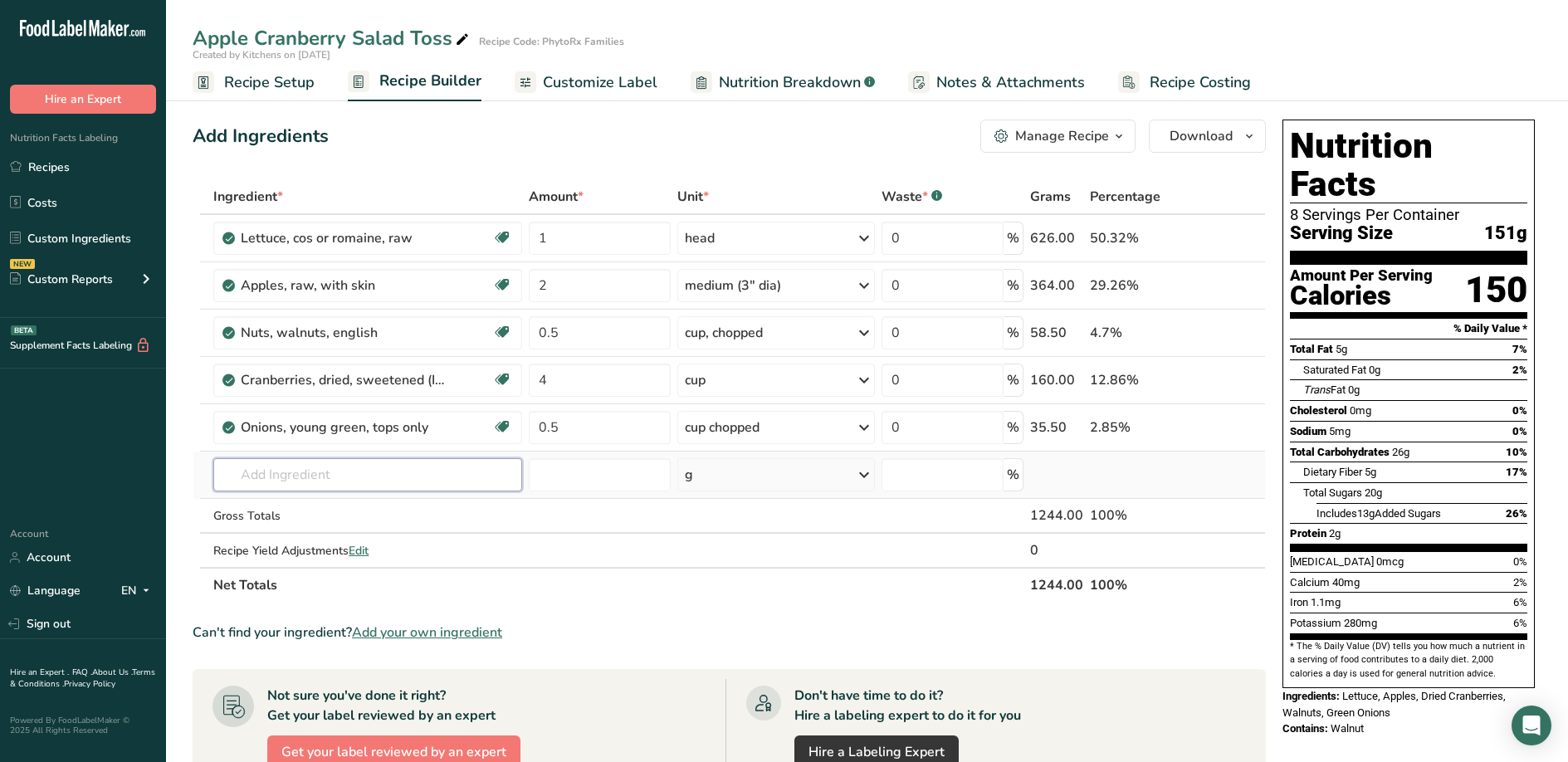
click at [410, 475] on div "Ingredient * Amount * Unit * Waste * .a-a{fill:#347362;}.b-a{fill:#fff;} Grams …" at bounding box center [729, 391] width 1074 height 424
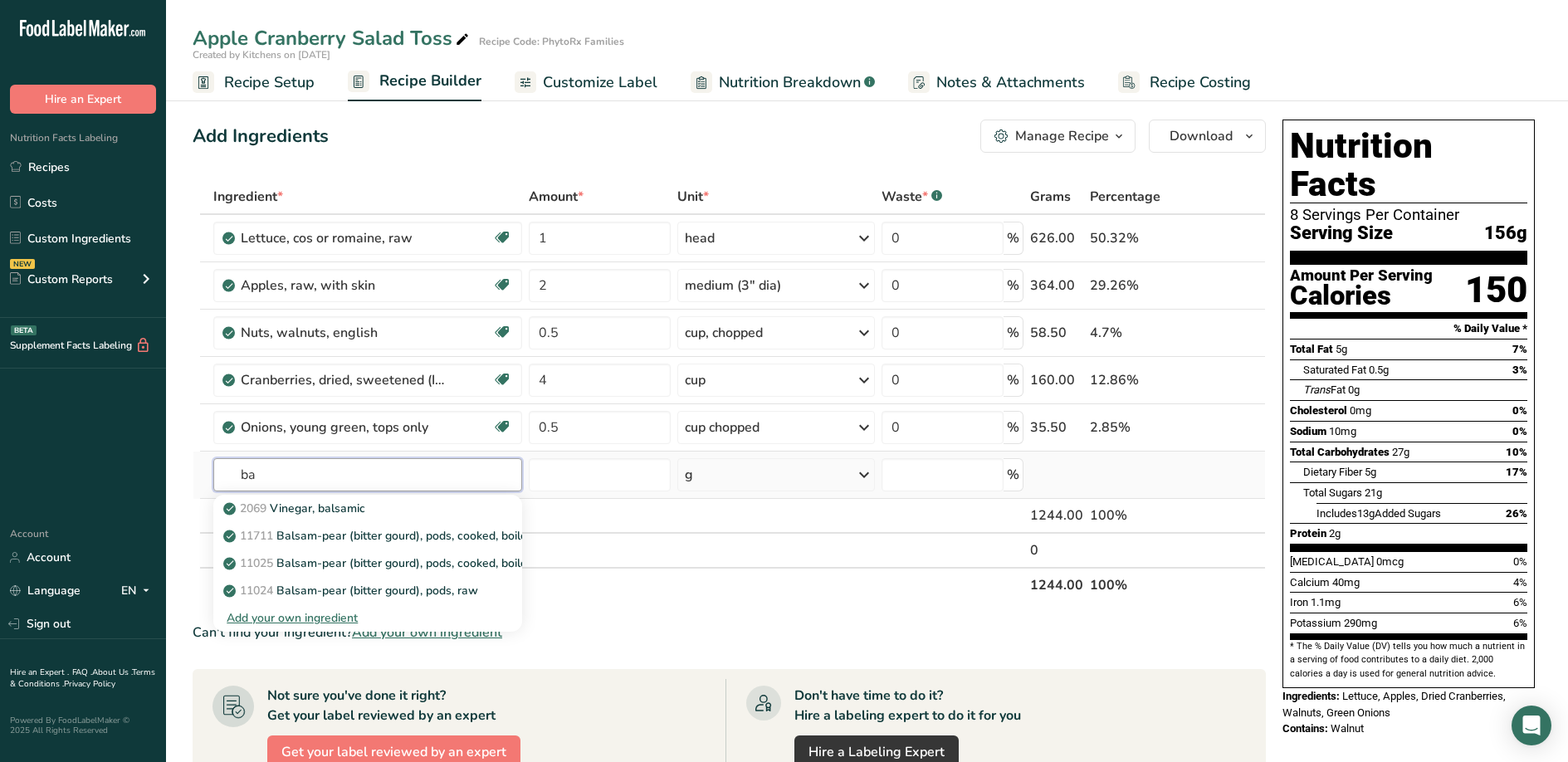
type input "b"
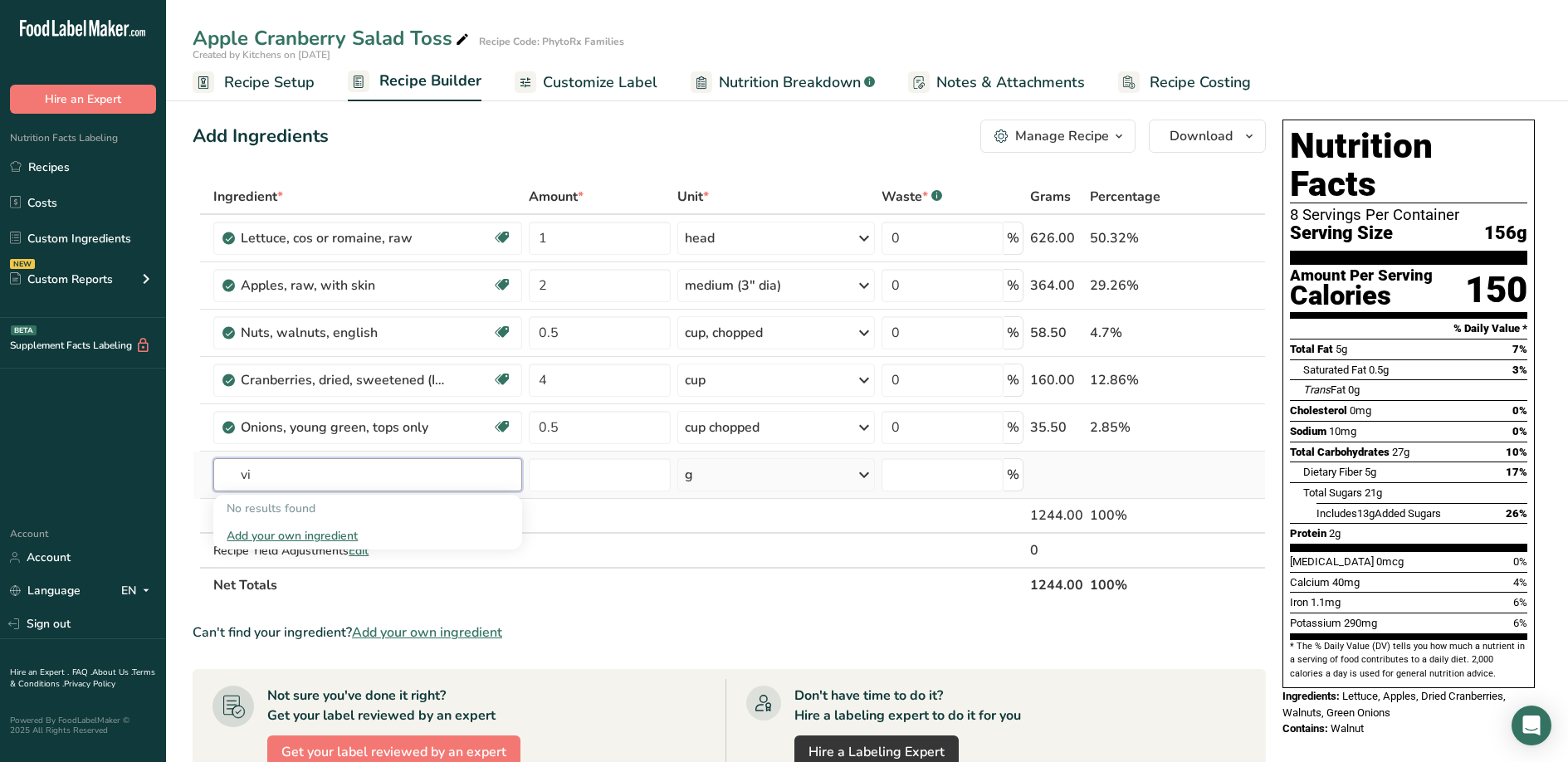
type input "v"
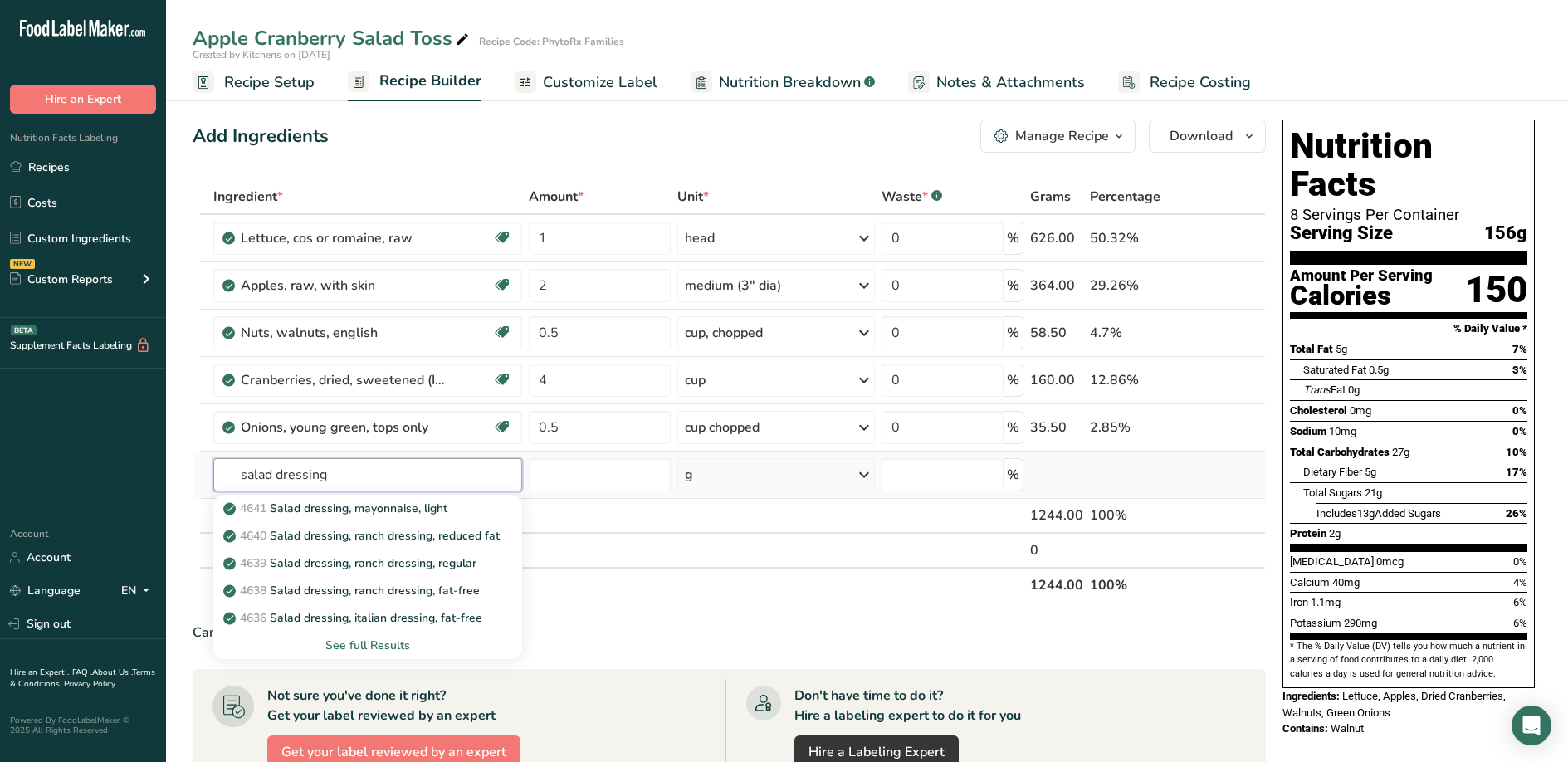
type input "salad dressing"
click at [371, 644] on div "See full Results" at bounding box center [368, 645] width 282 height 17
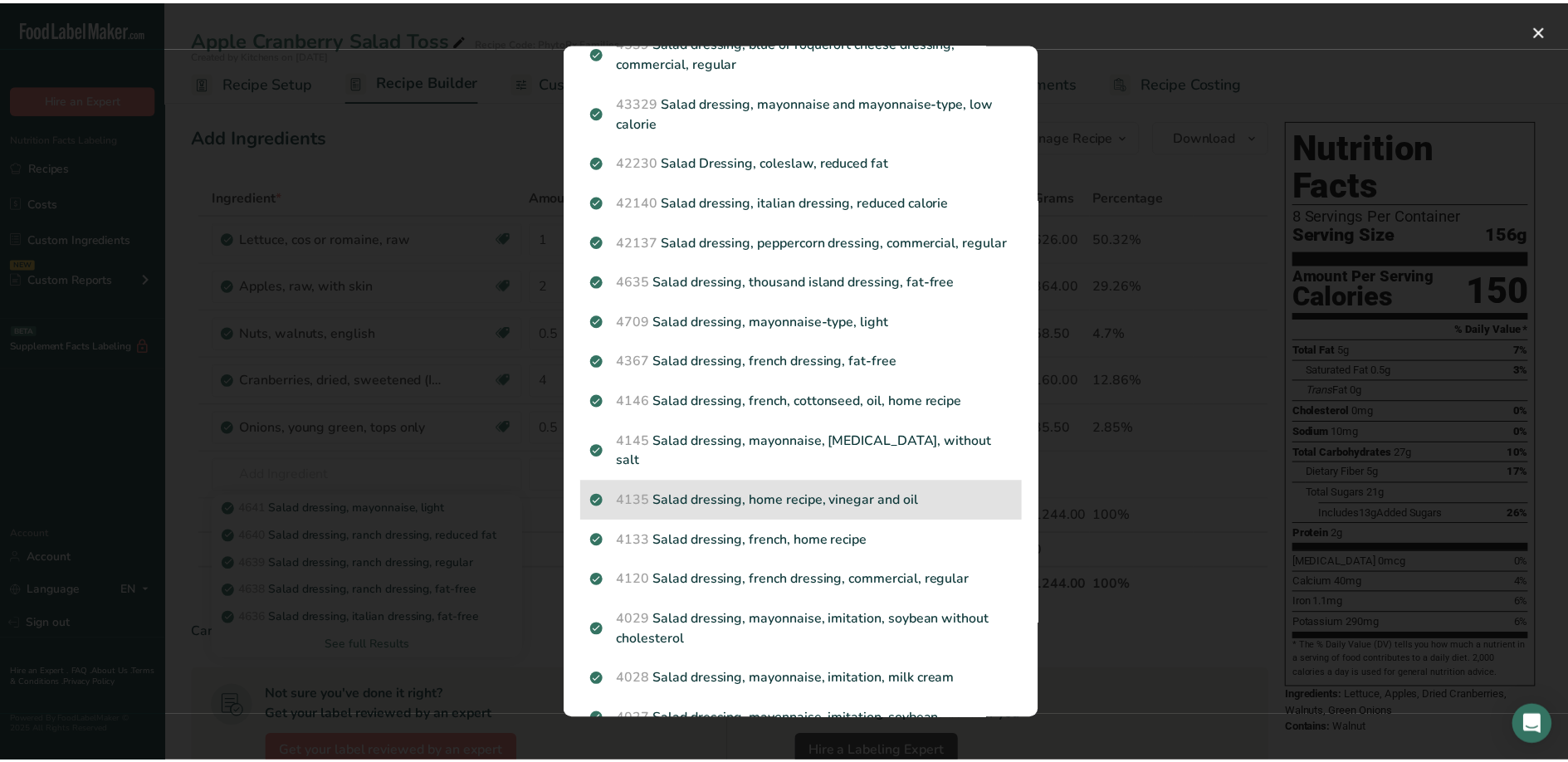
scroll to position [332, 0]
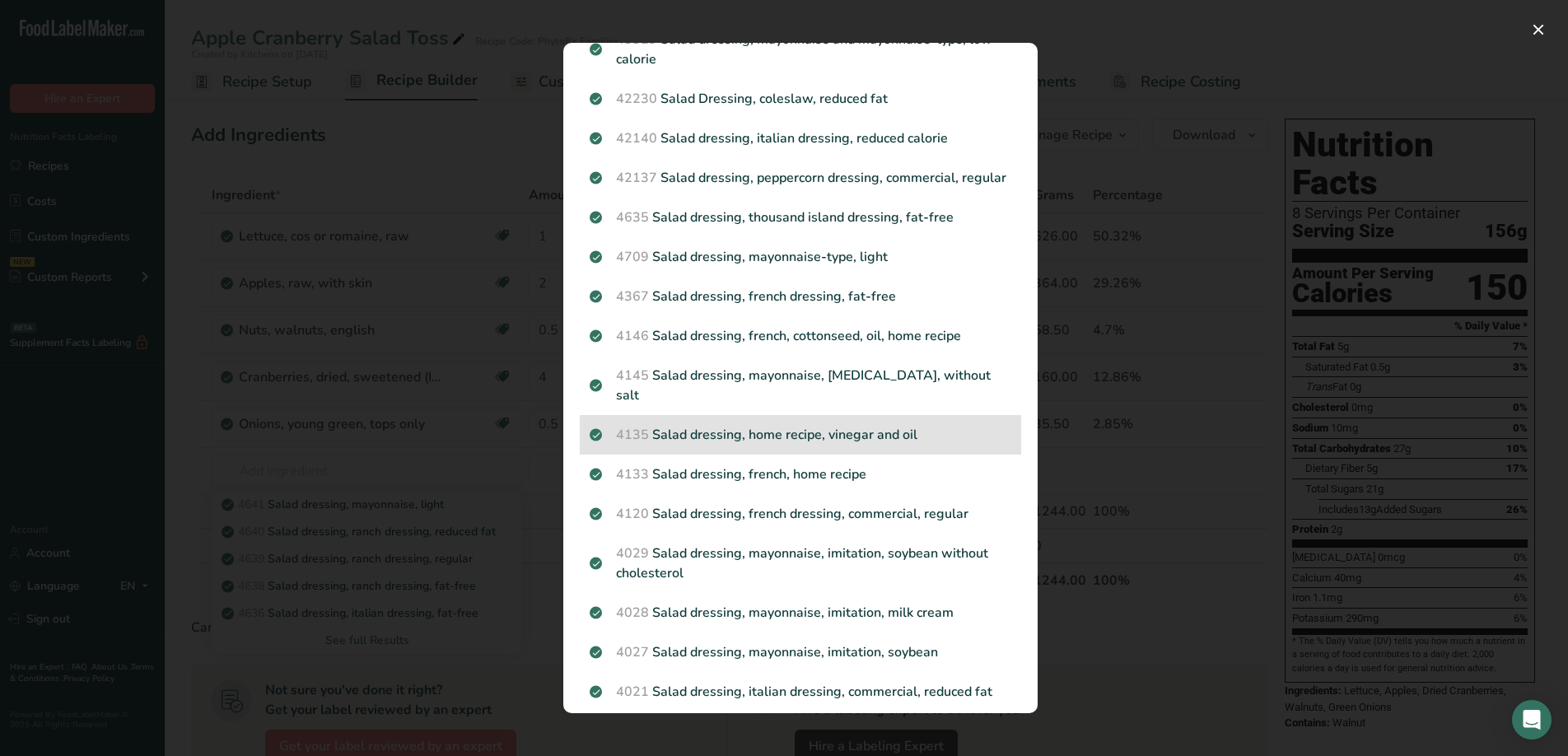
click at [907, 431] on p "4135 Salad dressing, home recipe, vinegar and oil" at bounding box center [801, 434] width 422 height 19
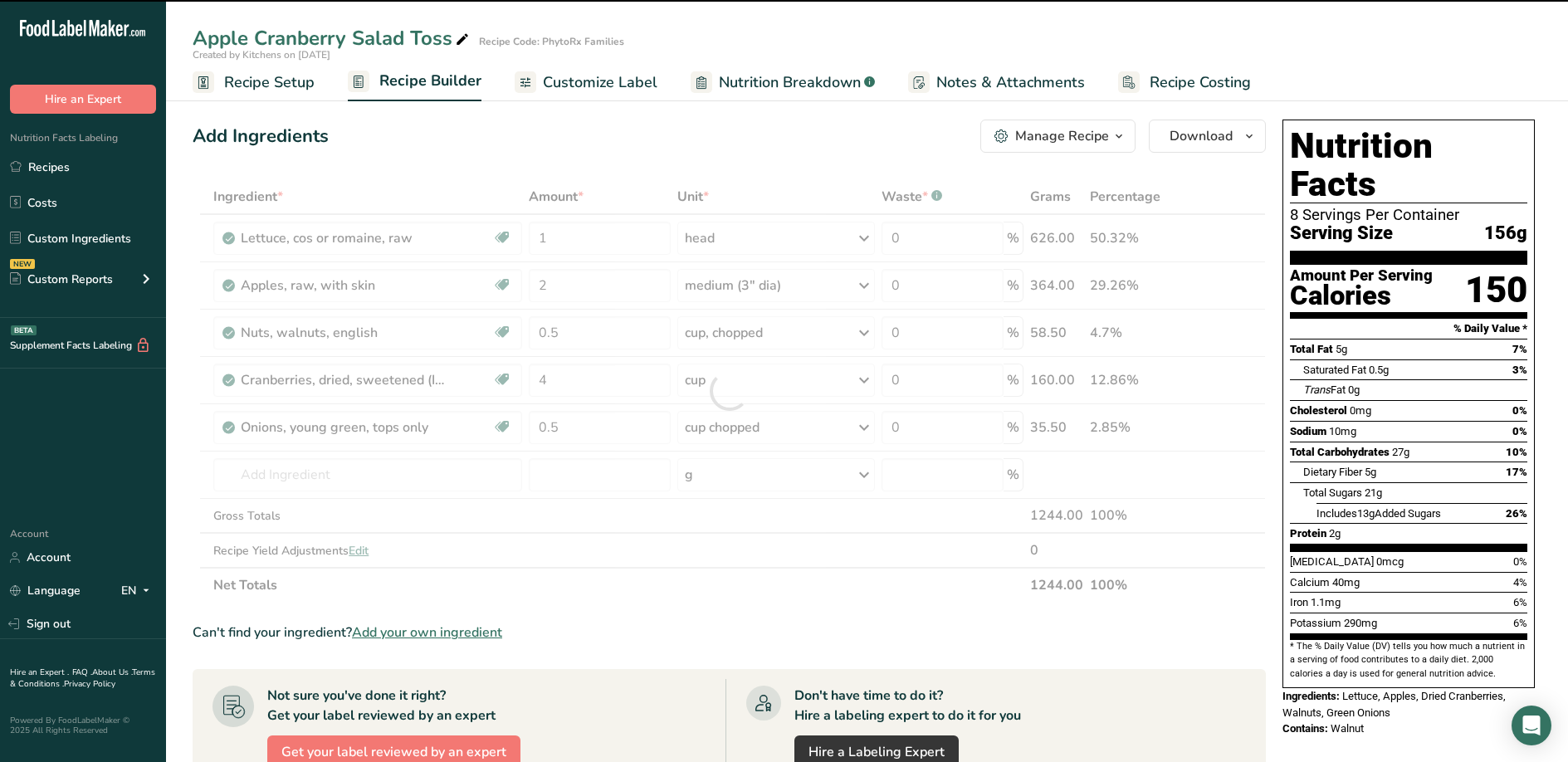
type input "0"
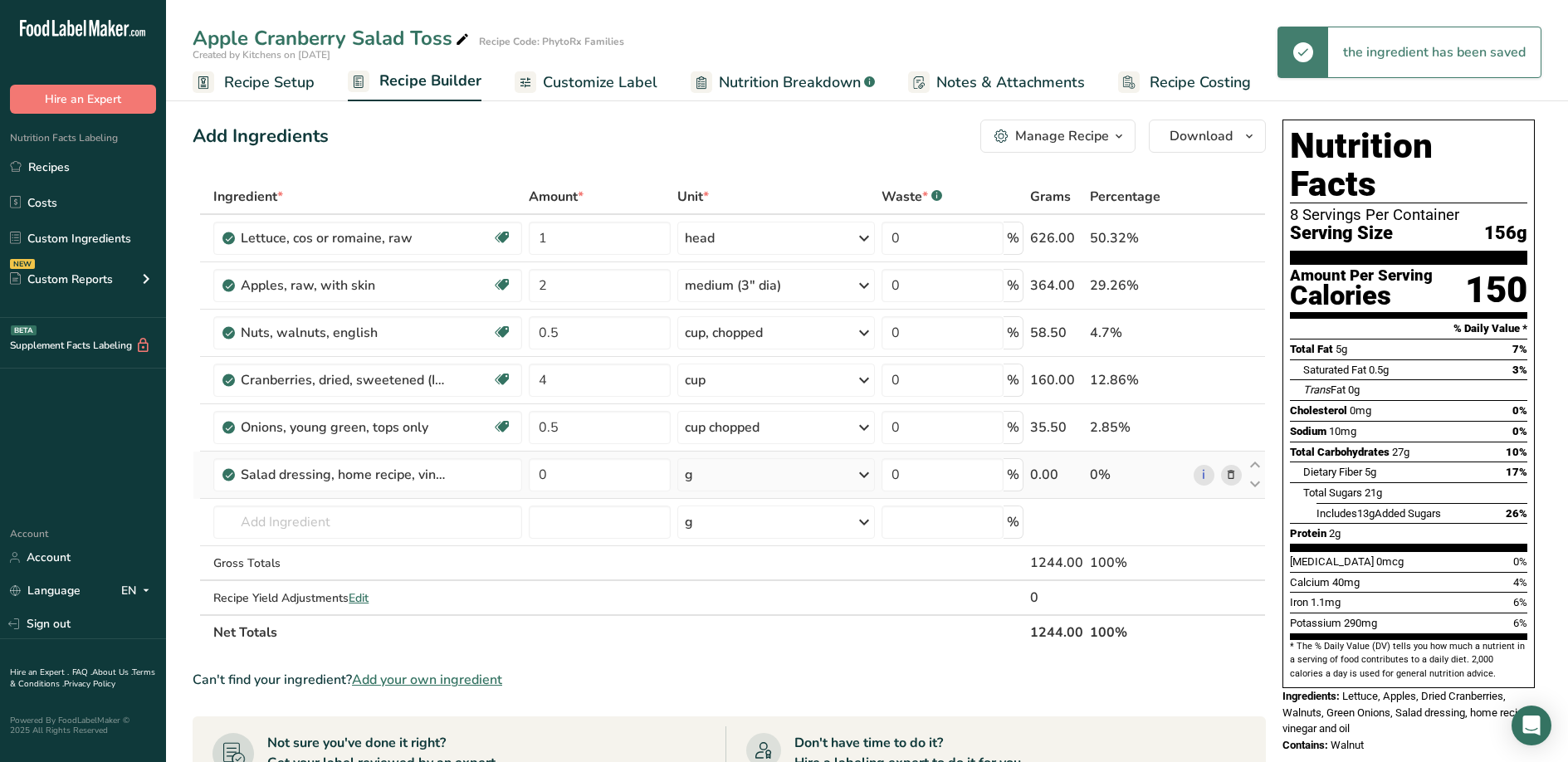
click at [856, 474] on icon at bounding box center [864, 475] width 20 height 30
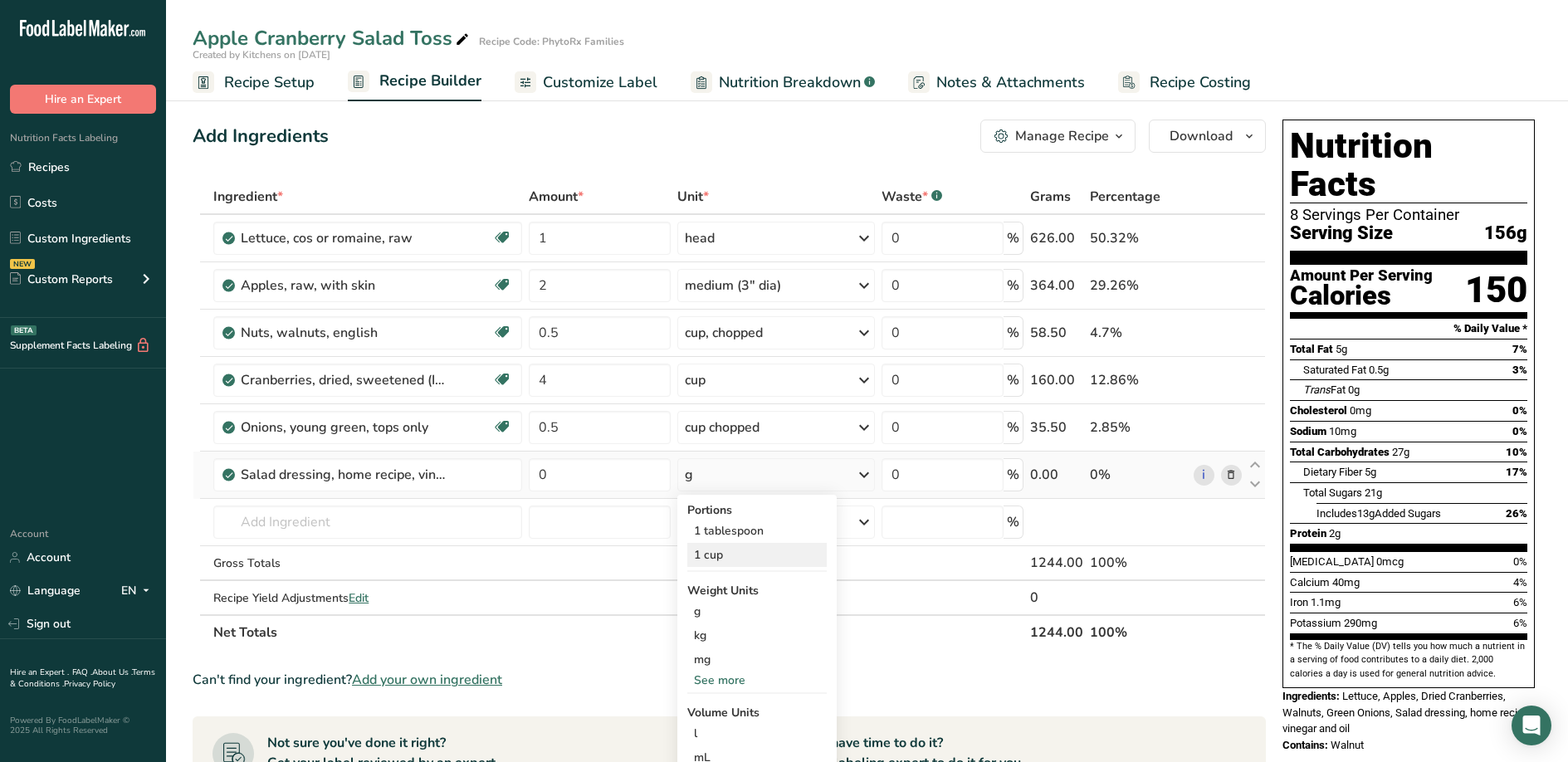
click at [753, 553] on div "1 cup" at bounding box center [757, 554] width 140 height 24
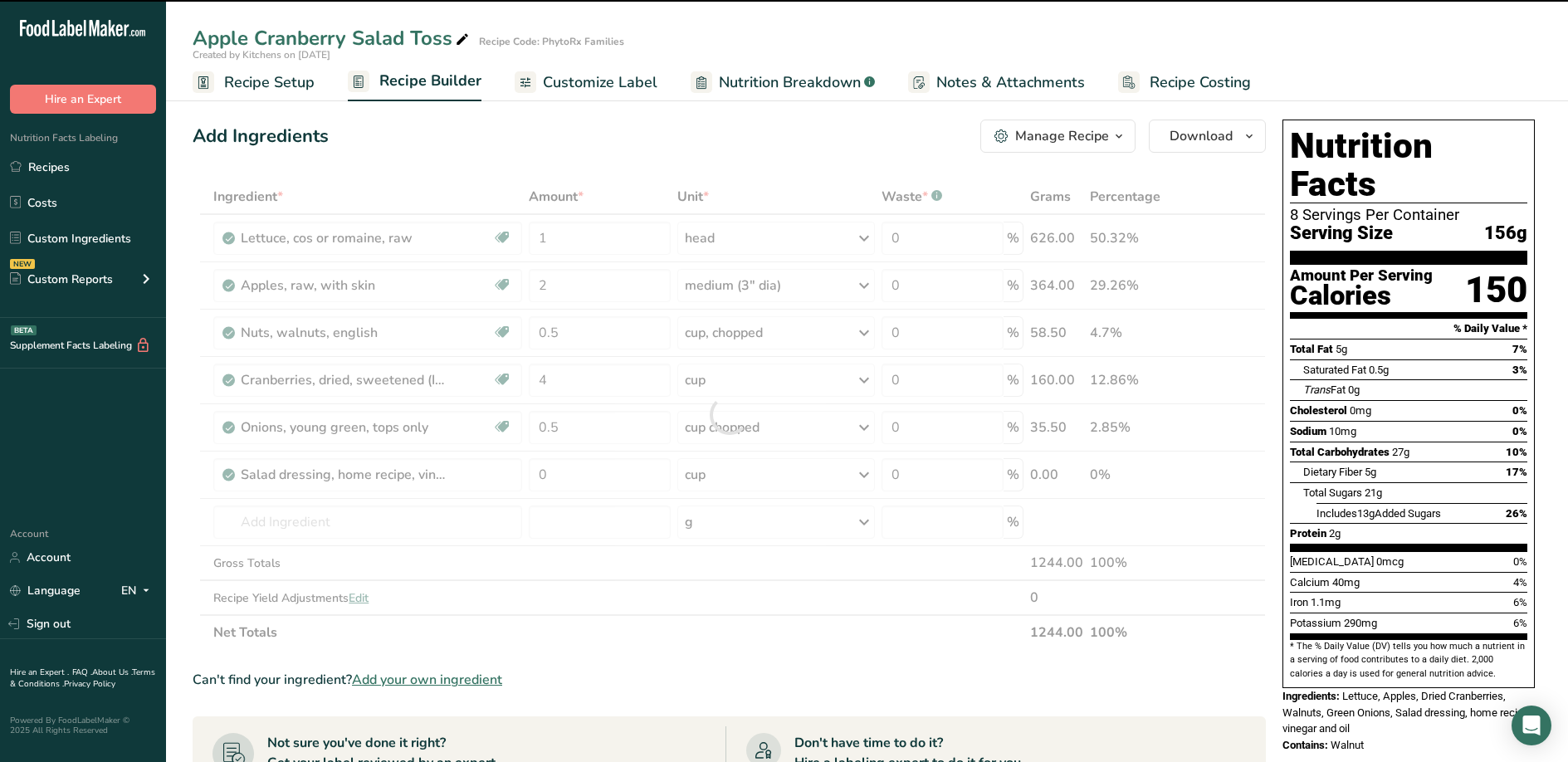
click at [600, 485] on div at bounding box center [729, 414] width 1074 height 470
click at [585, 480] on input "0" at bounding box center [600, 475] width 142 height 33
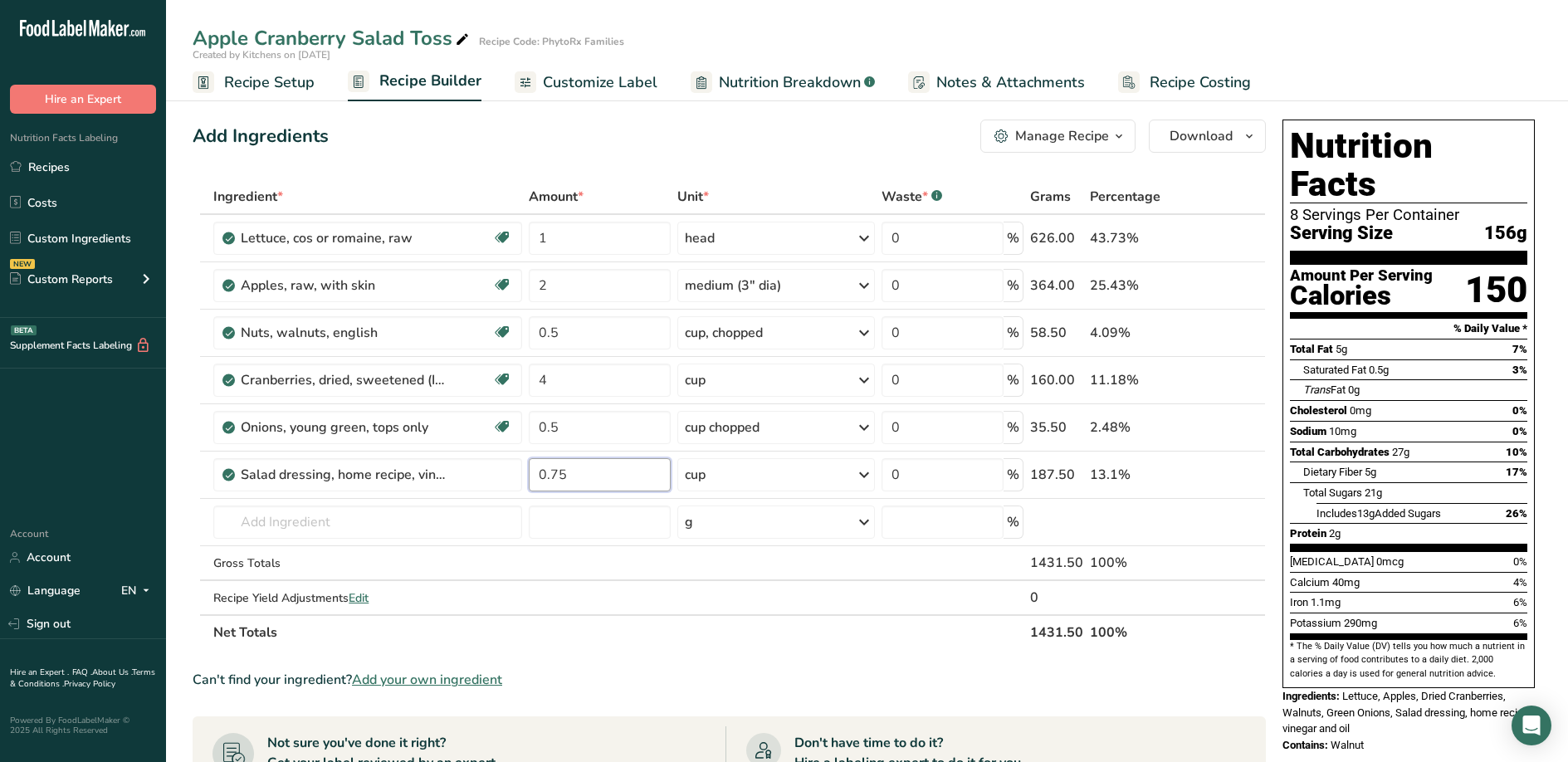
type input "0.75"
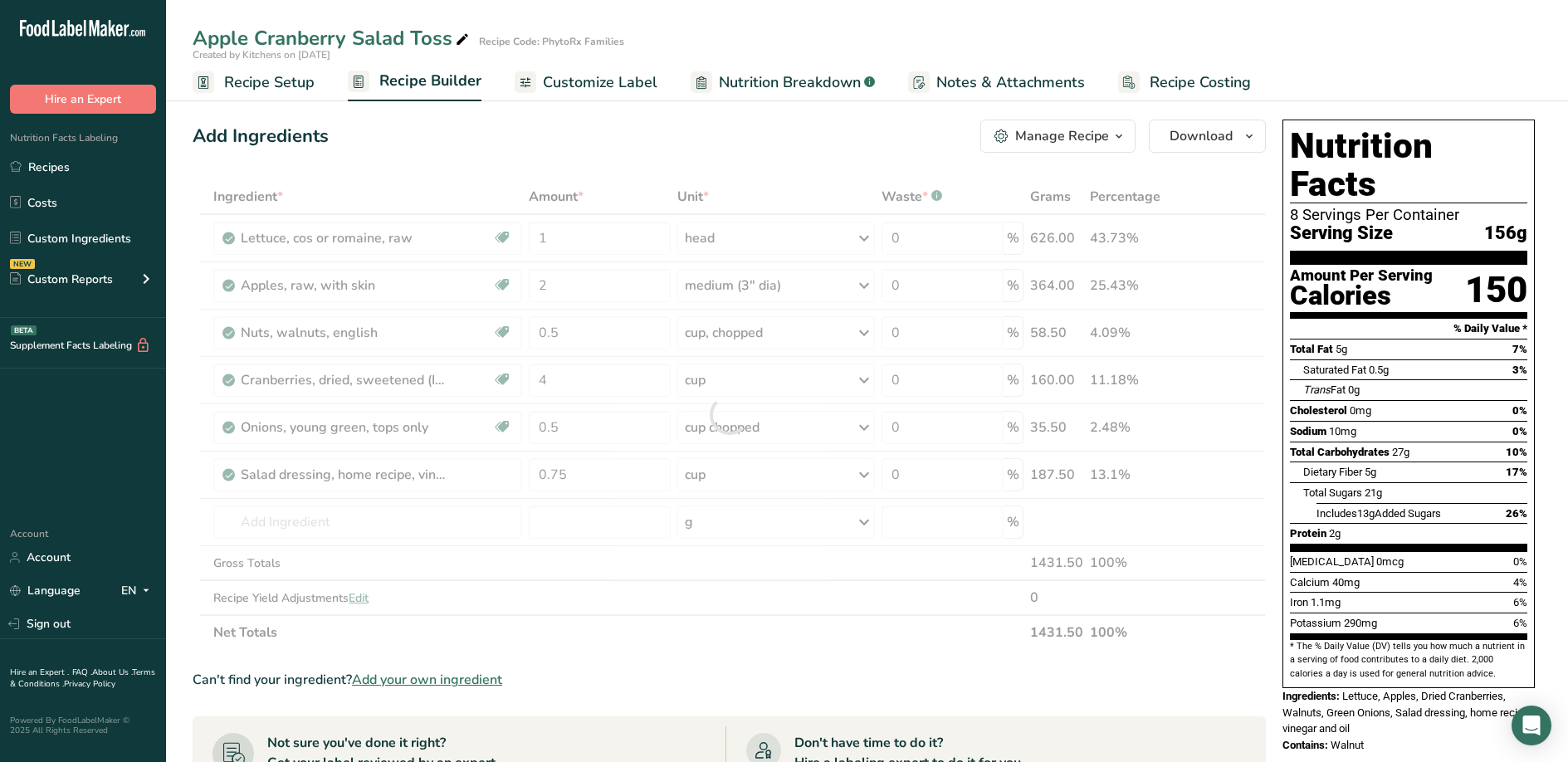
click at [694, 627] on div "Ingredient * Amount * Unit * Waste * .a-a{fill:#347362;}.b-a{fill:#fff;} Grams …" at bounding box center [729, 414] width 1074 height 470
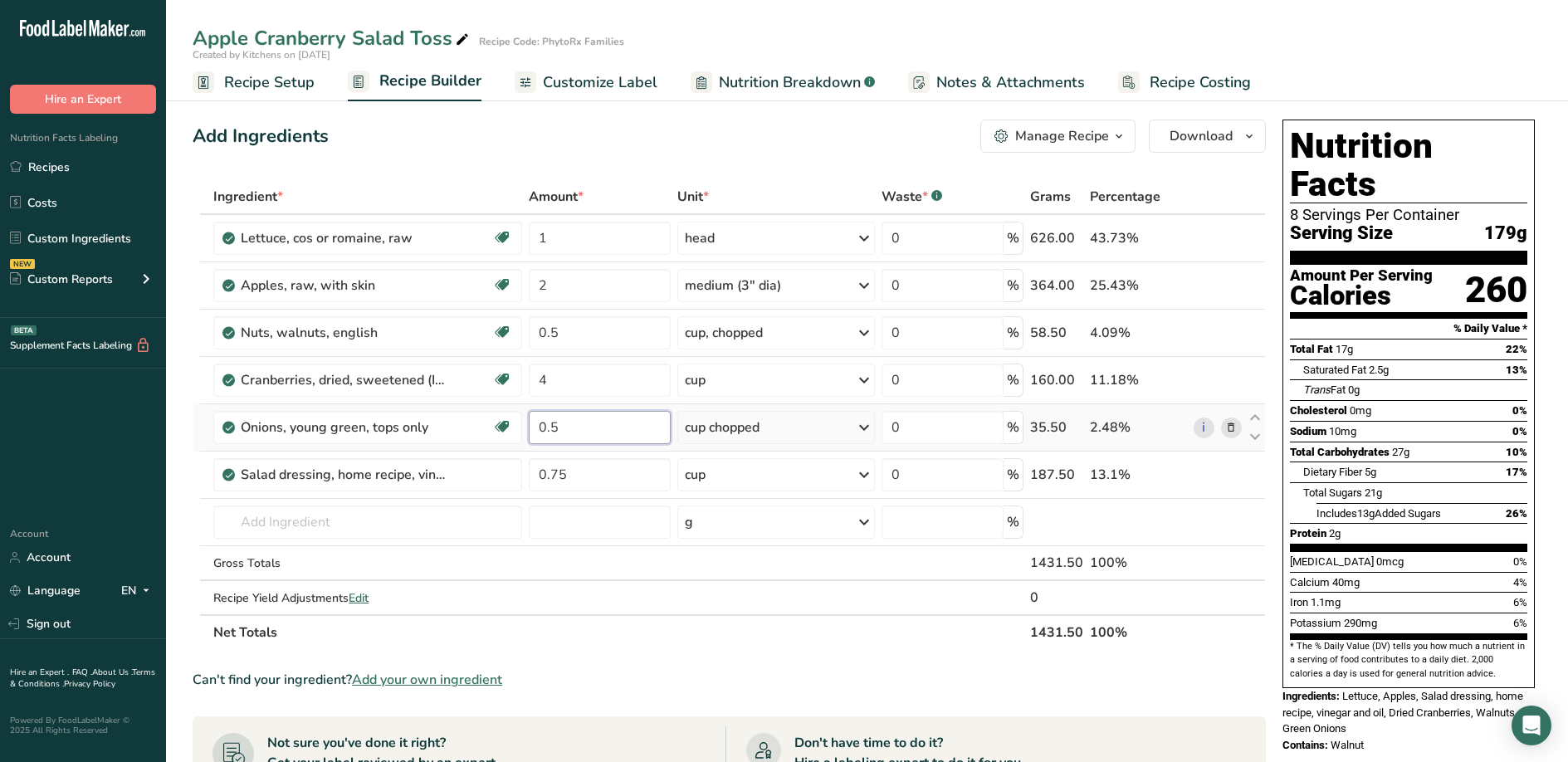
click at [581, 429] on input "0.5" at bounding box center [600, 427] width 142 height 33
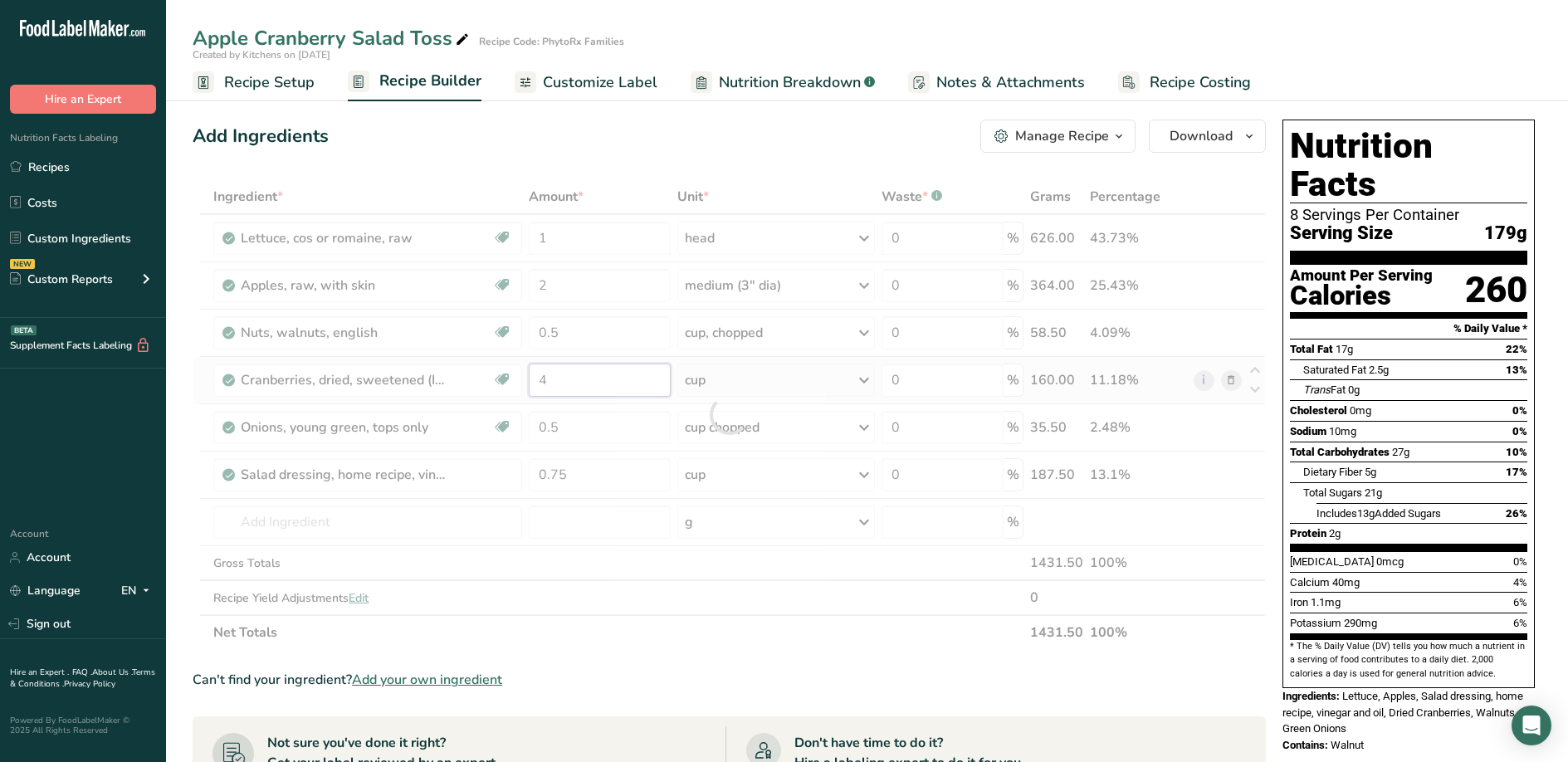
click at [605, 393] on div "Ingredient * Amount * Unit * Waste * .a-a{fill:#347362;}.b-a{fill:#fff;} Grams …" at bounding box center [729, 414] width 1074 height 470
click at [856, 384] on div "Ingredient * Amount * Unit * Waste * .a-a{fill:#347362;}.b-a{fill:#fff;} Grams …" at bounding box center [729, 414] width 1074 height 470
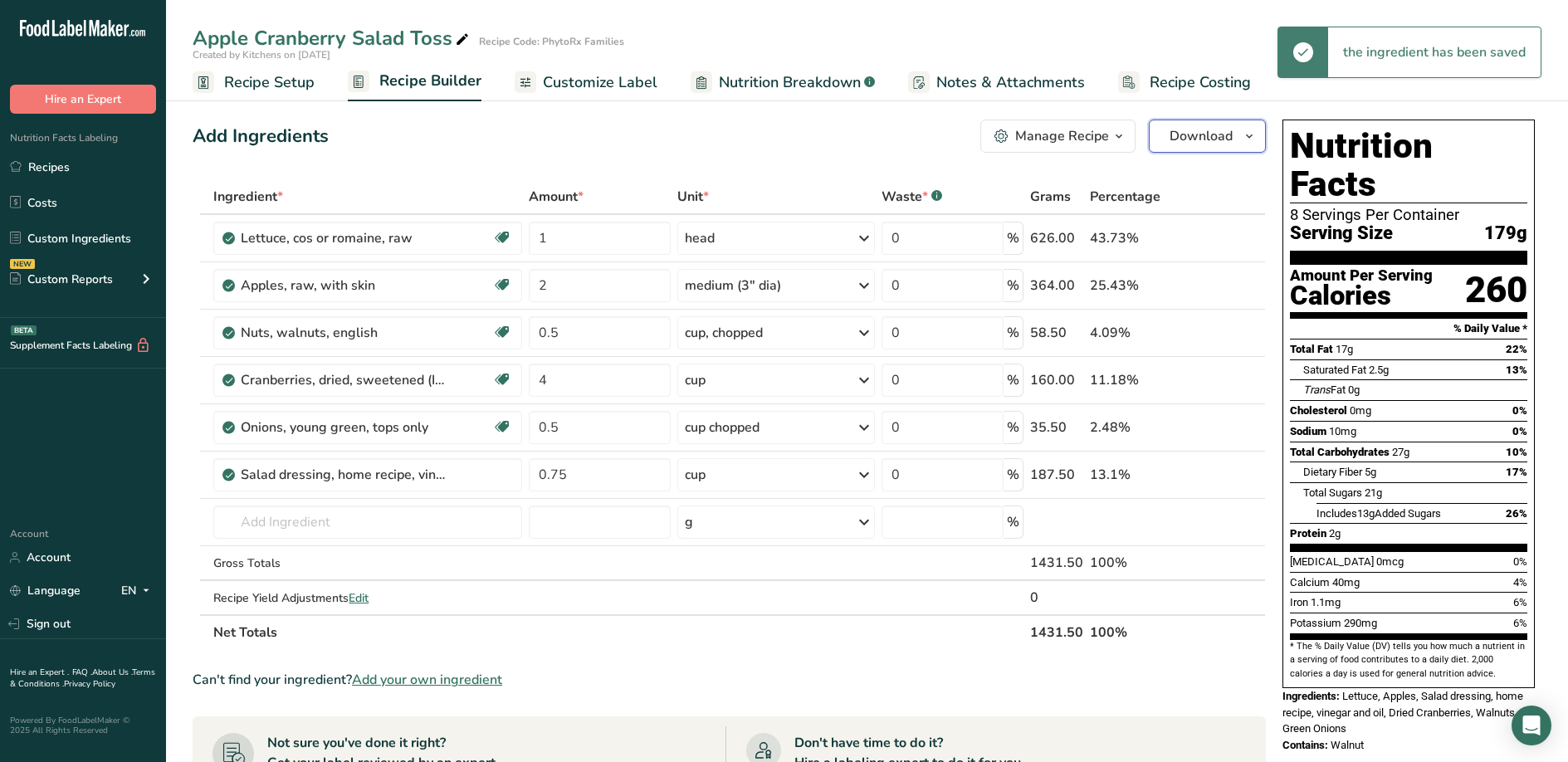
click at [1213, 134] on span "Download" at bounding box center [1201, 135] width 63 height 20
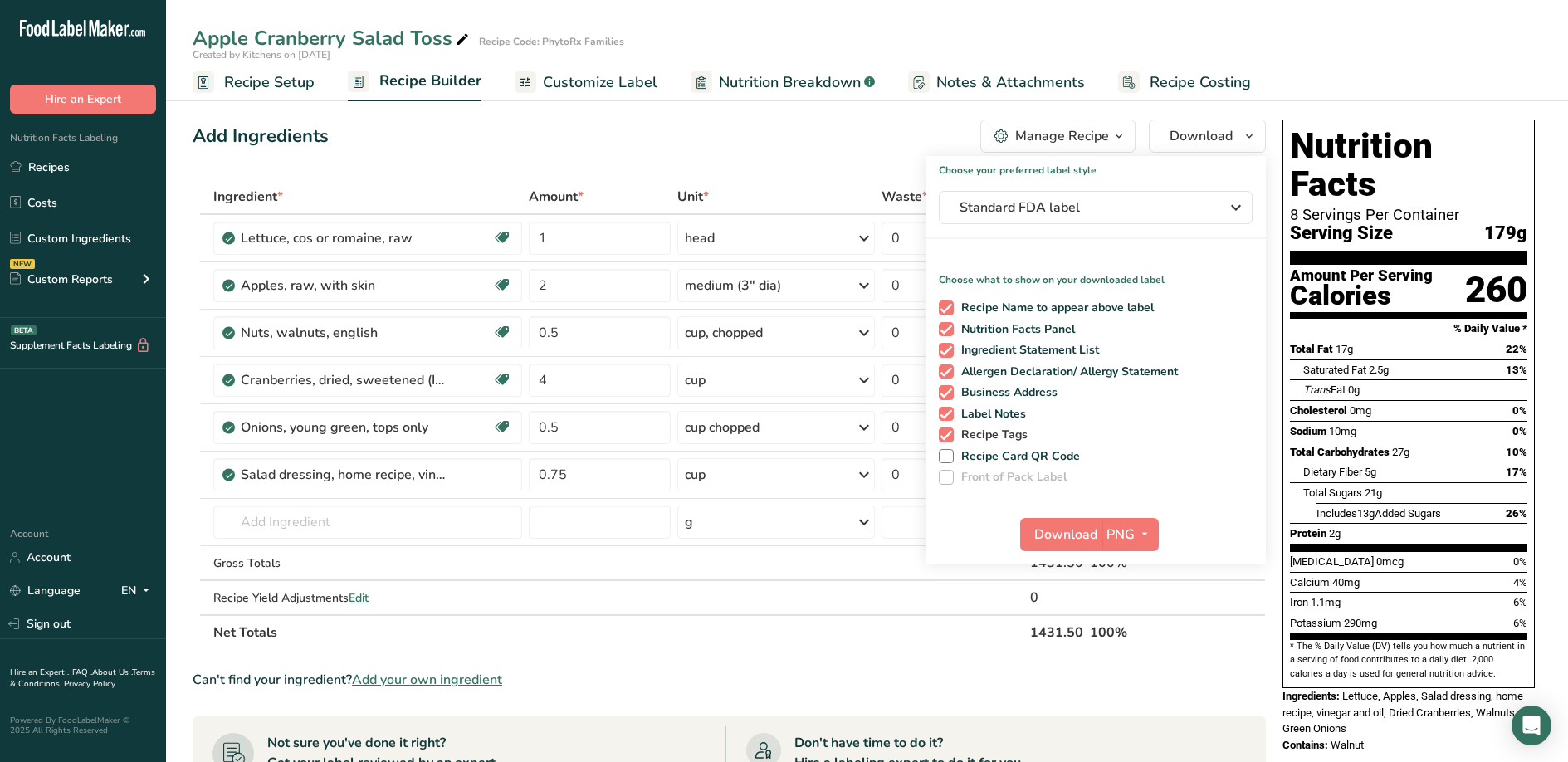
click at [950, 436] on span at bounding box center [947, 435] width 15 height 15
click at [949, 436] on input "Recipe Tags" at bounding box center [944, 434] width 11 height 11
checkbox input "false"
click at [946, 413] on span at bounding box center [947, 414] width 15 height 15
click at [946, 413] on input "Label Notes" at bounding box center [944, 413] width 11 height 11
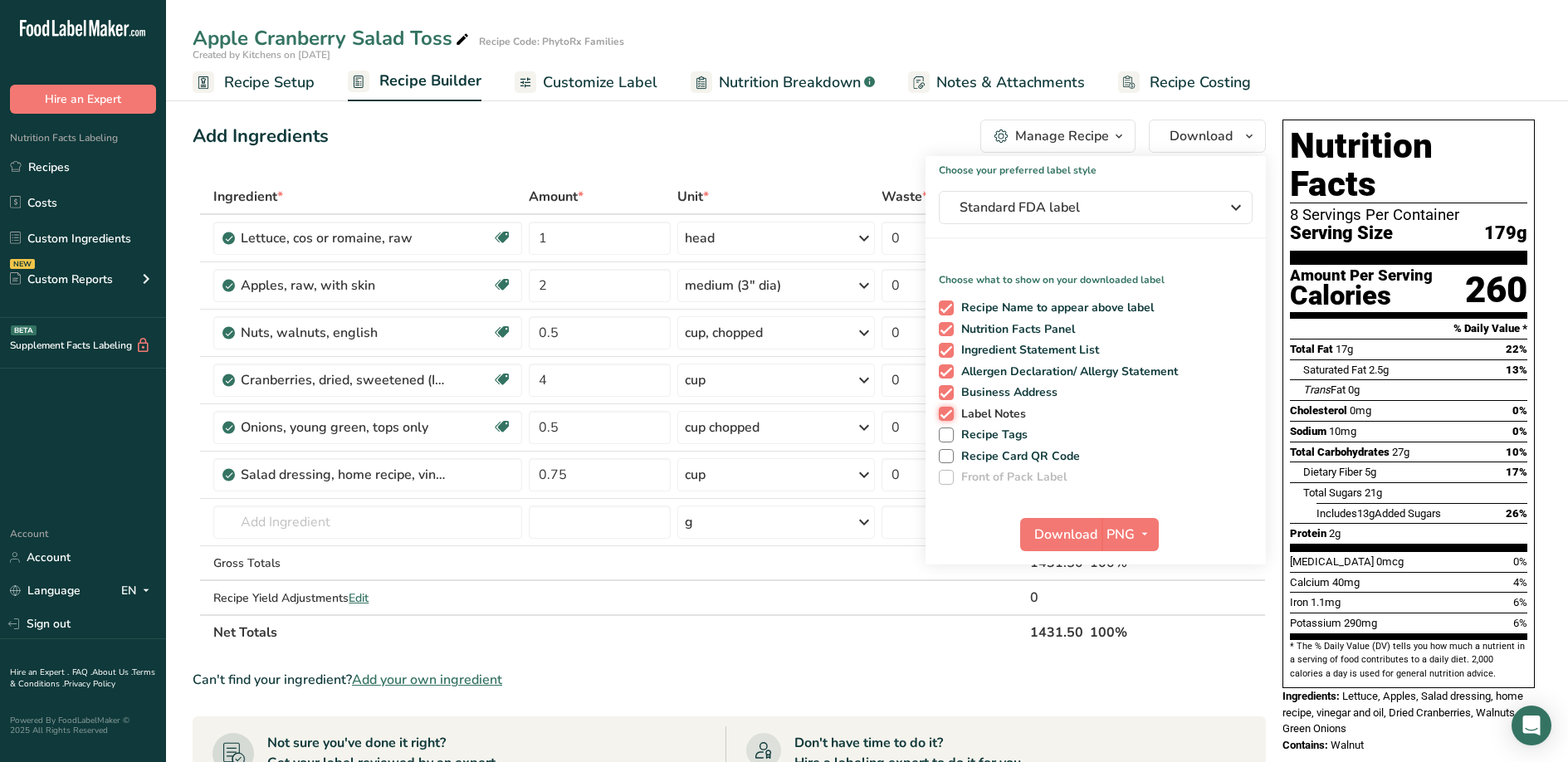
checkbox input "false"
click at [945, 393] on span at bounding box center [947, 393] width 15 height 15
click at [945, 393] on input "Business Address" at bounding box center [944, 392] width 11 height 11
checkbox input "false"
click at [1098, 535] on button "Download" at bounding box center [1061, 534] width 82 height 33
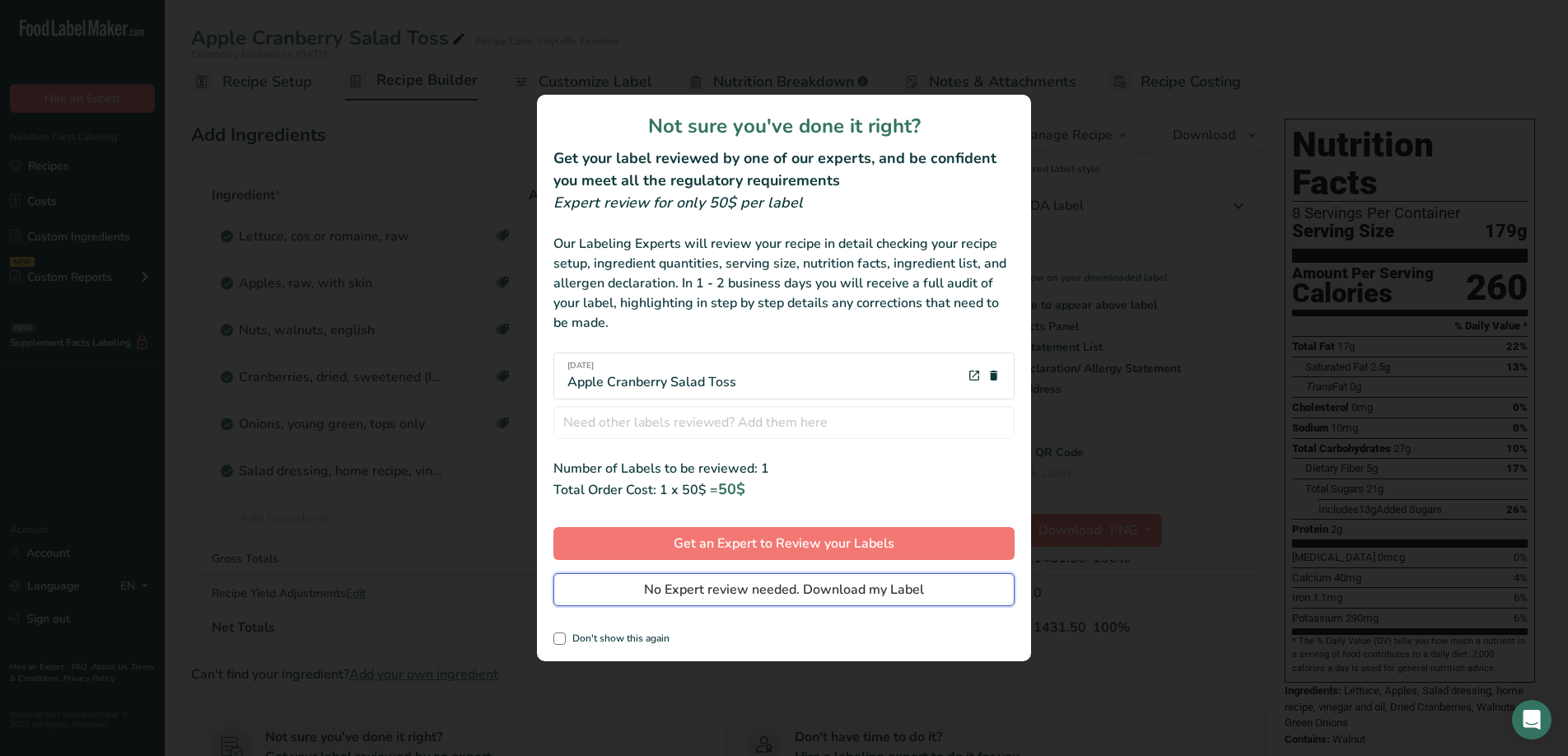
click at [817, 584] on span "No Expert review needed. Download my Label" at bounding box center [784, 589] width 280 height 19
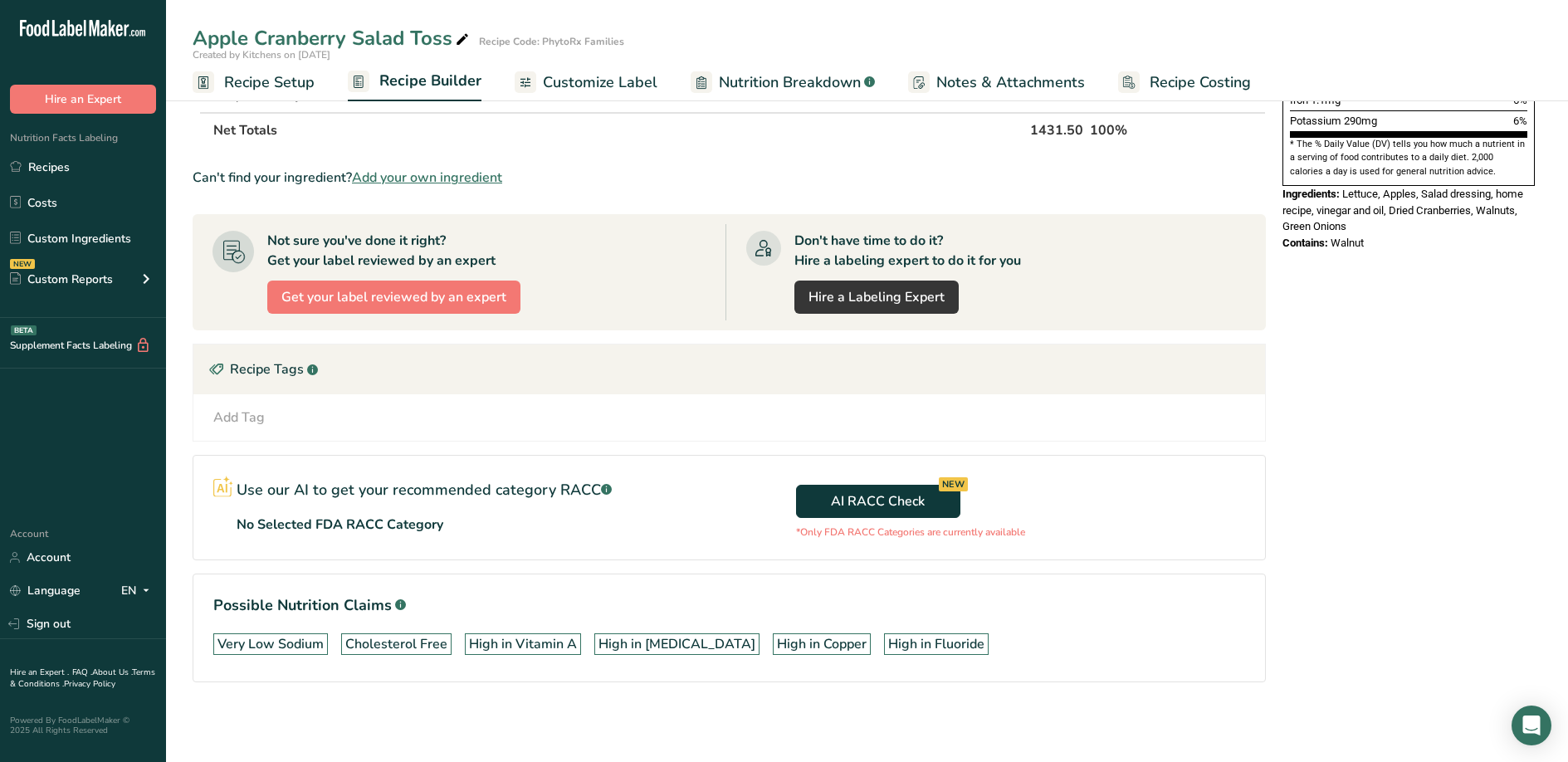
scroll to position [0, 0]
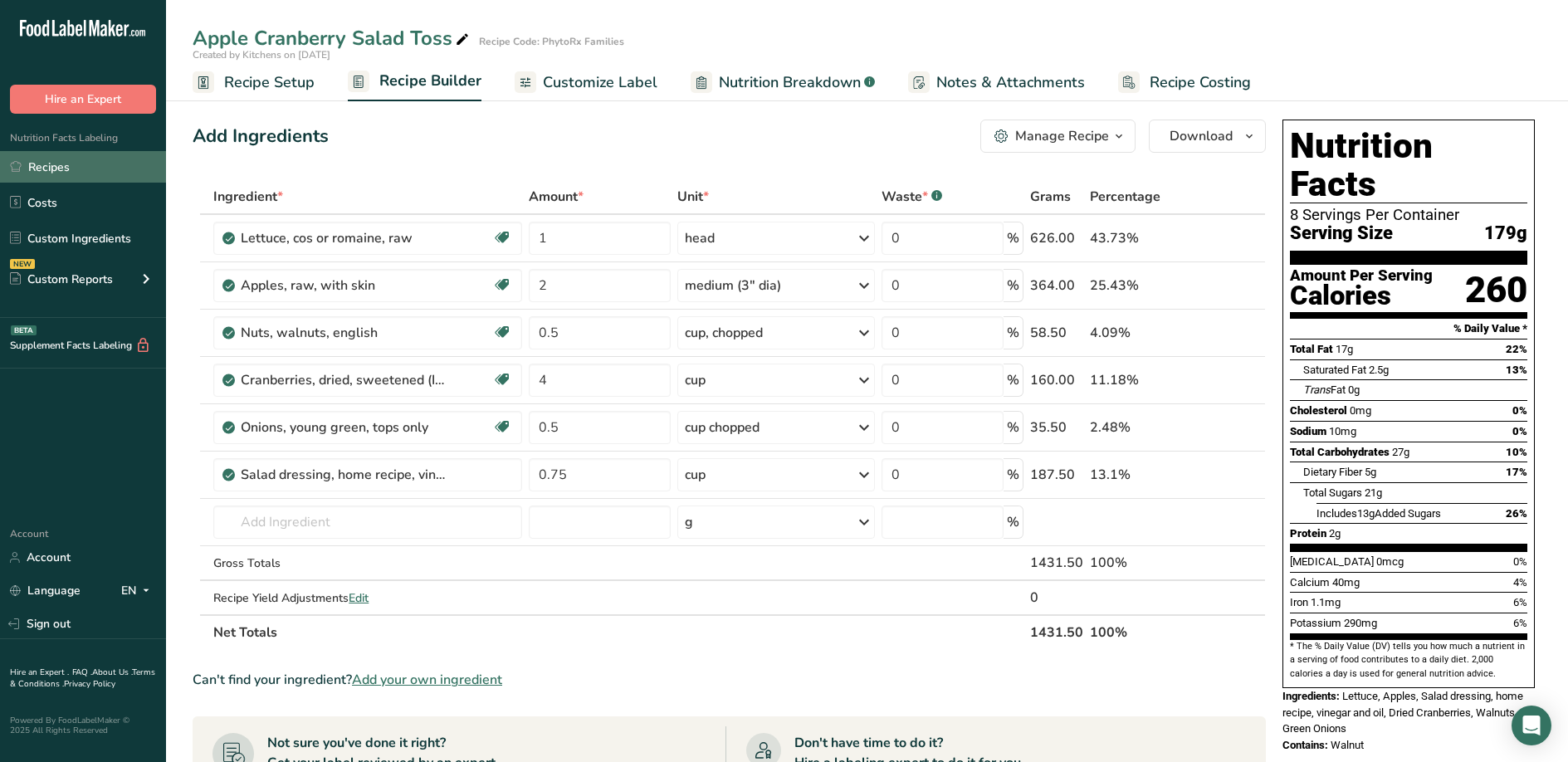
click at [66, 172] on link "Recipes" at bounding box center [83, 167] width 166 height 31
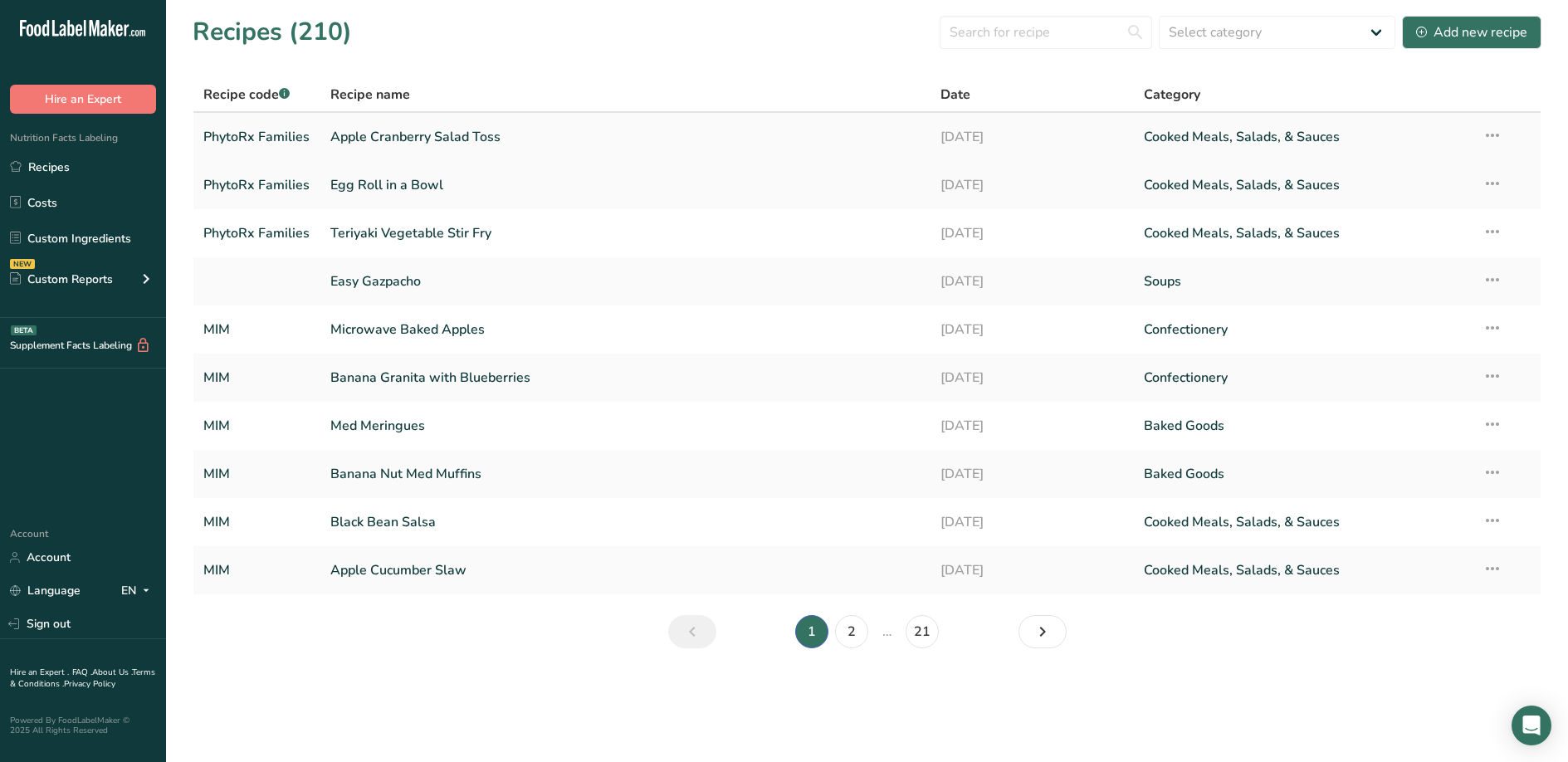
click at [731, 141] on link "Apple Cranberry Salad Toss" at bounding box center [625, 136] width 590 height 35
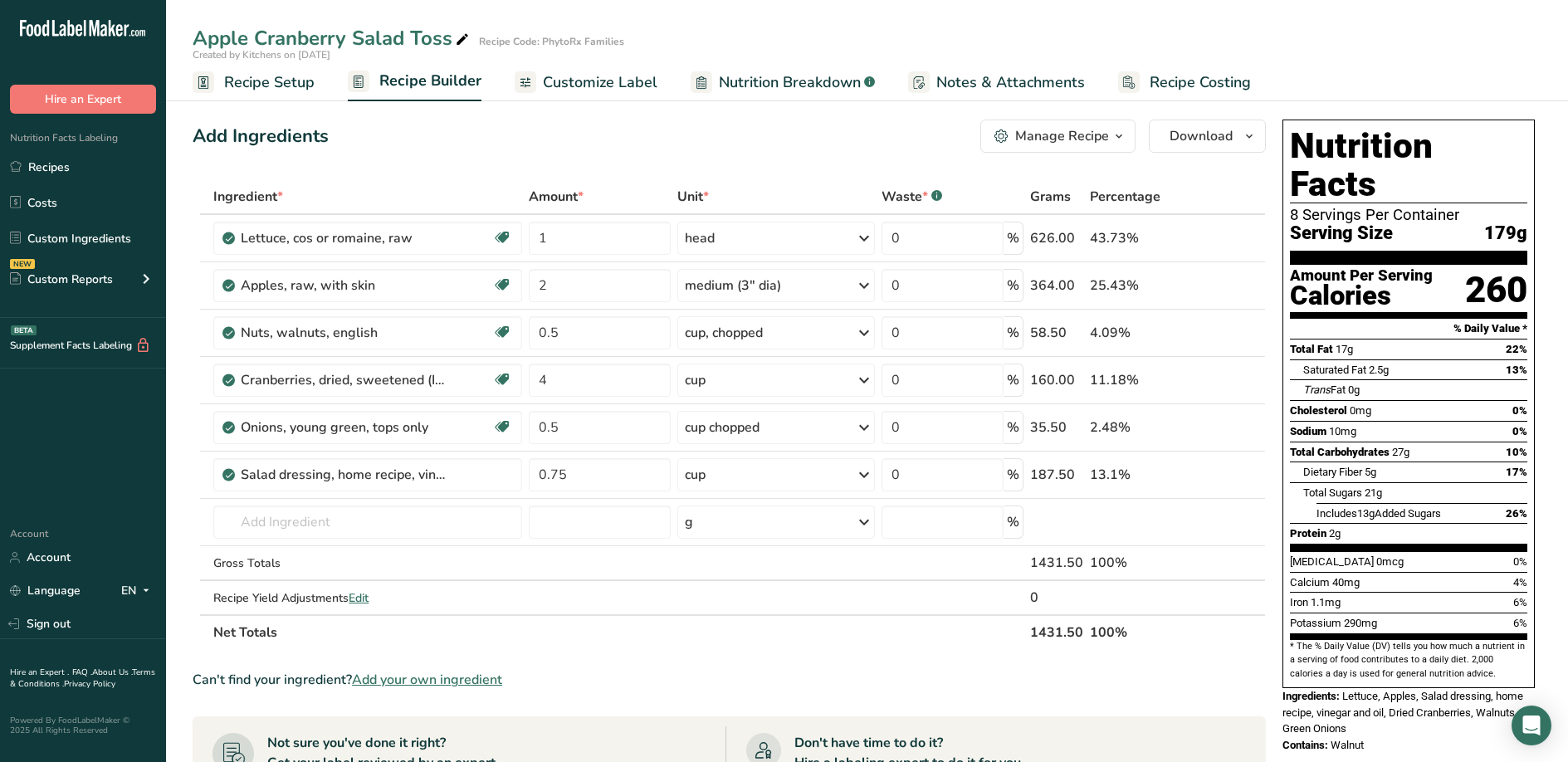
click at [256, 80] on span "Recipe Setup" at bounding box center [269, 82] width 90 height 22
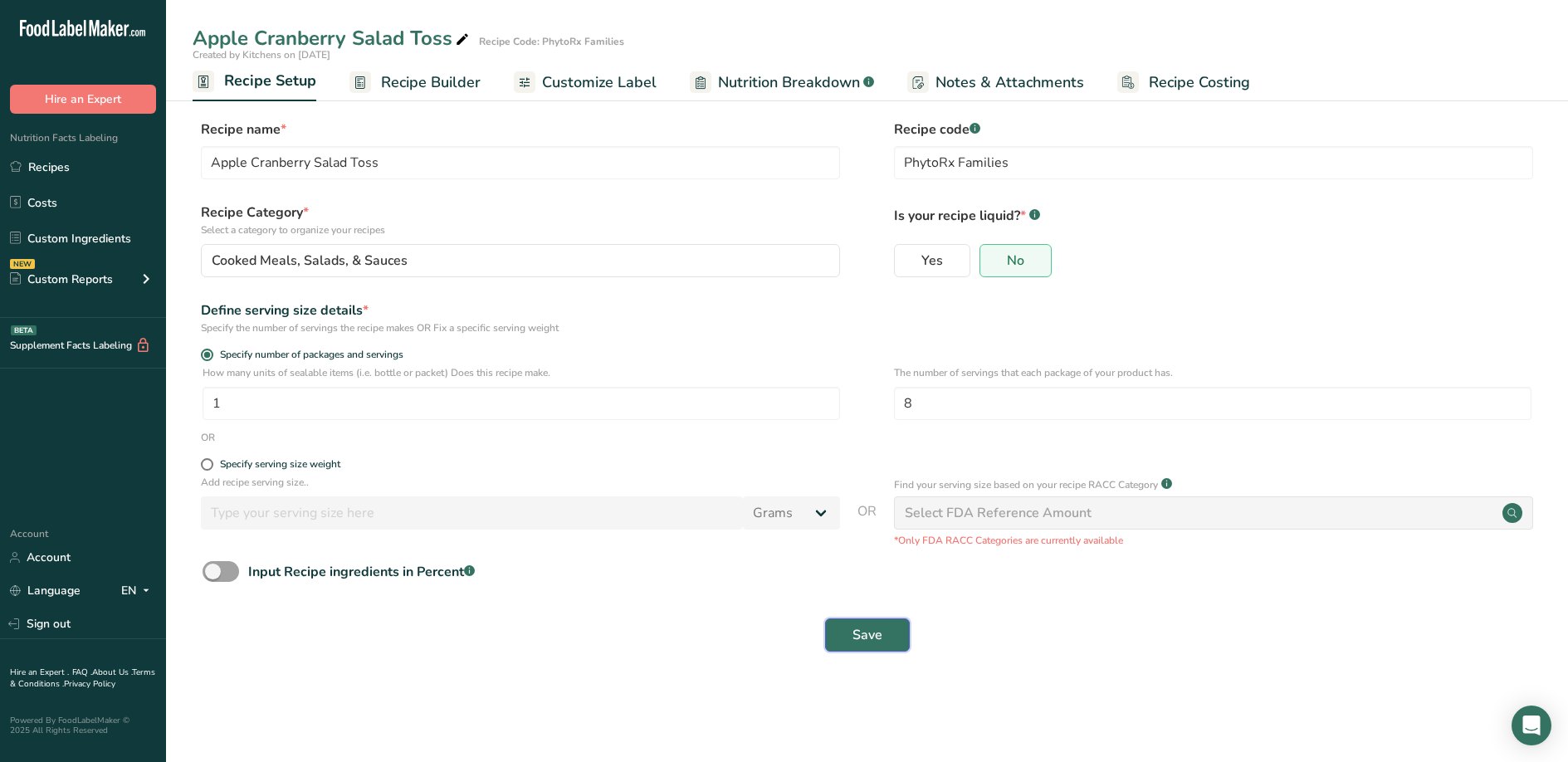
click at [883, 634] on button "Save" at bounding box center [868, 634] width 85 height 33
